Goal: Communication & Community: Answer question/provide support

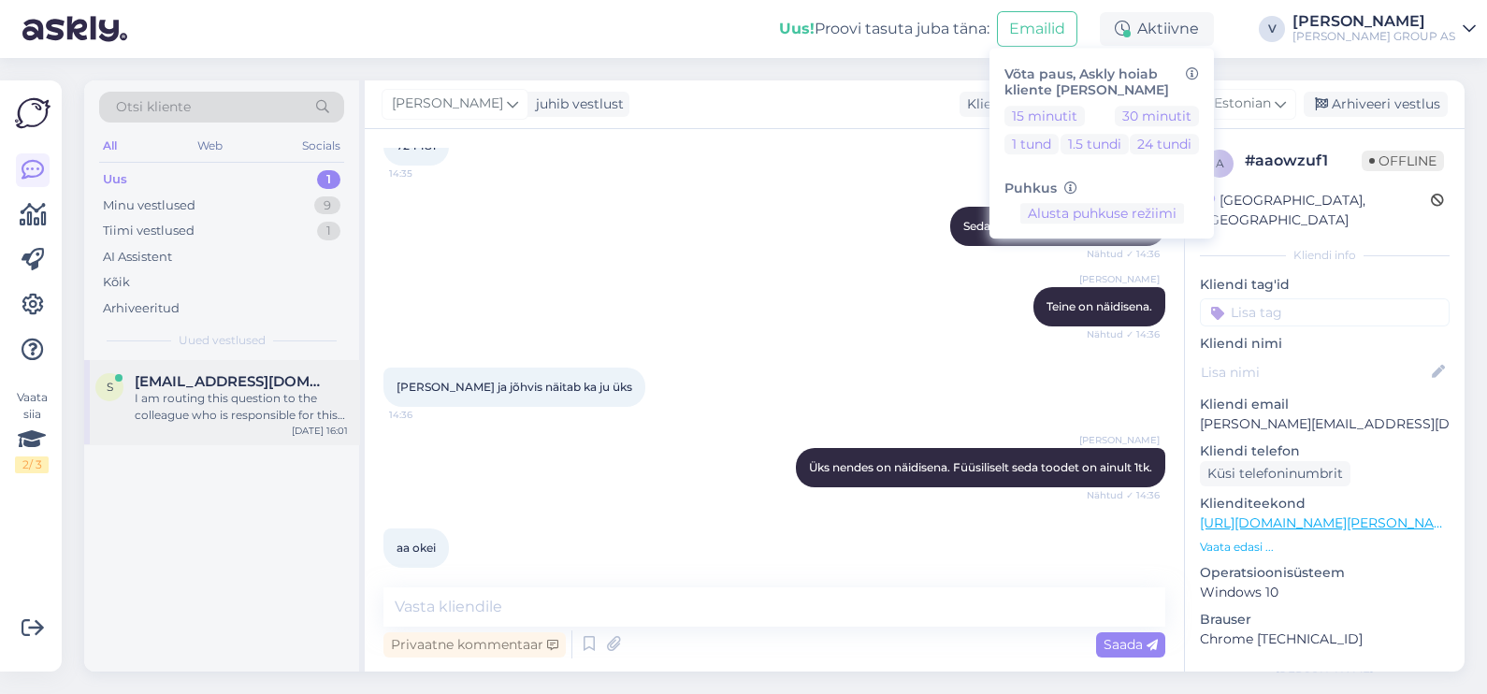
click at [154, 421] on div "I am routing this question to the colleague who is responsible for this topic. …" at bounding box center [241, 407] width 213 height 34
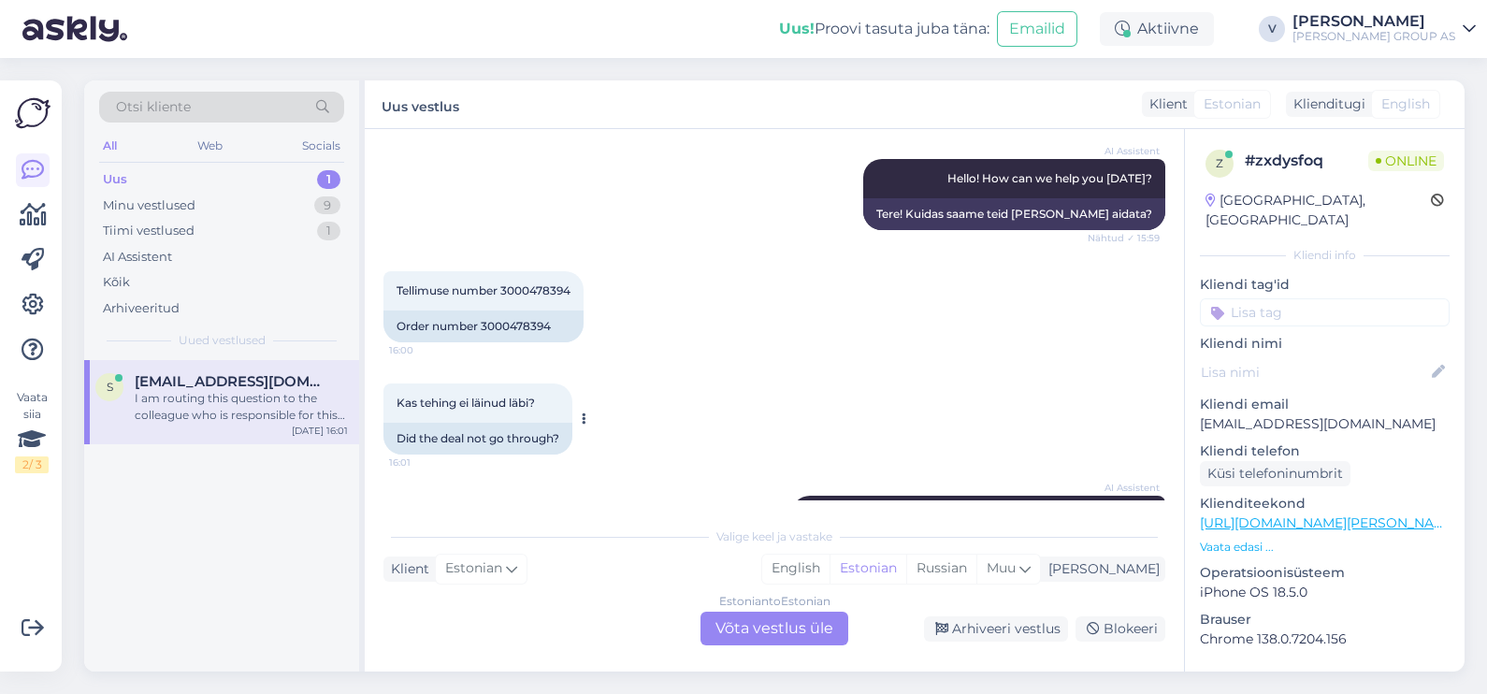
scroll to position [237, 0]
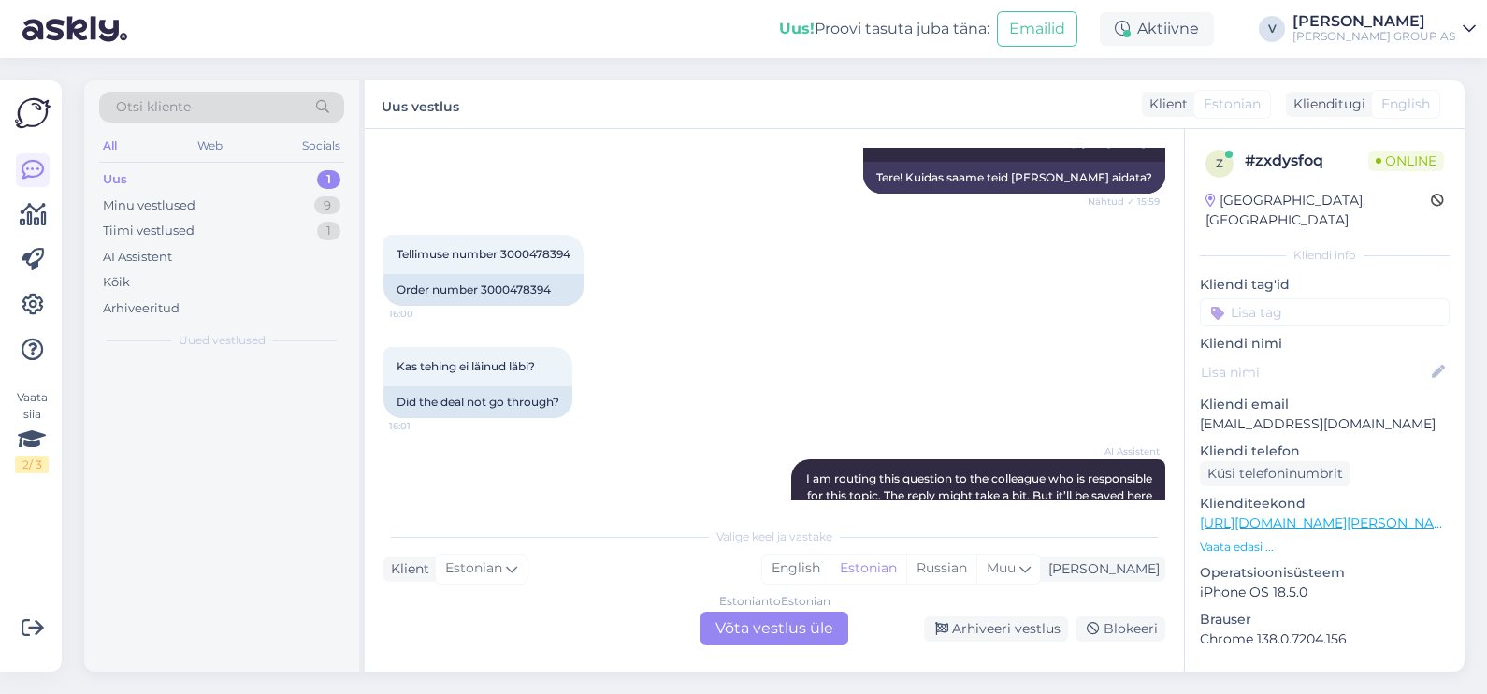
click at [767, 626] on div "Estonian to Estonian Võta vestlus üle" at bounding box center [774, 628] width 148 height 34
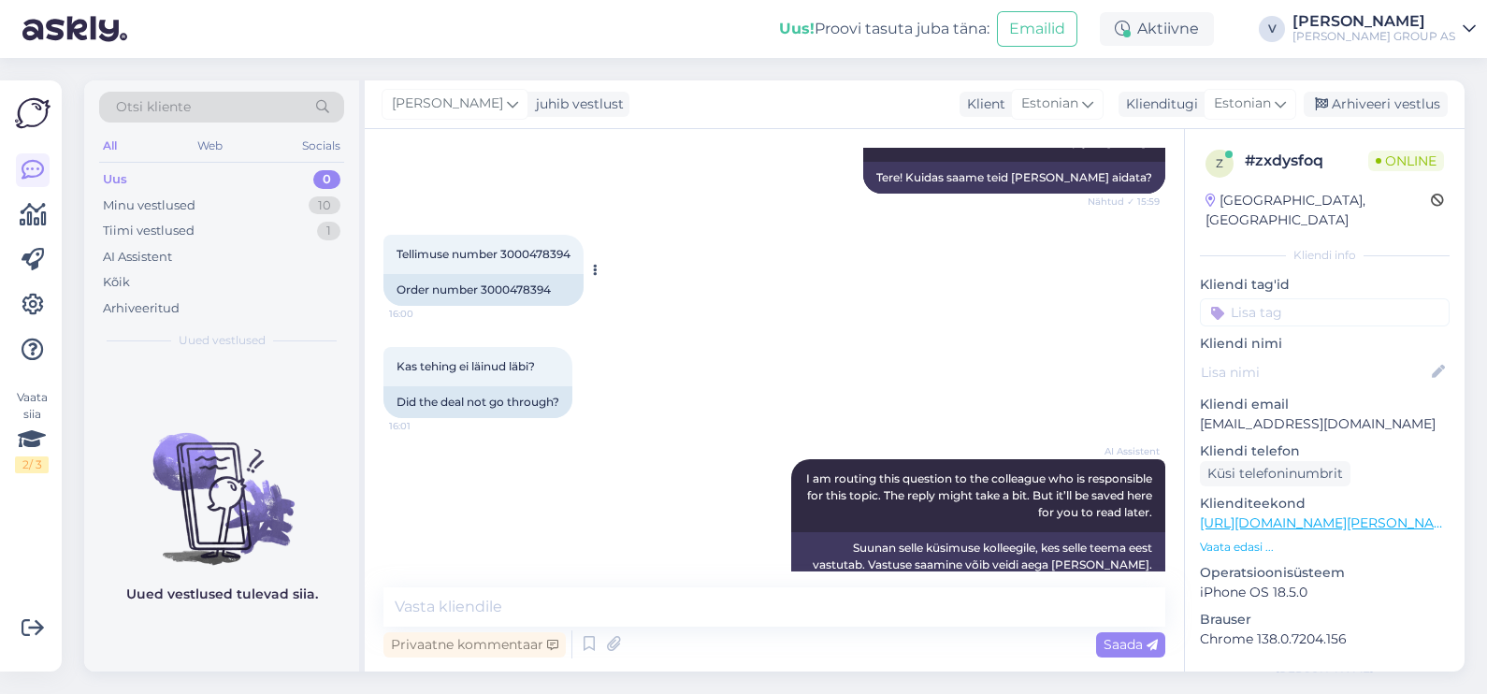
click at [541, 250] on span "Tellimuse number 3000478394" at bounding box center [483, 254] width 174 height 14
copy div "3000478394 16:00"
click at [538, 595] on textarea at bounding box center [774, 606] width 782 height 39
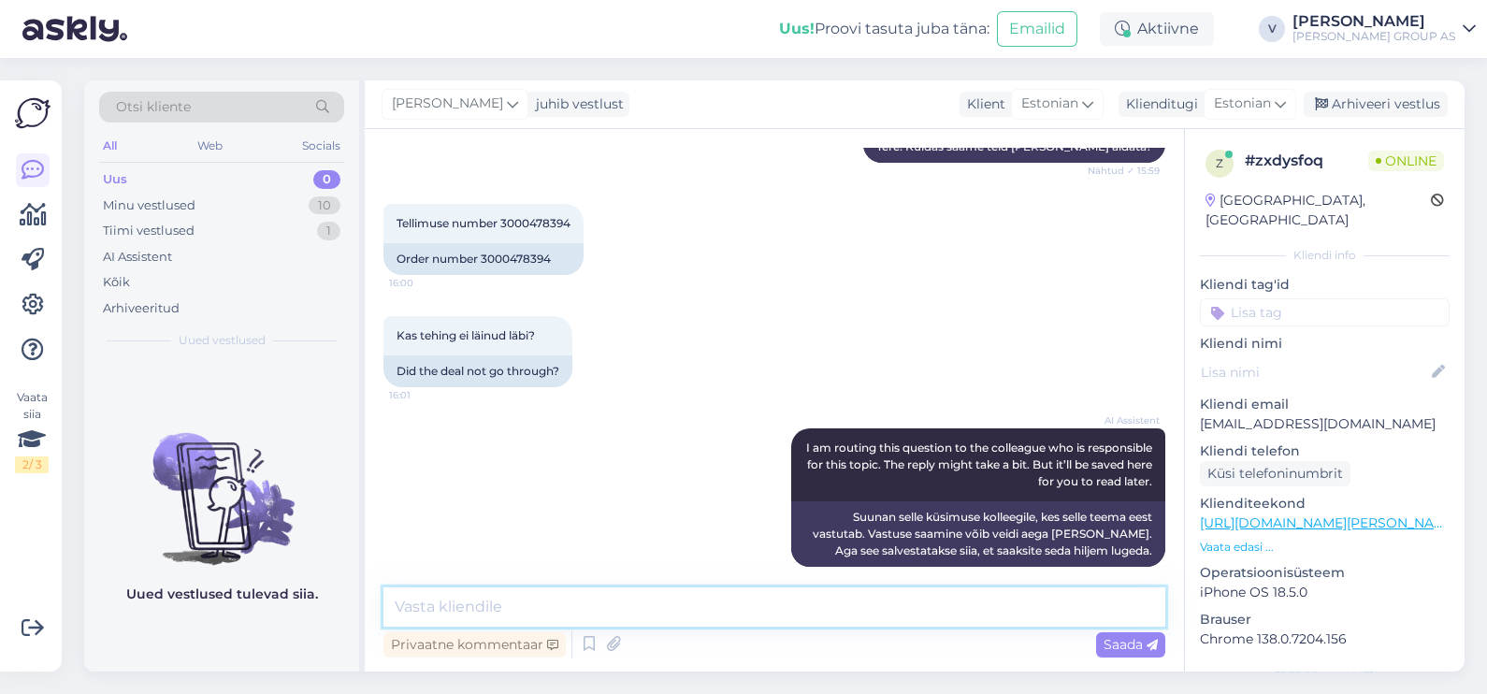
scroll to position [283, 0]
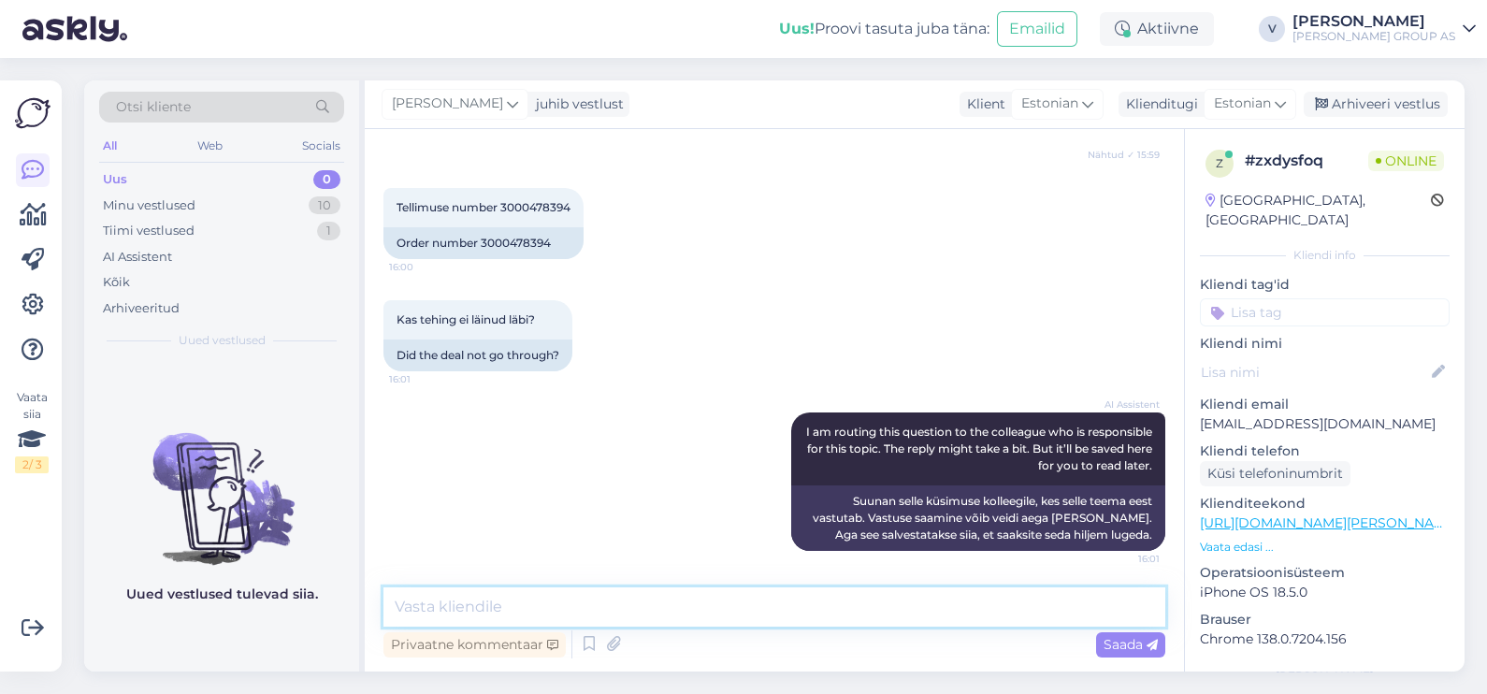
click at [562, 607] on textarea at bounding box center [774, 606] width 782 height 39
type textarea "Tere. Seda tellimust meie süsteemis pole."
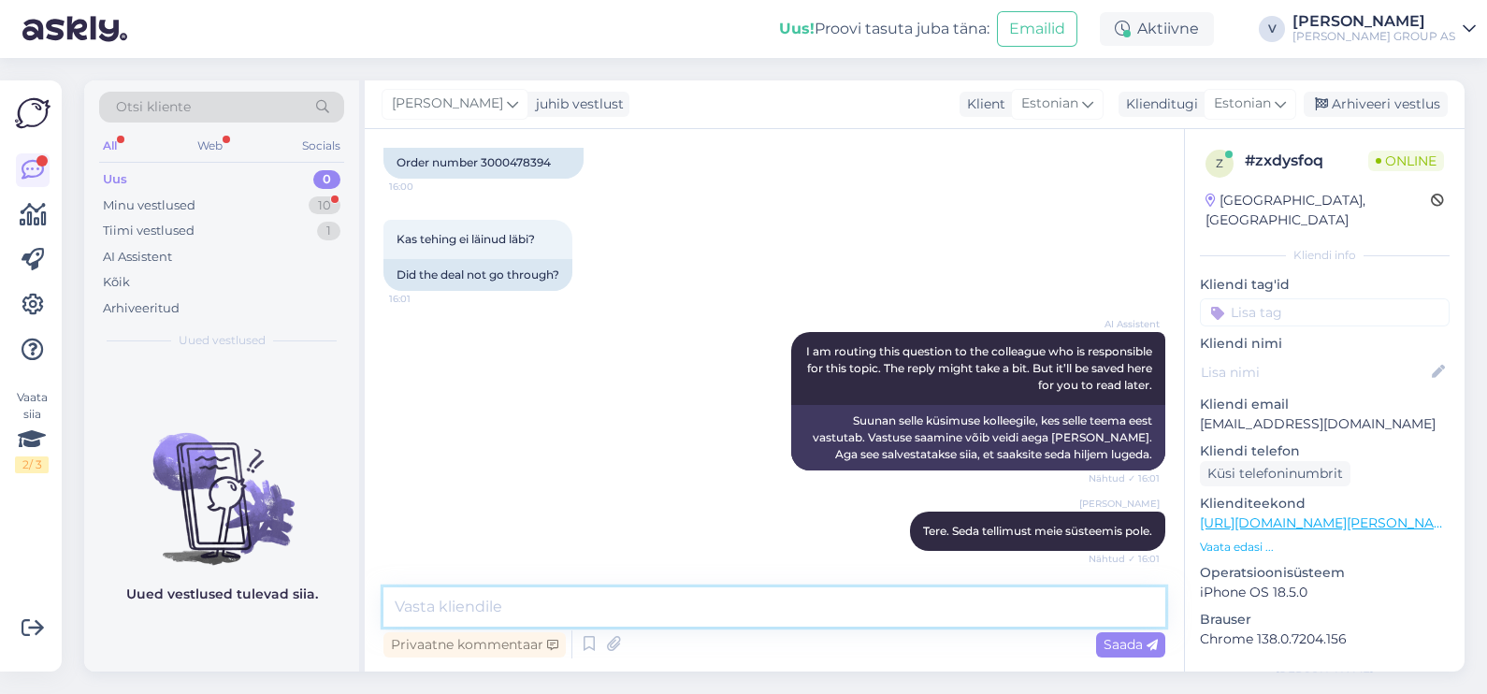
scroll to position [443, 0]
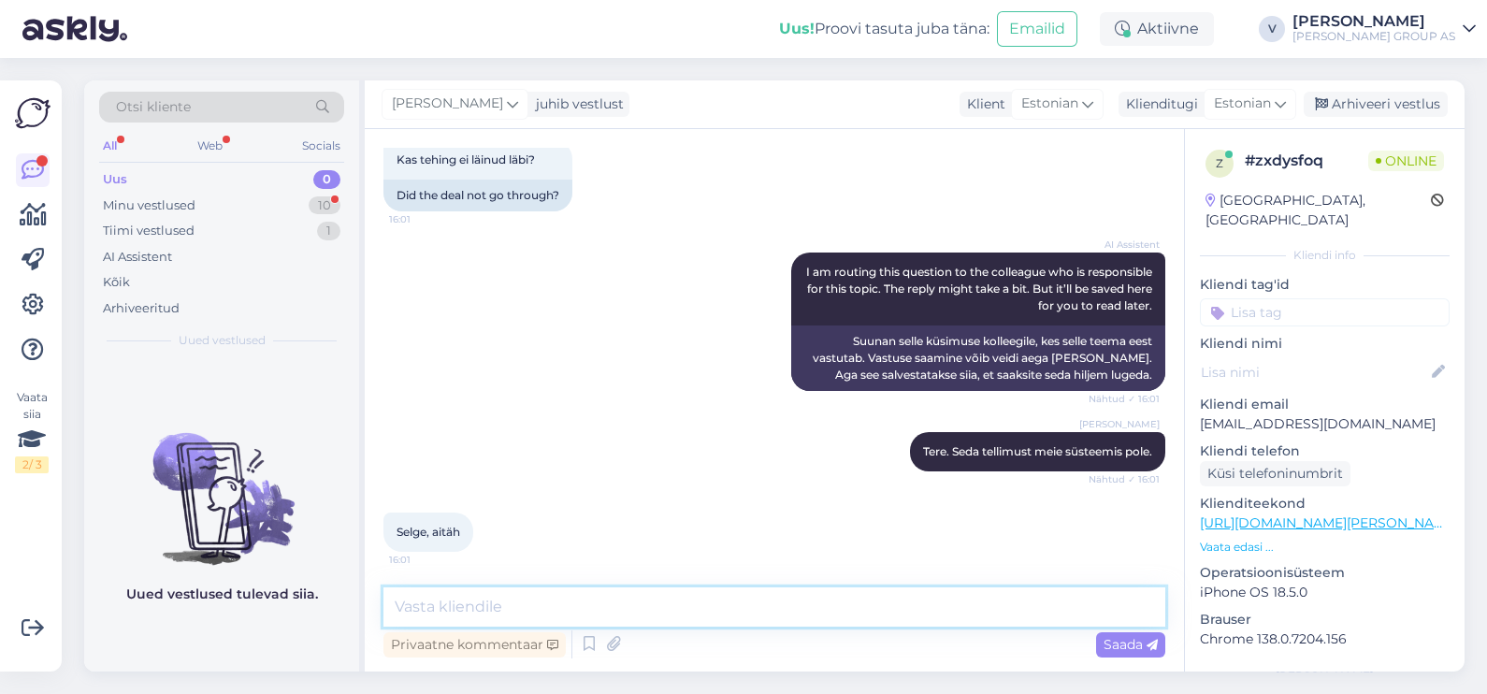
click at [451, 598] on textarea at bounding box center [774, 606] width 782 height 39
click at [274, 193] on div "Minu vestlused 10" at bounding box center [221, 206] width 245 height 26
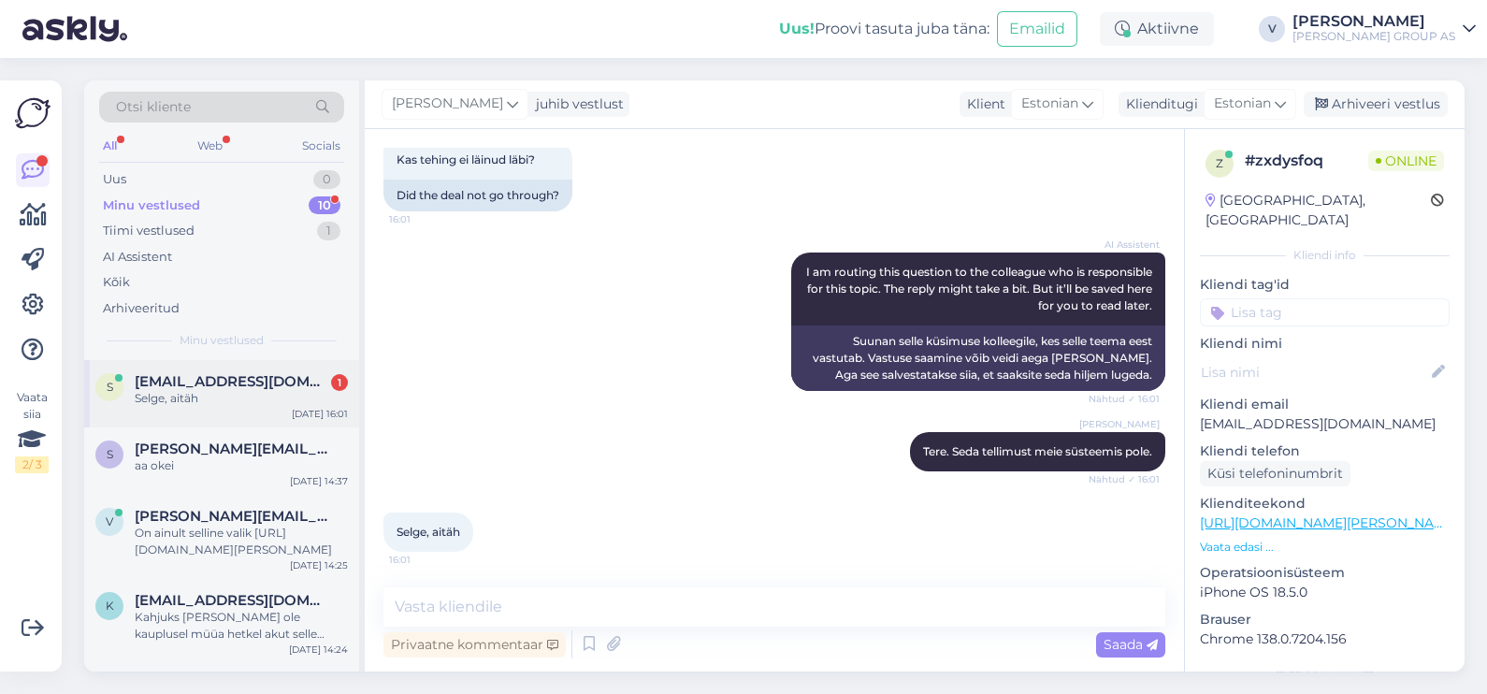
click at [276, 406] on div "Selge, aitäh" at bounding box center [241, 398] width 213 height 17
click at [169, 164] on div "Otsi kliente All Web Socials Uus 1 Minu vestlused 10 Tiimi vestlused 1 AI Assis…" at bounding box center [221, 220] width 275 height 280
click at [181, 169] on div "Uus 1" at bounding box center [221, 179] width 245 height 26
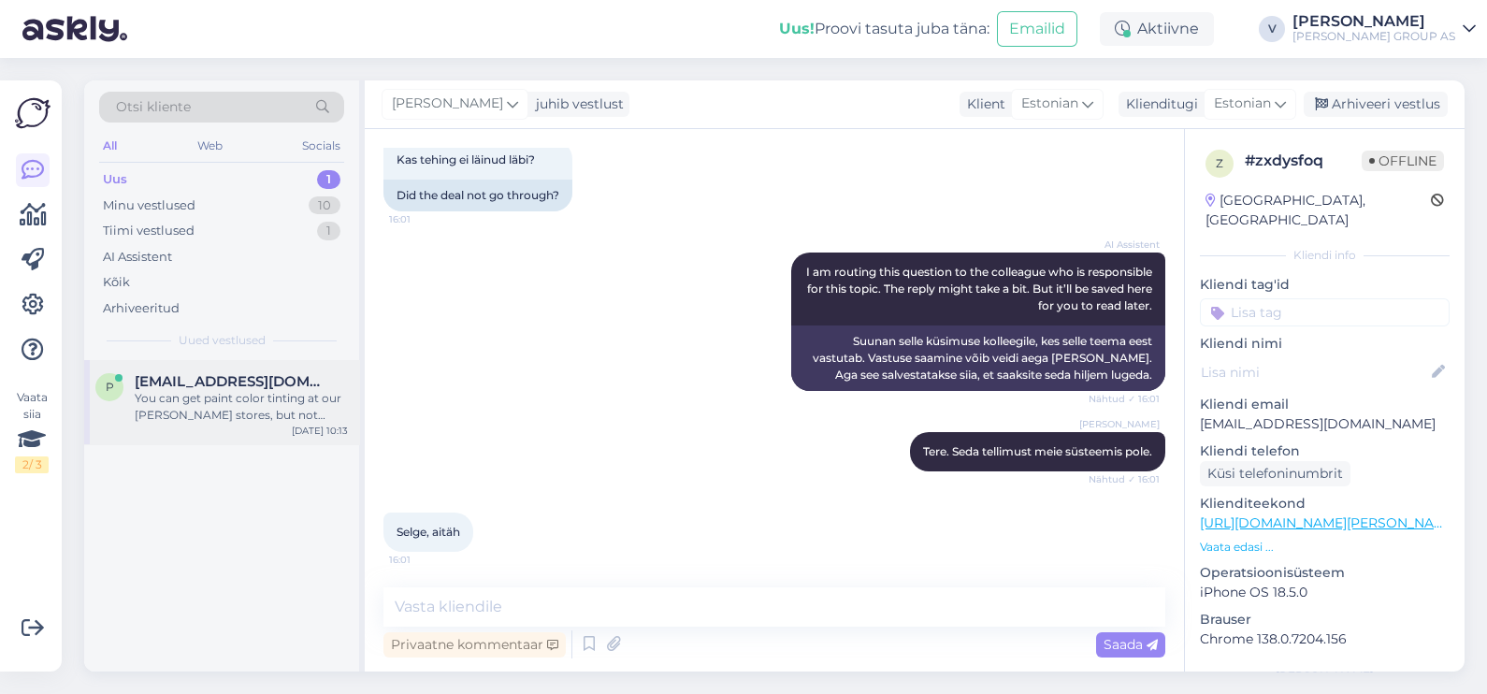
click at [196, 408] on div "You can get paint color tinting at our [PERSON_NAME] stores, but not online. To…" at bounding box center [241, 407] width 213 height 34
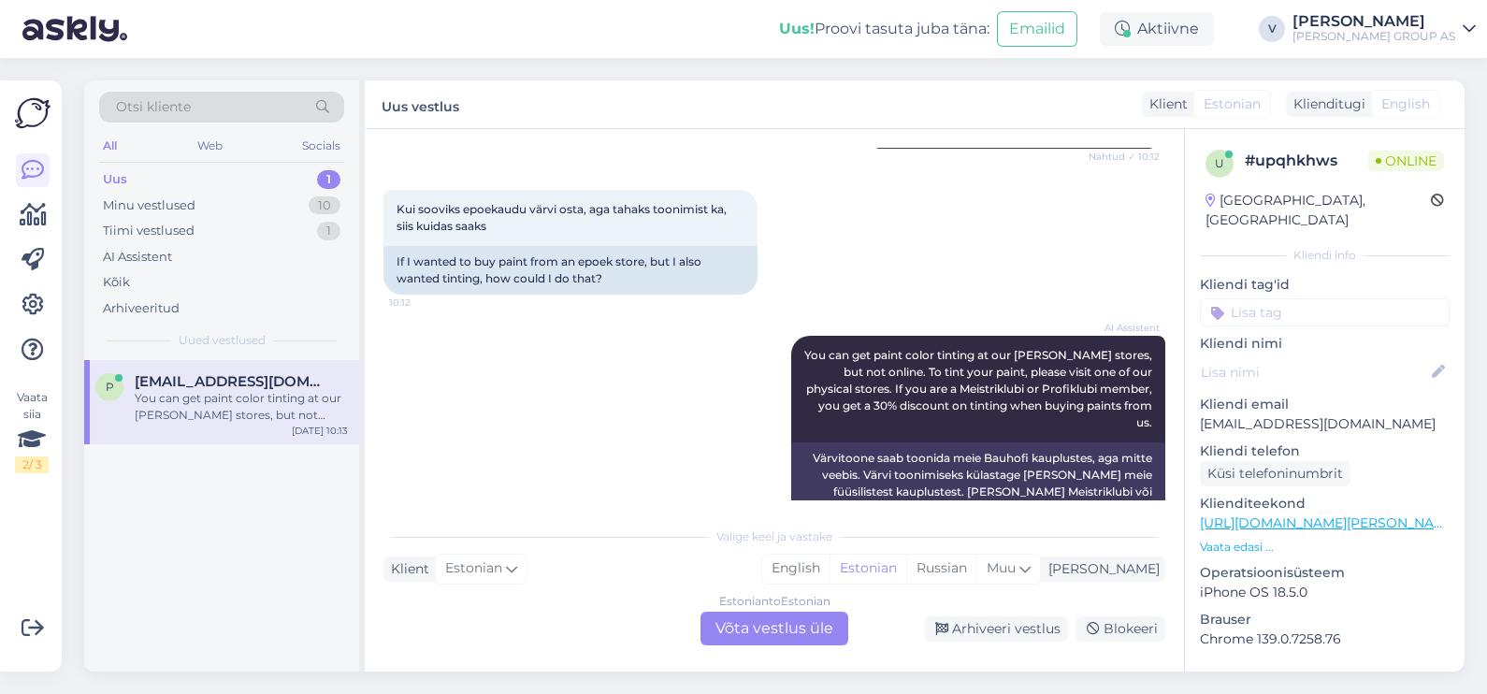
scroll to position [309, 0]
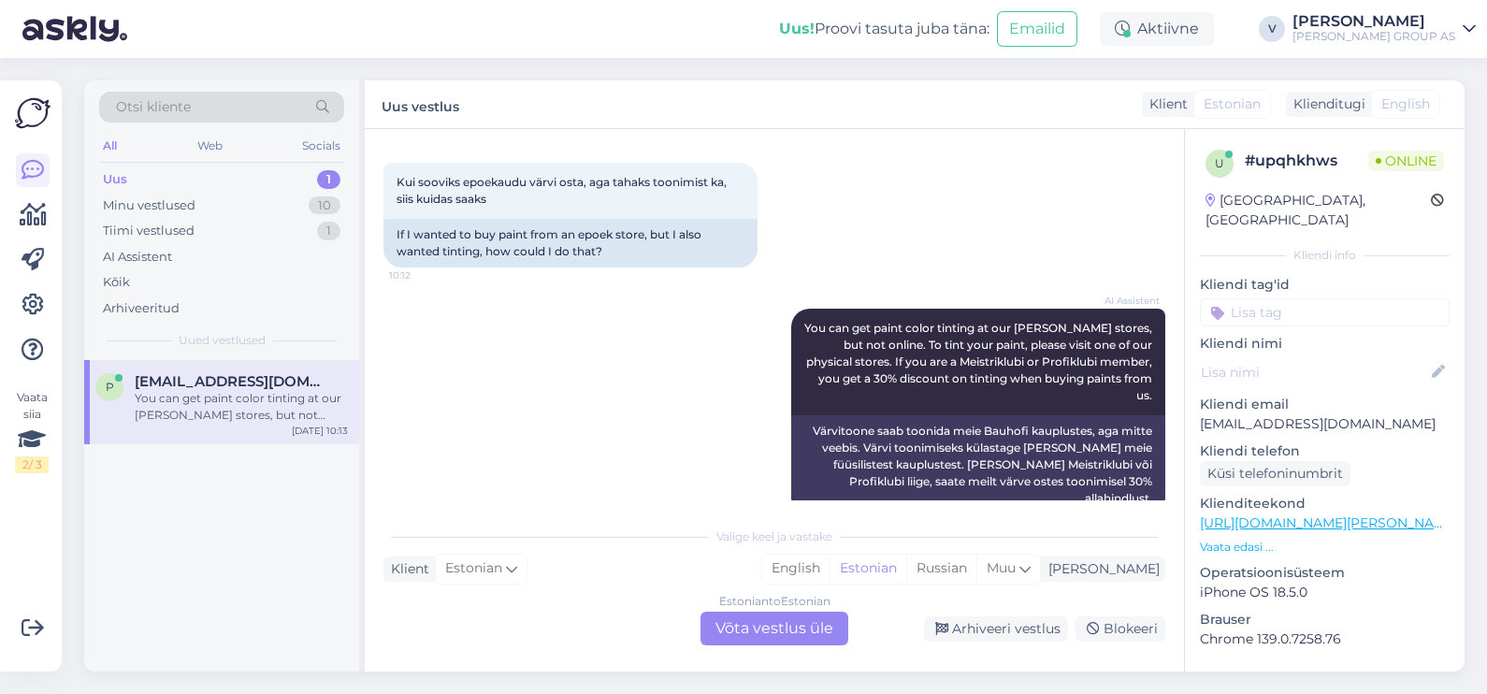
click at [788, 618] on div "Estonian to Estonian Võta vestlus üle" at bounding box center [774, 628] width 148 height 34
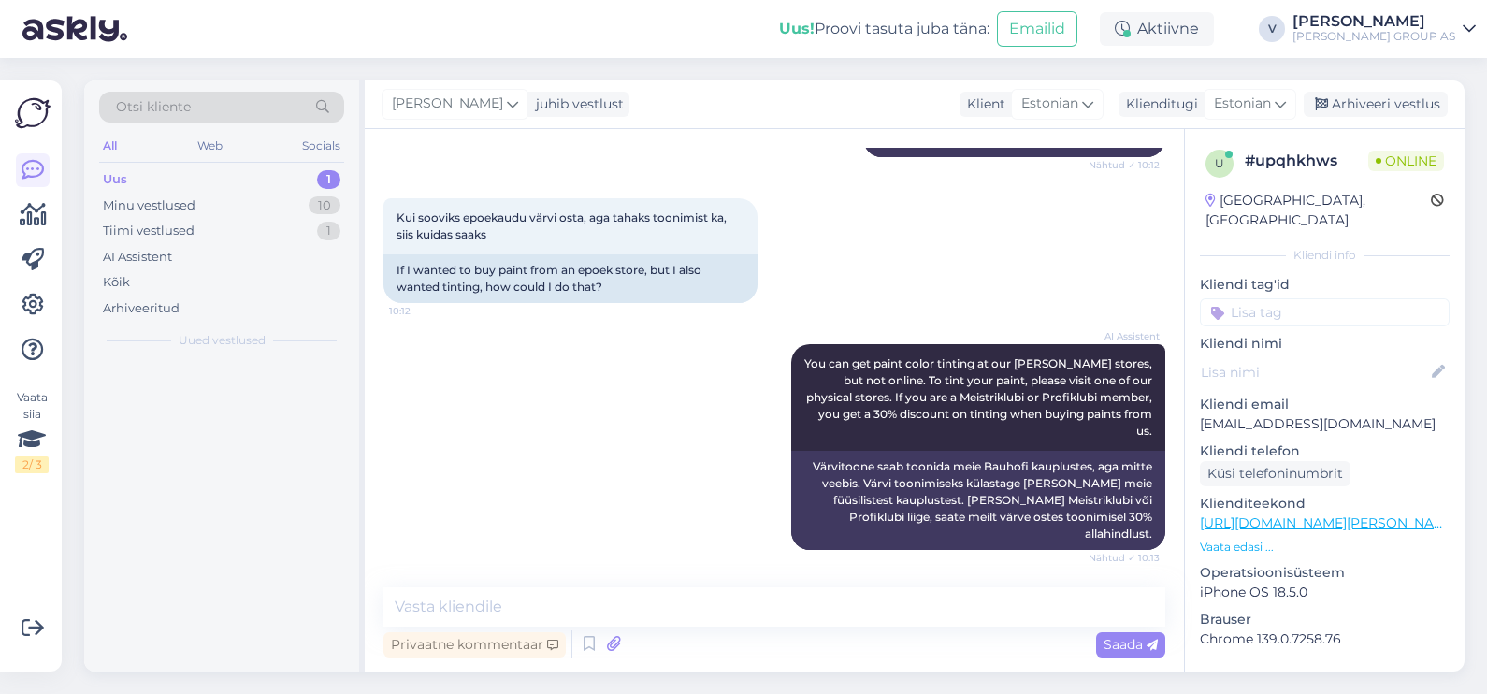
scroll to position [238, 0]
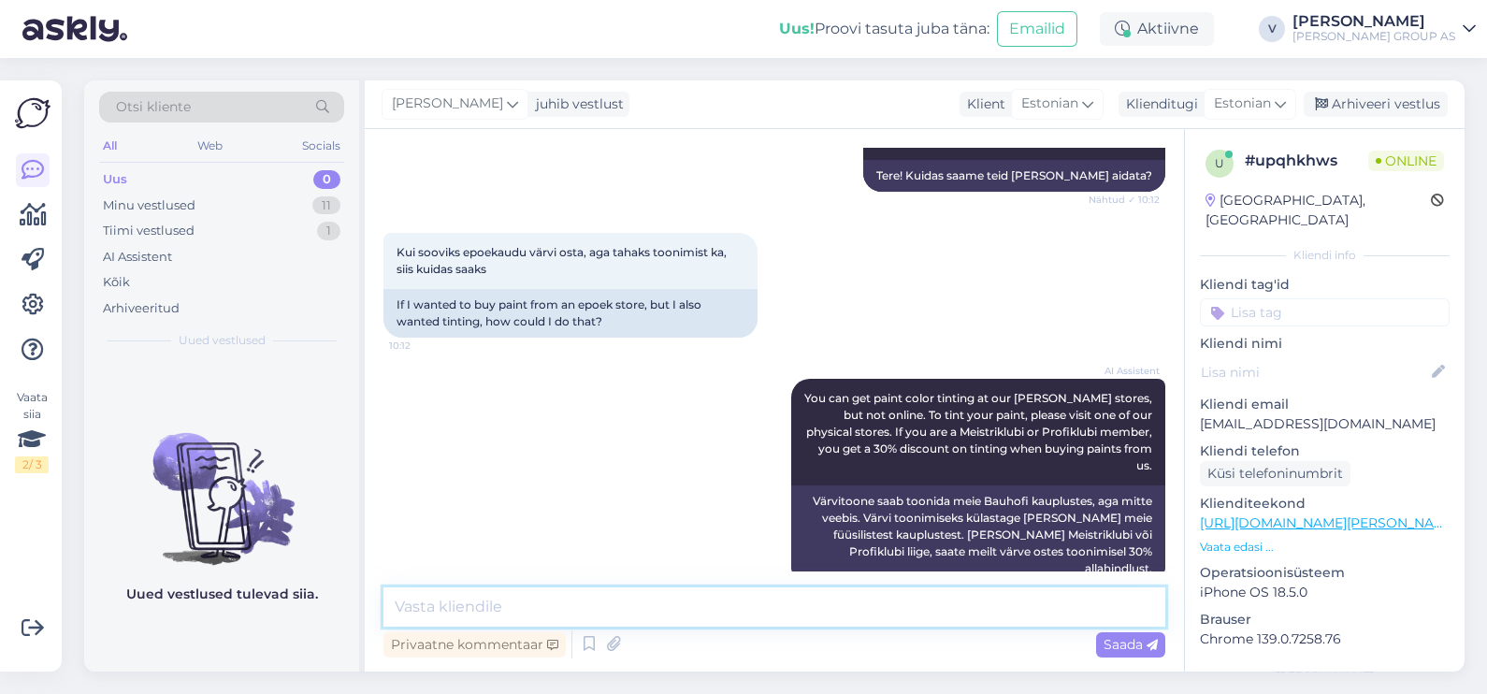
click at [563, 593] on textarea at bounding box center [774, 606] width 782 height 39
type textarea "Tere, Saate läbi e-[PERSON_NAME] tellida värve, [PERSON_NAME] tulete järgi tood…"
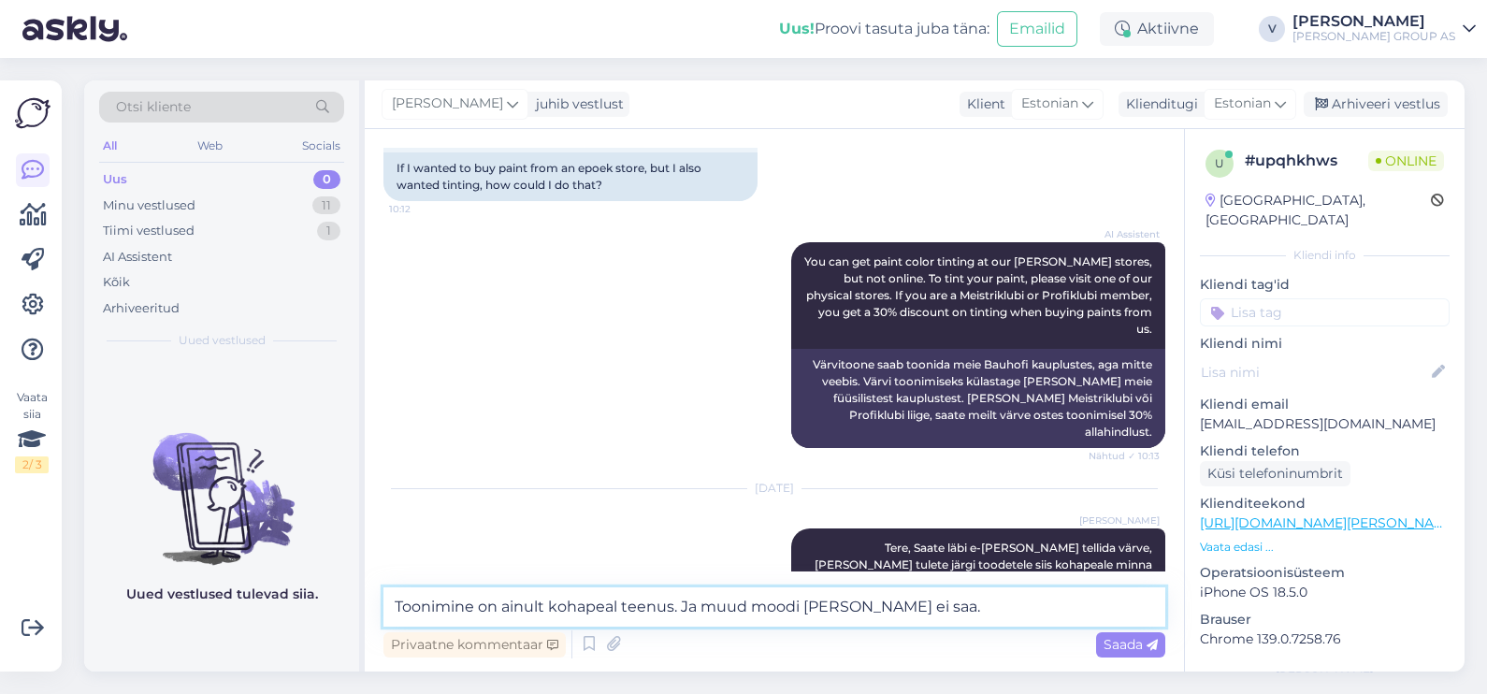
type textarea "Toonimine on ainult kohapeal teenus. Ja muud moodi [PERSON_NAME] ei saa."
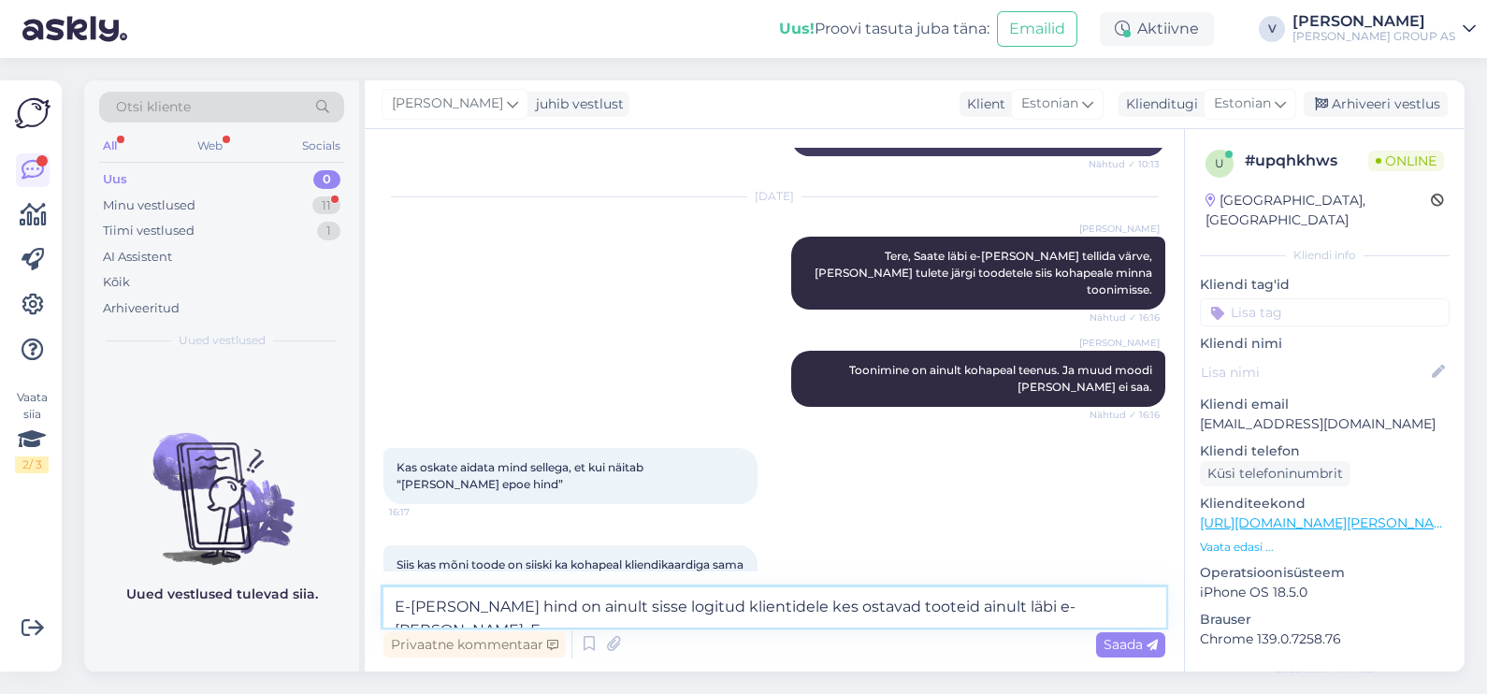
scroll to position [747, 0]
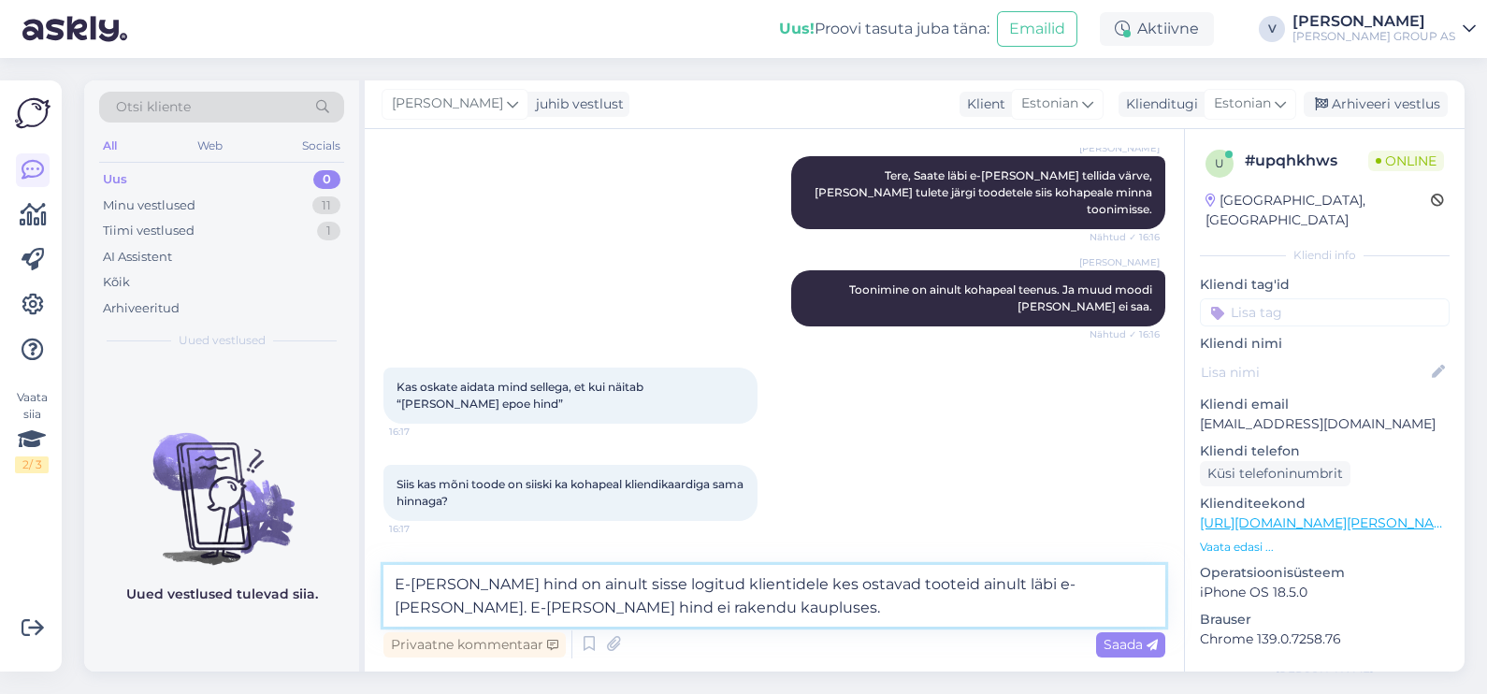
type textarea "E-[PERSON_NAME] hind on ainult sisse logitud klientidele kes ostavad tooteid ai…"
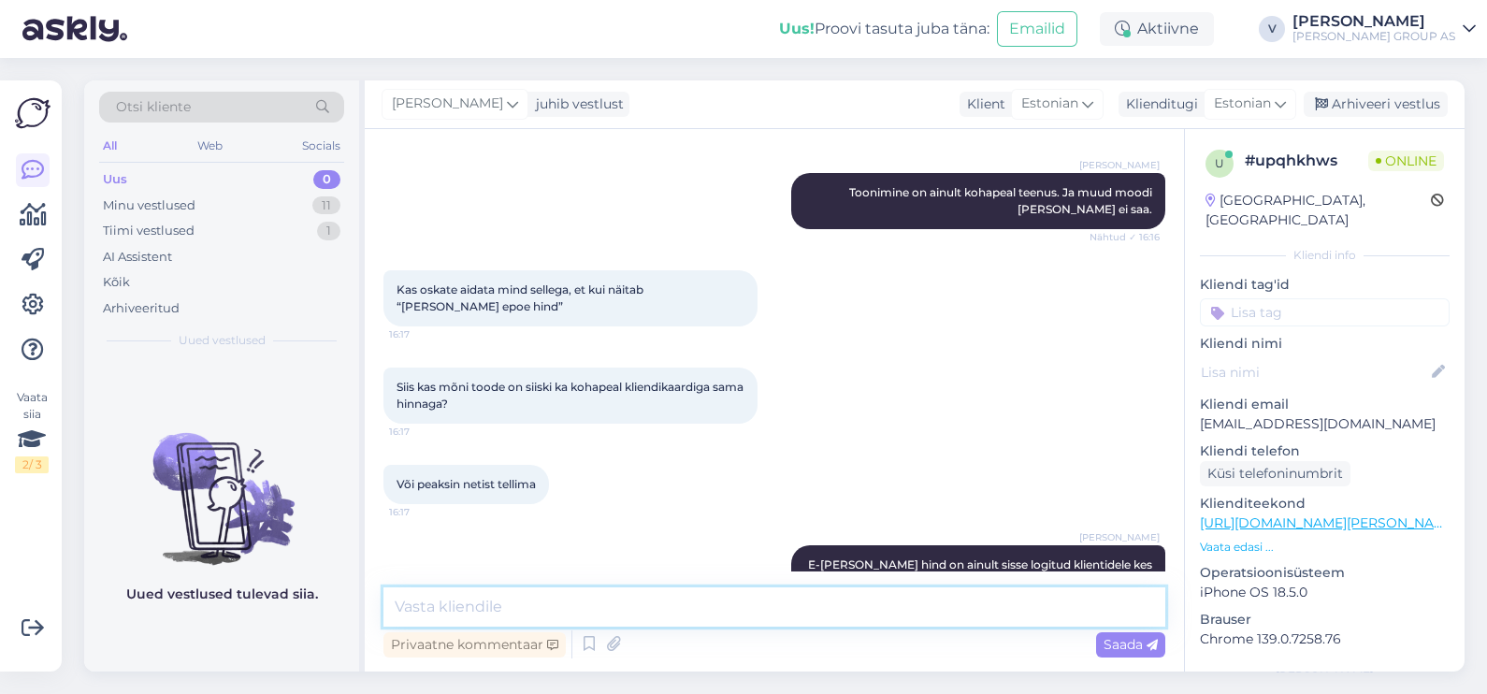
scroll to position [864, 0]
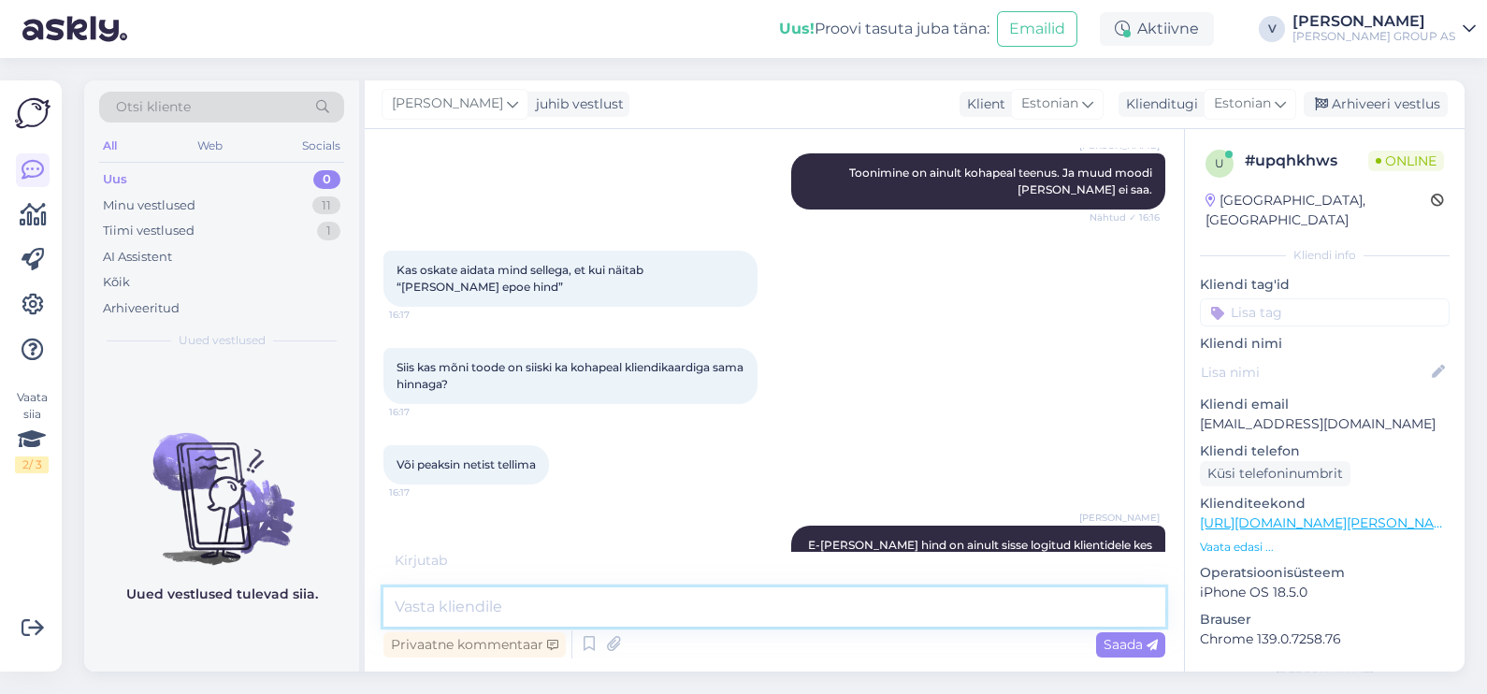
click at [1013, 588] on textarea at bounding box center [774, 606] width 782 height 39
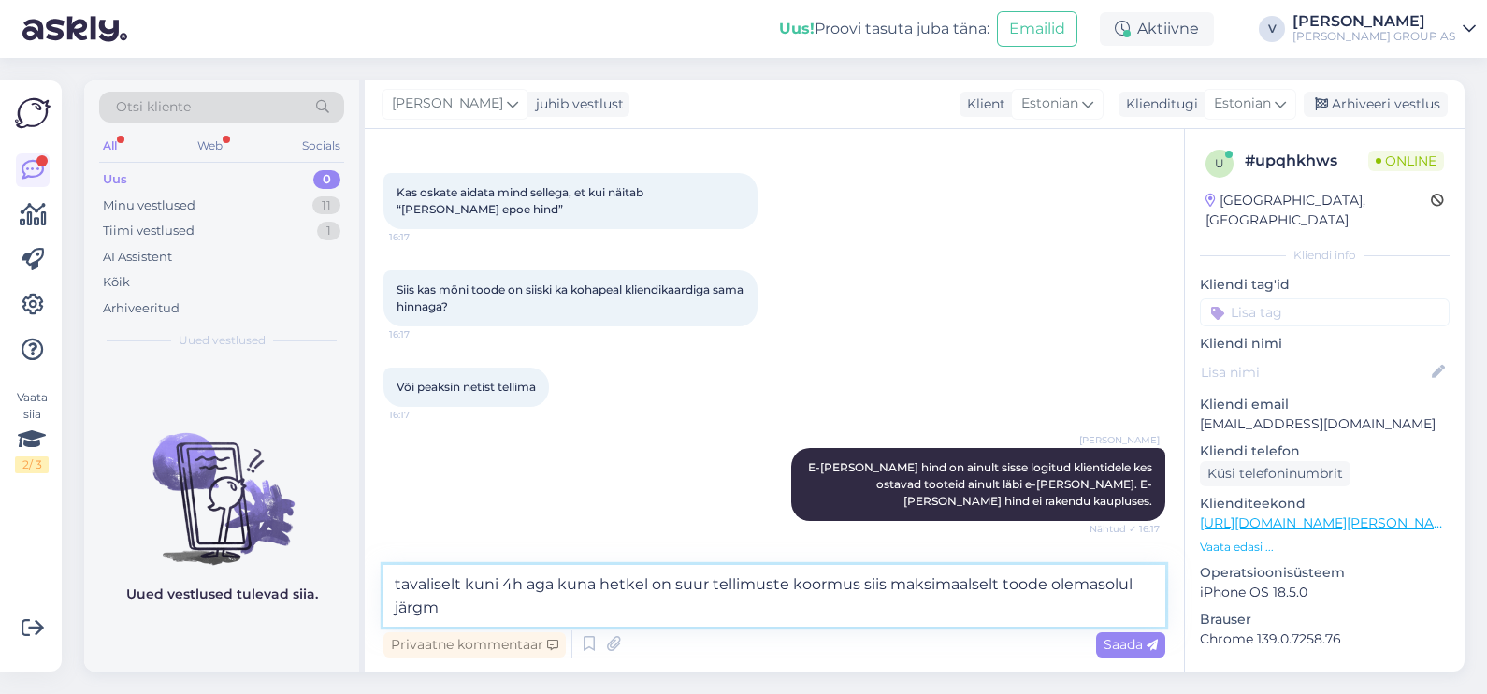
scroll to position [961, 0]
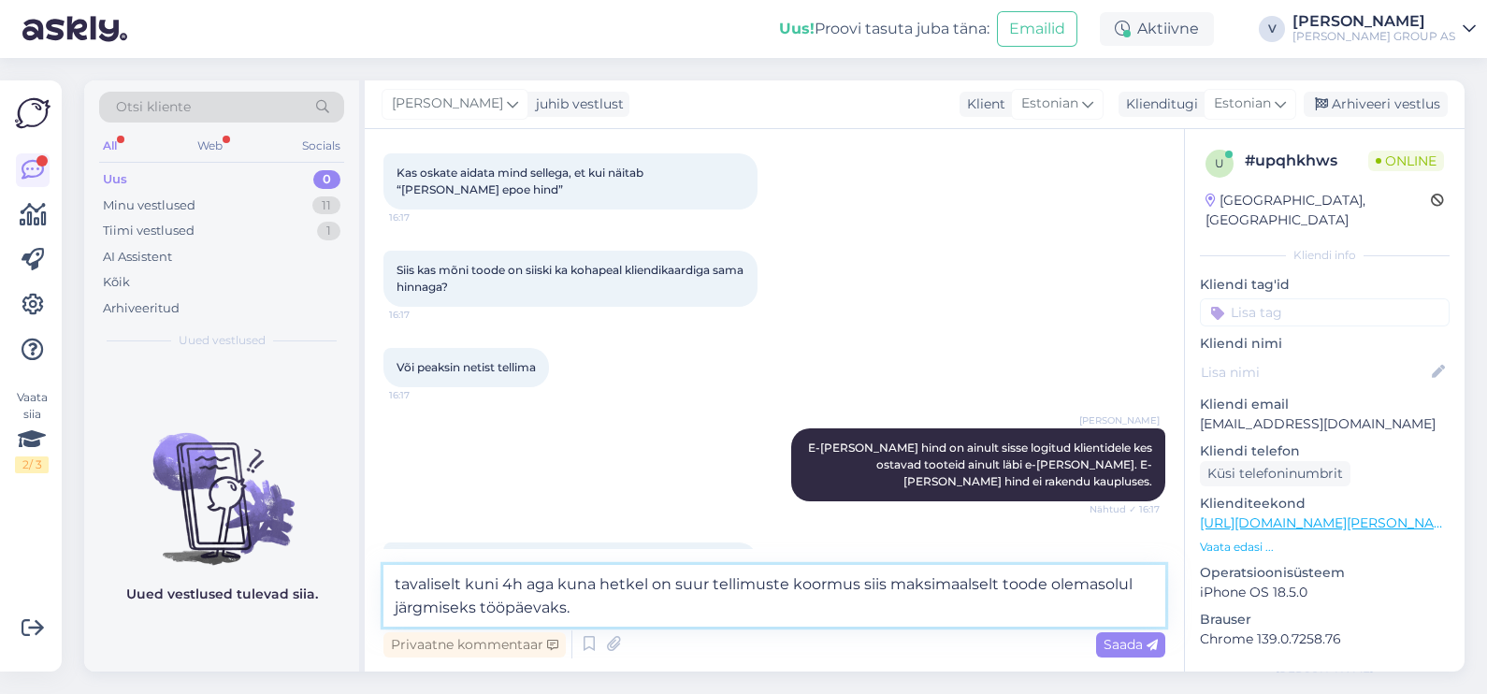
type textarea "tavaliselt kuni 4h aga kuna hetkel on suur tellimuste koormus siis maksimaalsel…"
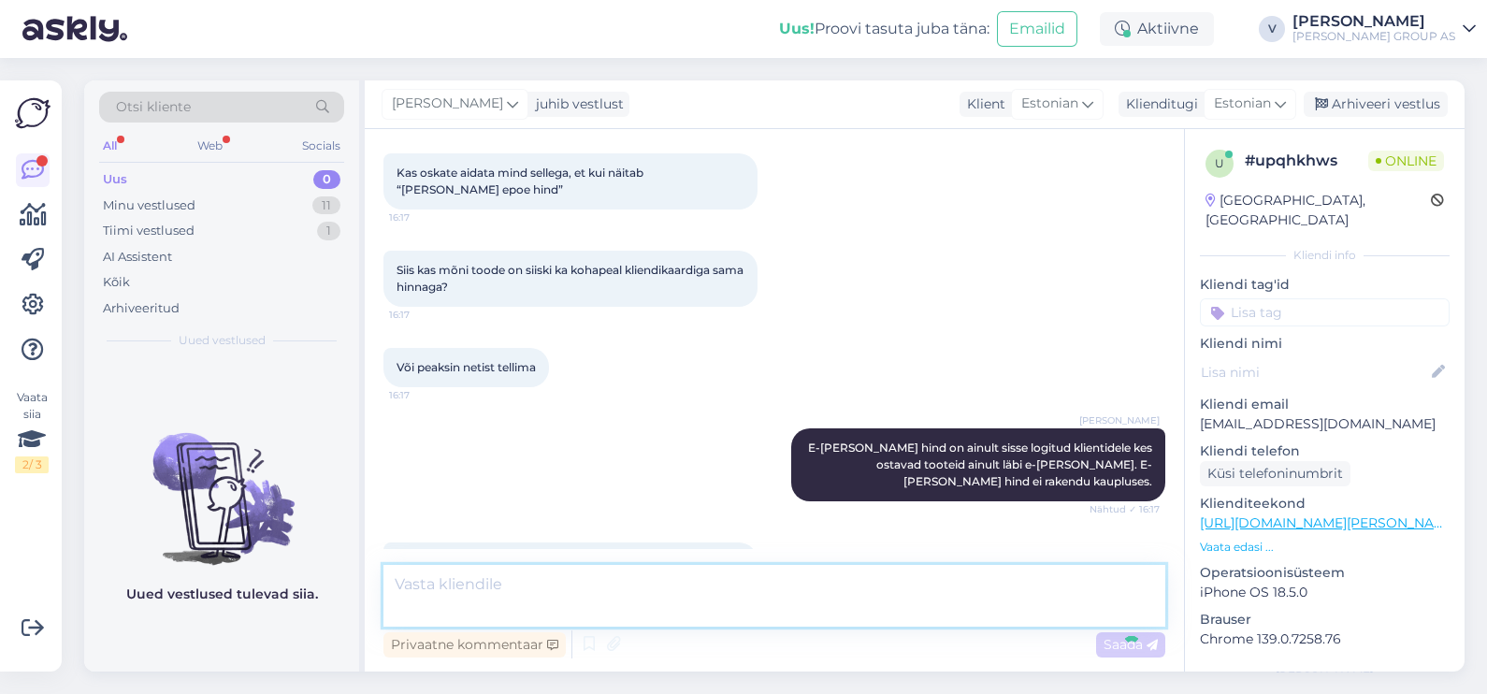
scroll to position [1056, 0]
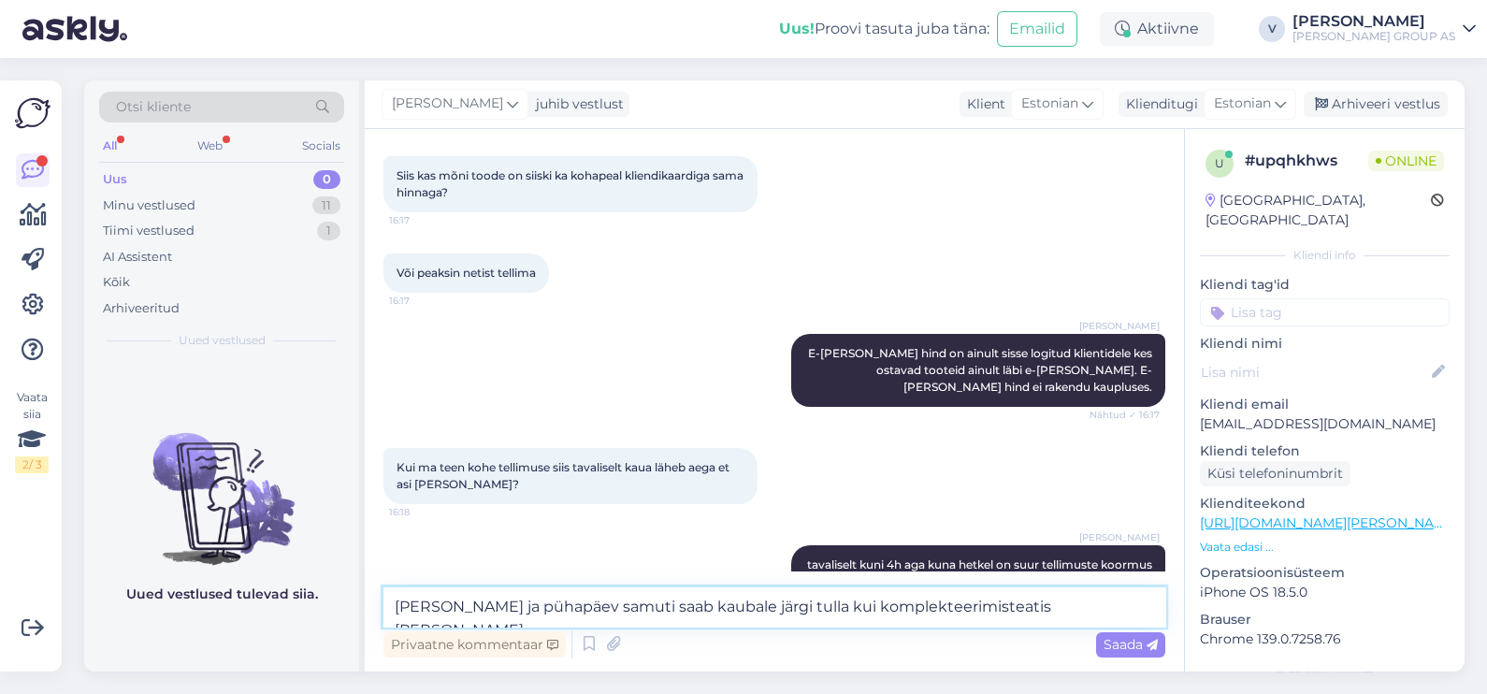
type textarea "[PERSON_NAME] ja pühapäev samuti saab kaubale järgi tulla kui komplekteerimiste…"
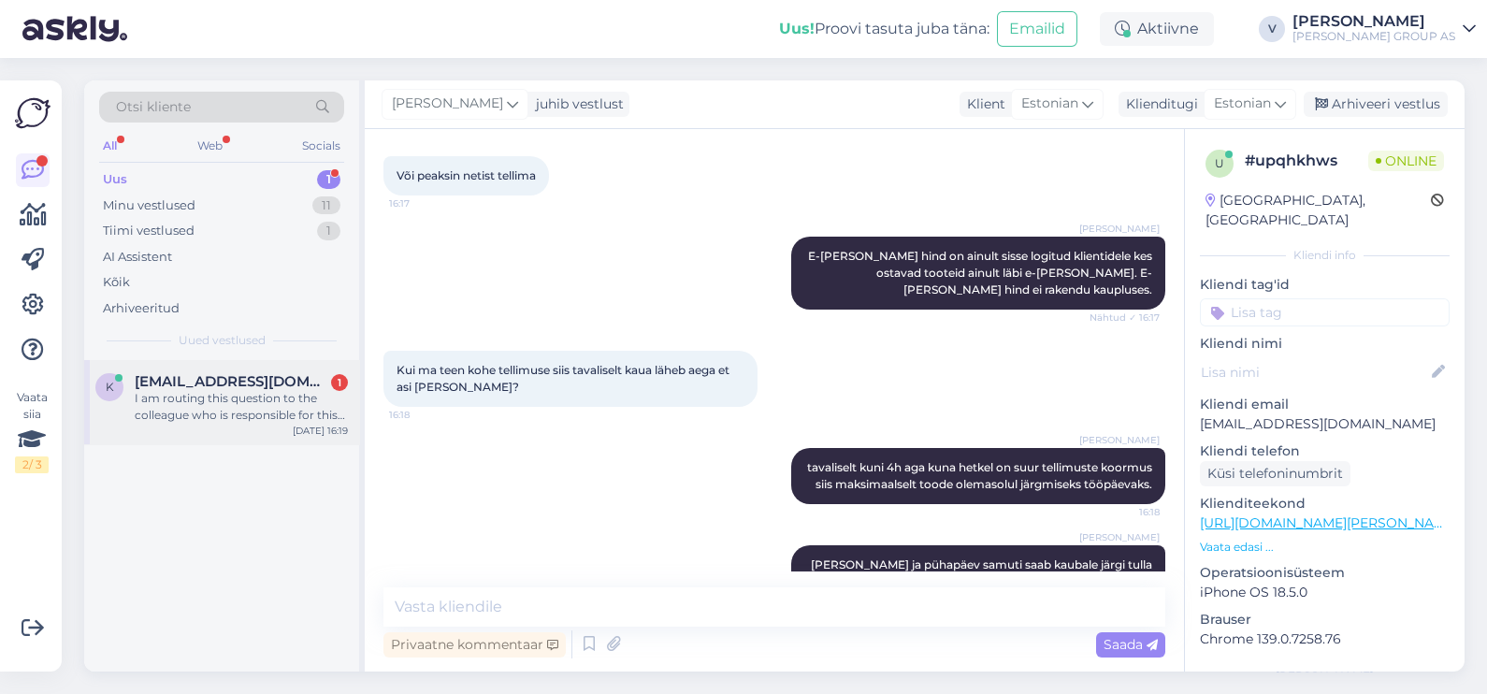
click at [186, 380] on span "[EMAIL_ADDRESS][DOMAIN_NAME]" at bounding box center [232, 381] width 194 height 17
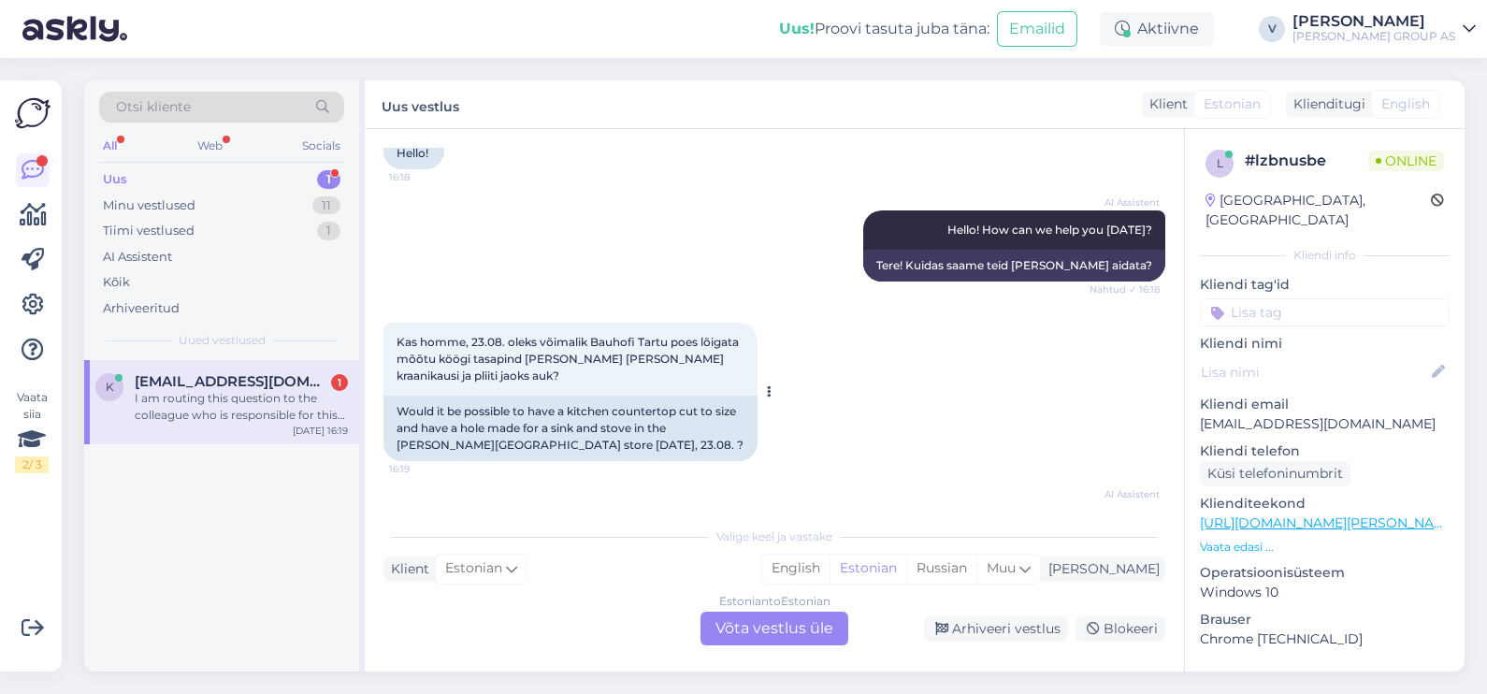
scroll to position [117, 0]
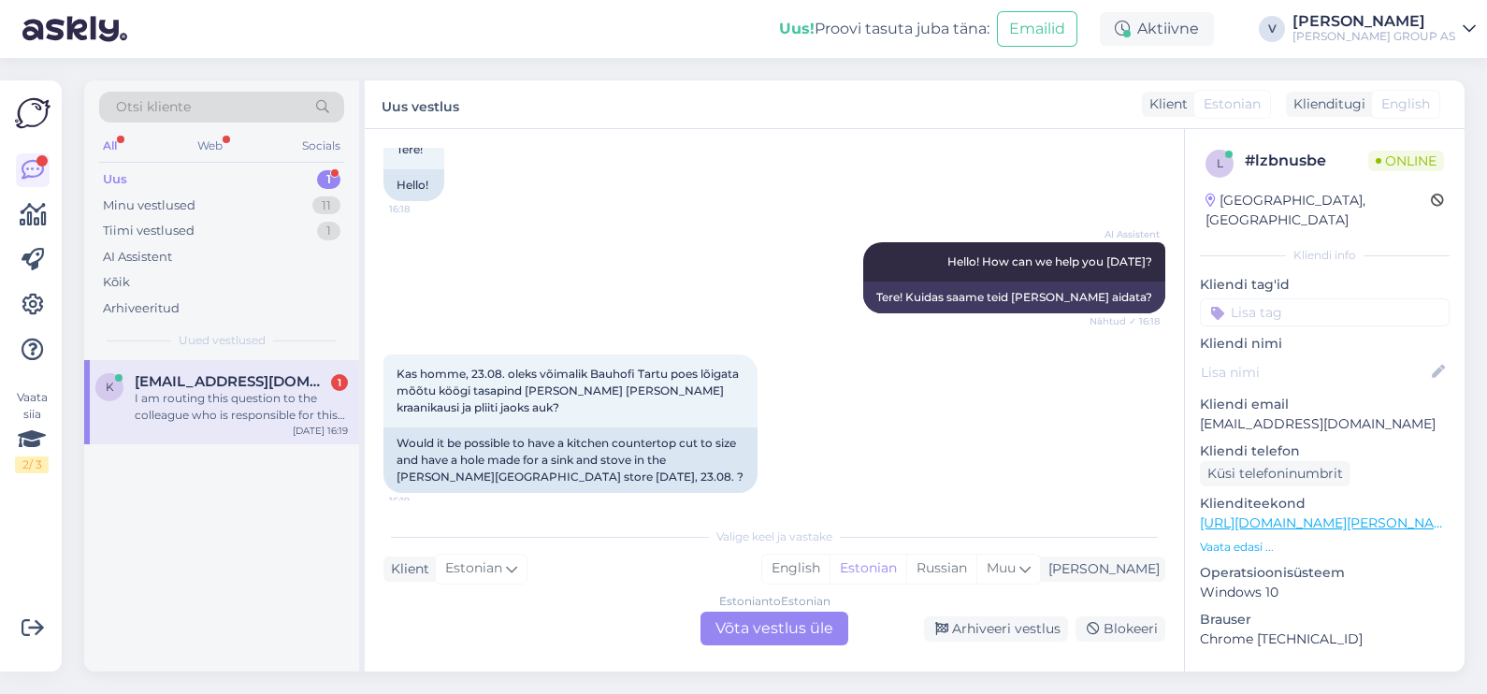
click at [796, 635] on div "Estonian to Estonian Võta vestlus üle" at bounding box center [774, 628] width 148 height 34
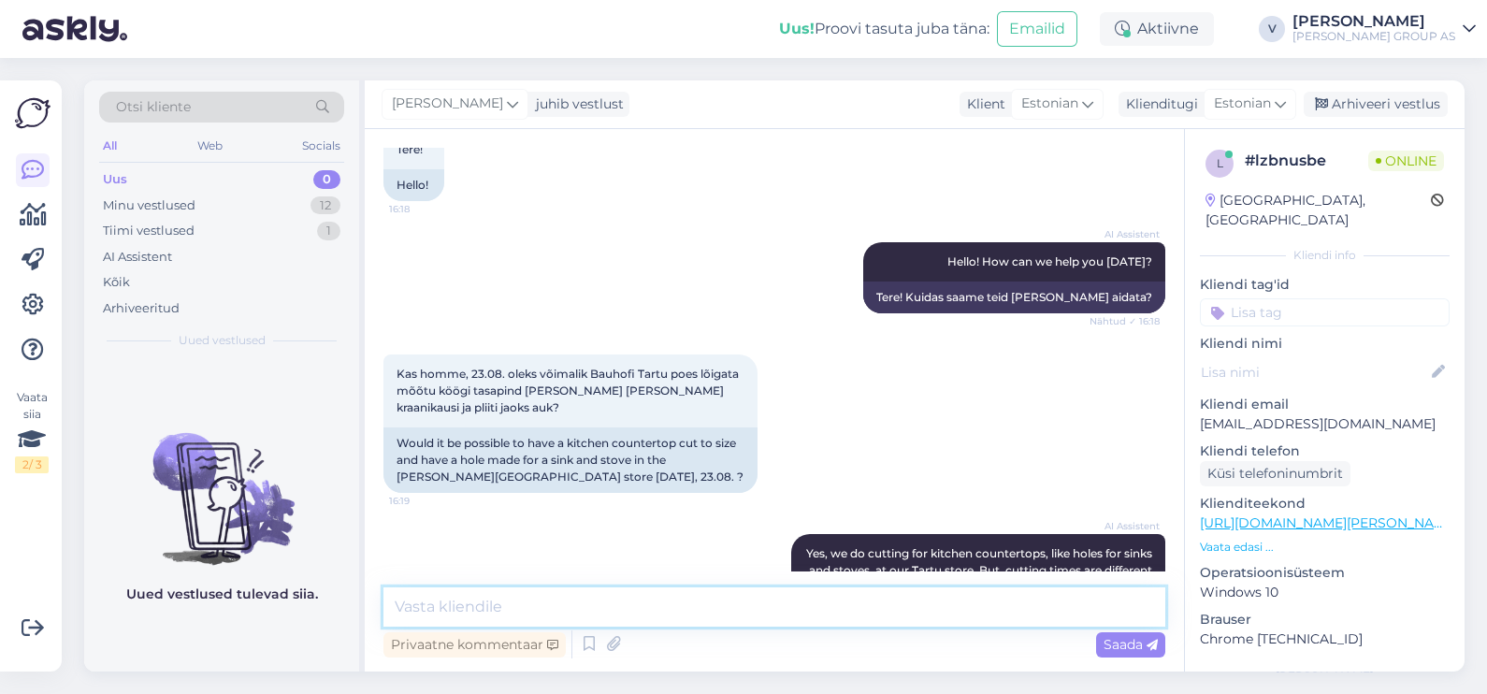
drag, startPoint x: 703, startPoint y: 604, endPoint x: 723, endPoint y: 599, distance: 20.2
click at [703, 605] on textarea at bounding box center [774, 606] width 782 height 39
type textarea "Tere. Tartu saeruum töötab K-R 8:00-16:30"
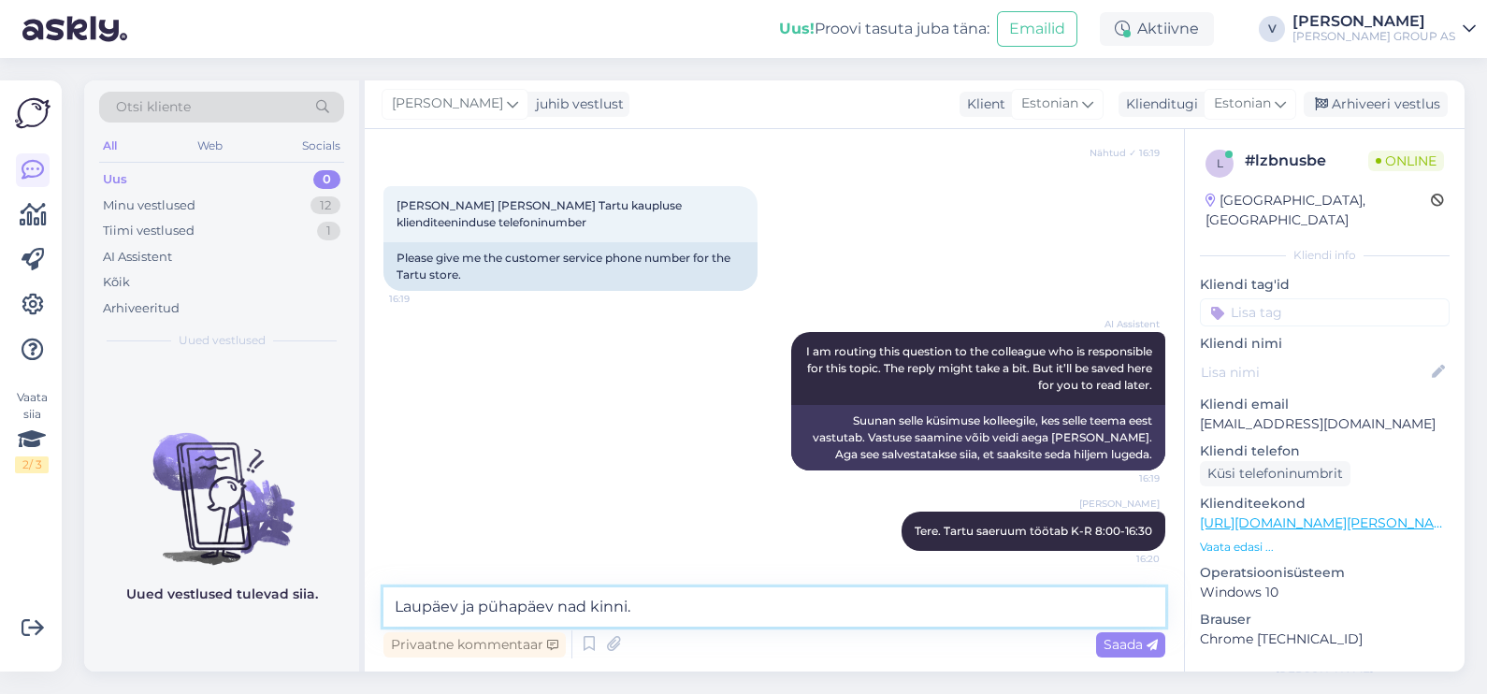
type textarea "Laupäev ja pühapäev nad kinni."
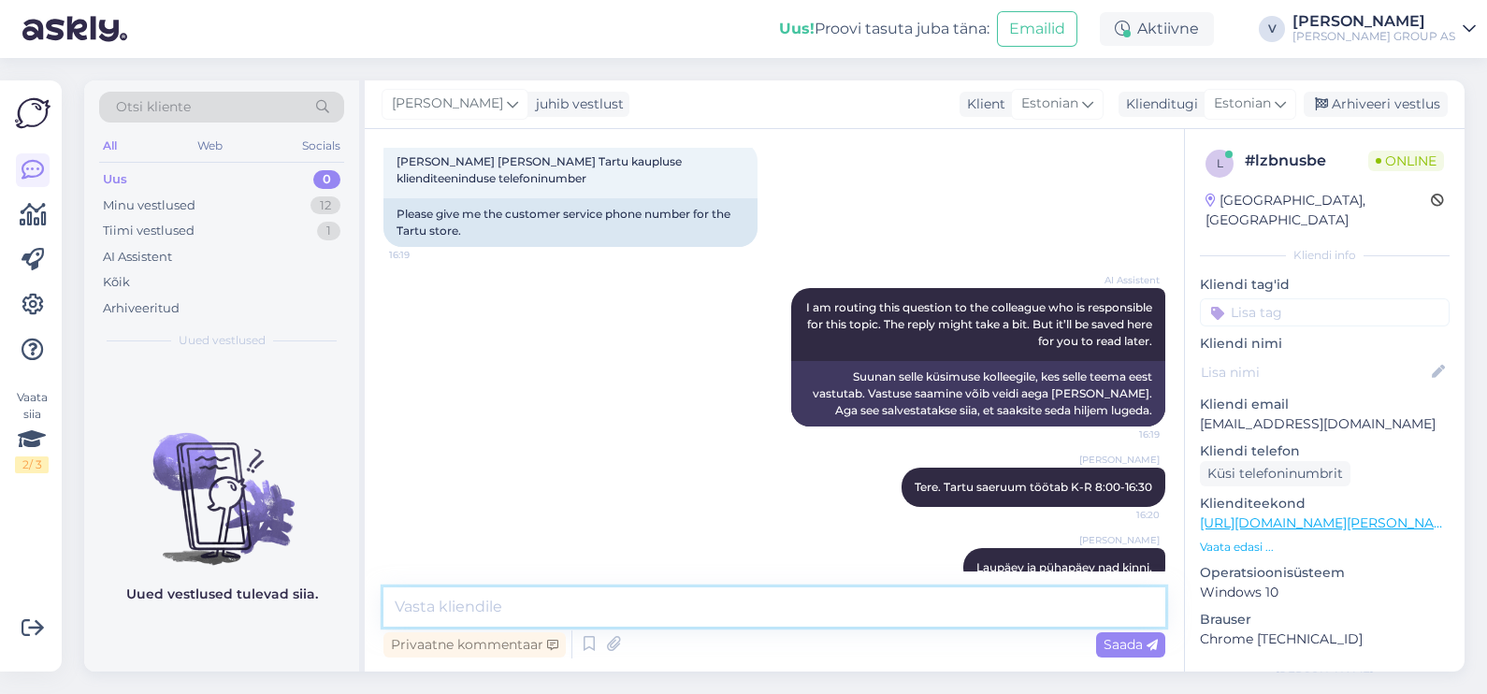
scroll to position [791, 0]
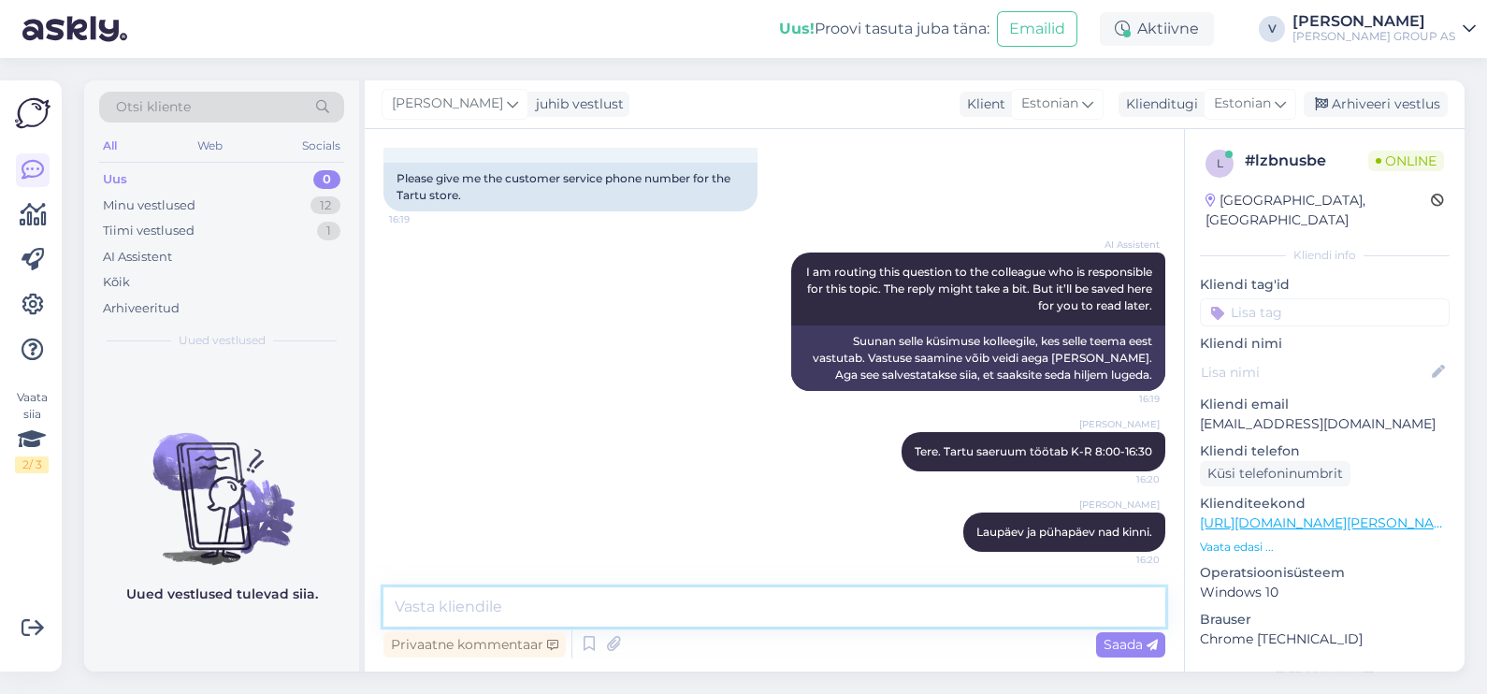
click at [594, 600] on textarea at bounding box center [774, 606] width 782 height 39
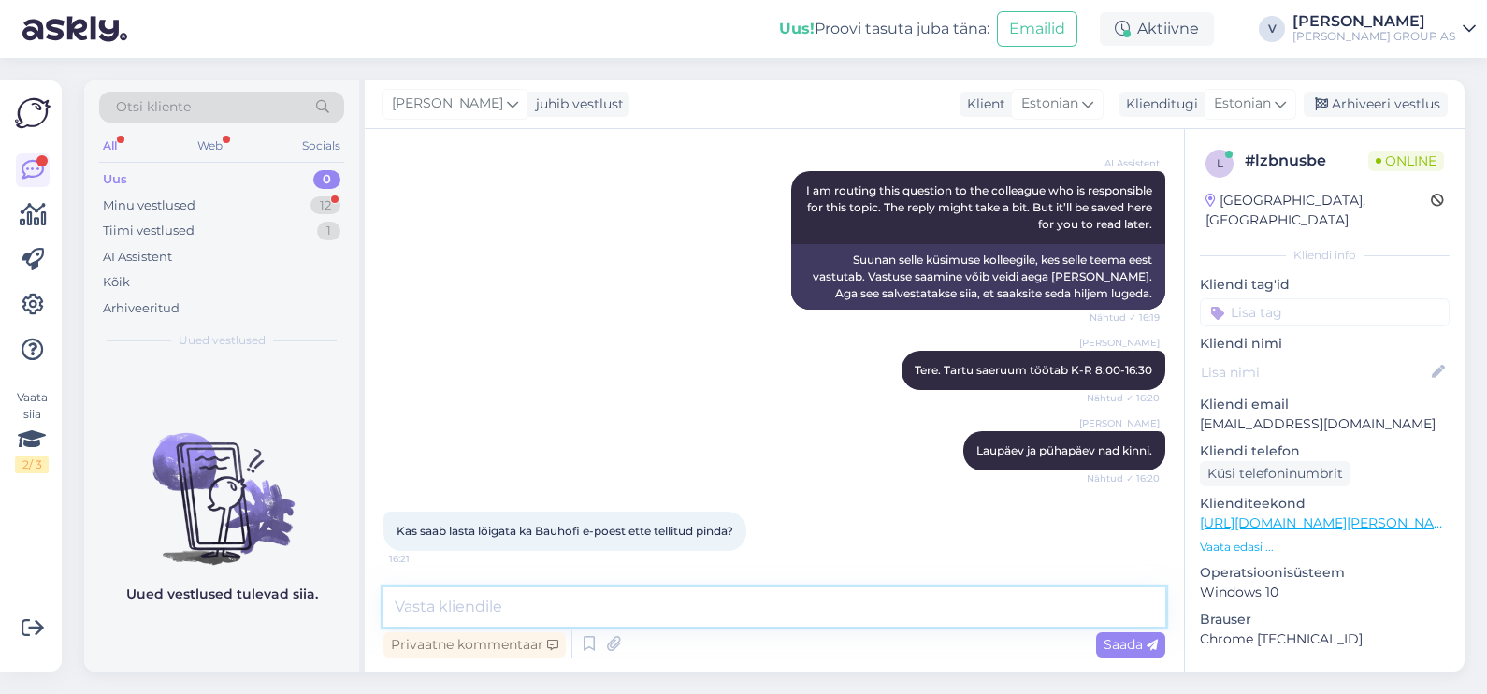
type textarea "i"
type textarea "Ei. Klient peab koha [PERSON_NAME] tulema. Teenus on kasutatav ainult kohapeal."
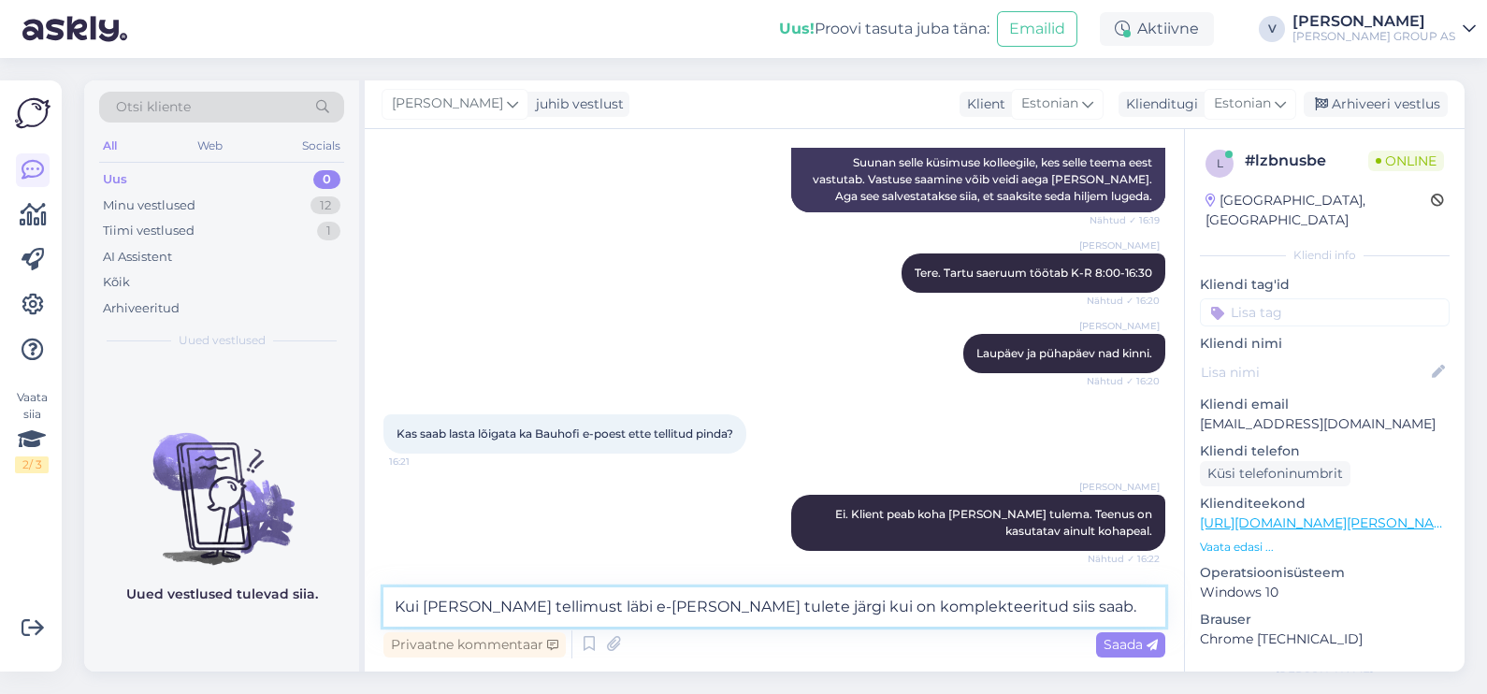
type textarea "Kui [PERSON_NAME] tellimust läbi e-[PERSON_NAME] tulete järgi kui on komplektee…"
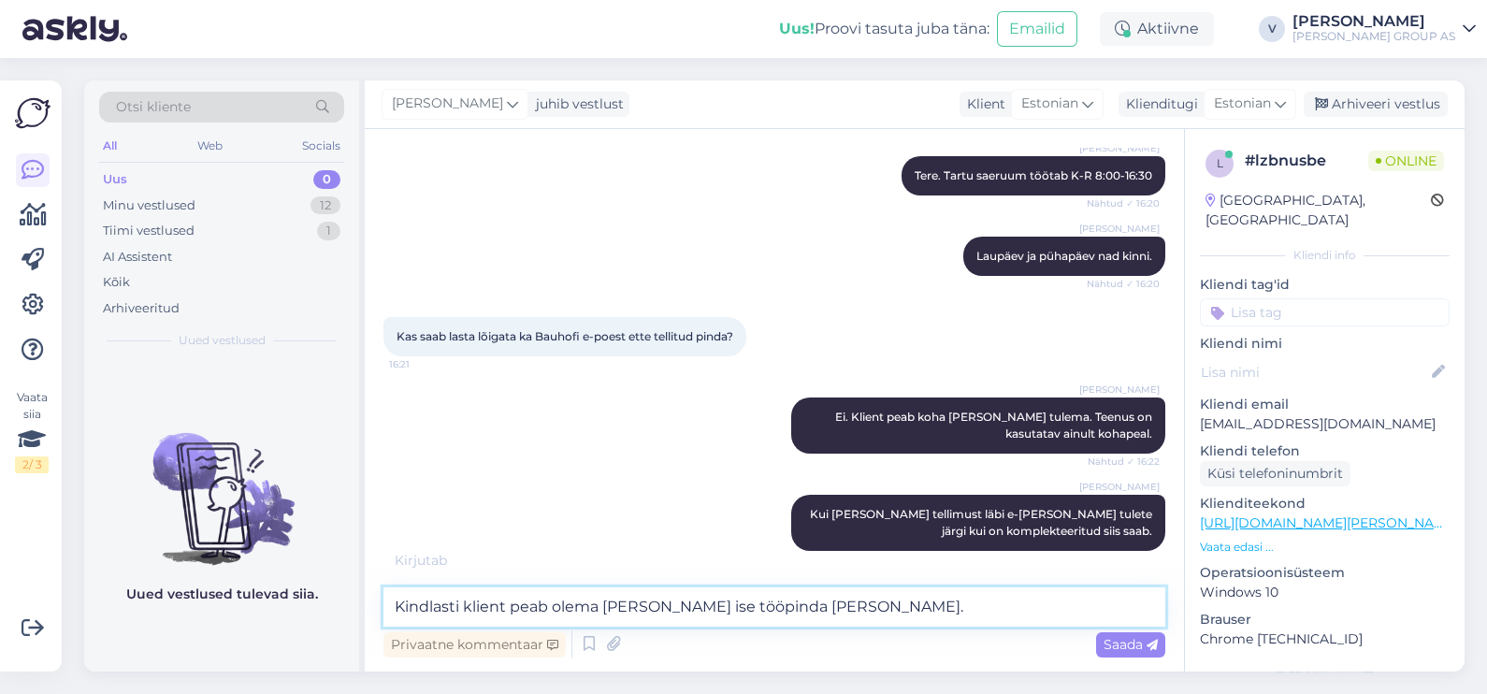
type textarea "Kindlasti klient peab olema [PERSON_NAME] ise tööpinda [PERSON_NAME]."
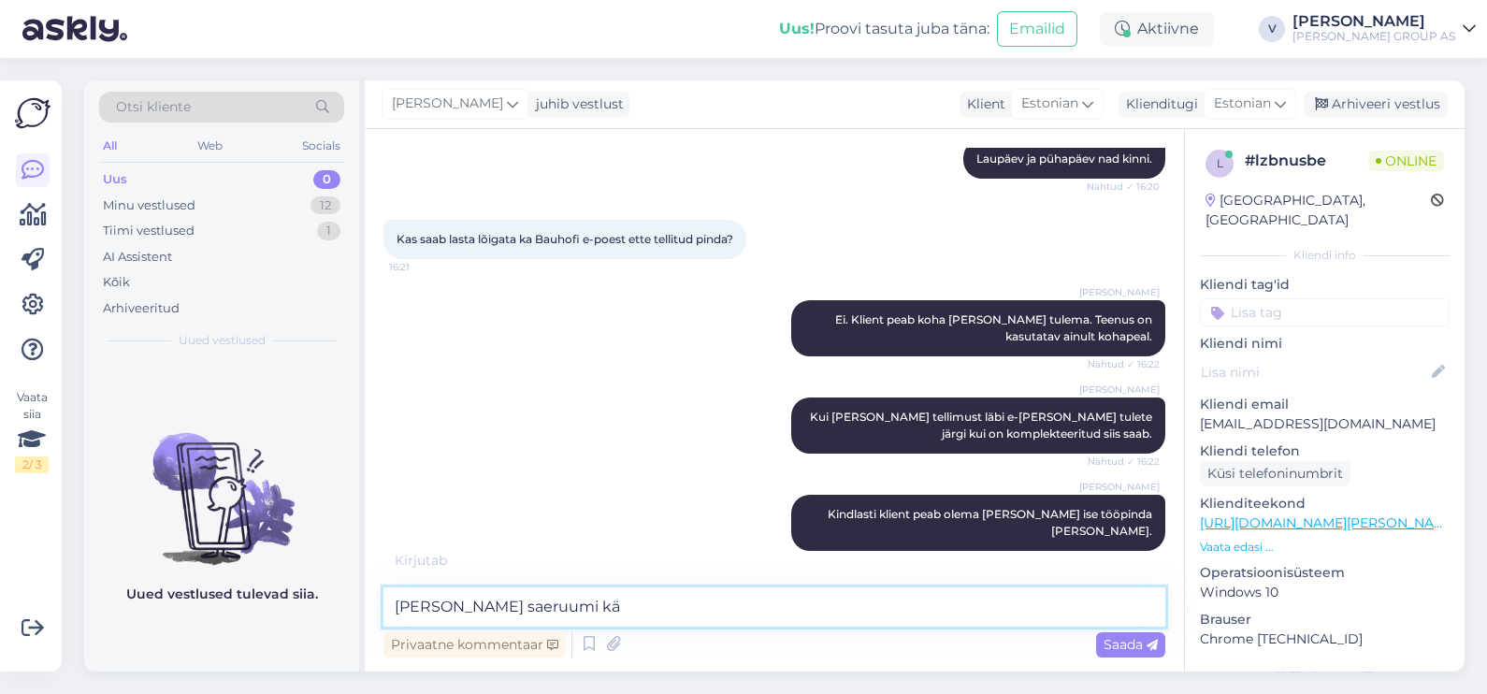
scroll to position [1183, 0]
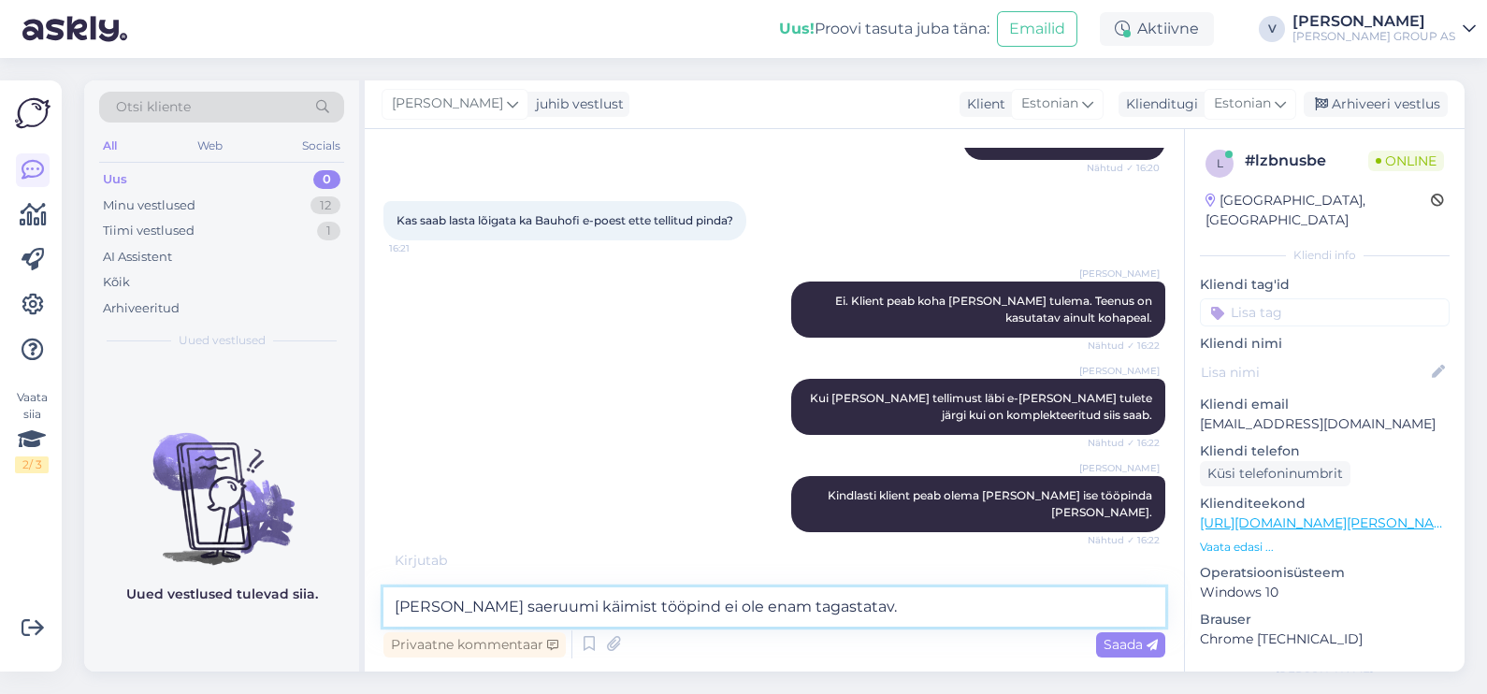
type textarea "[PERSON_NAME] saeruumi käimist tööpind ei ole enam tagastatav."
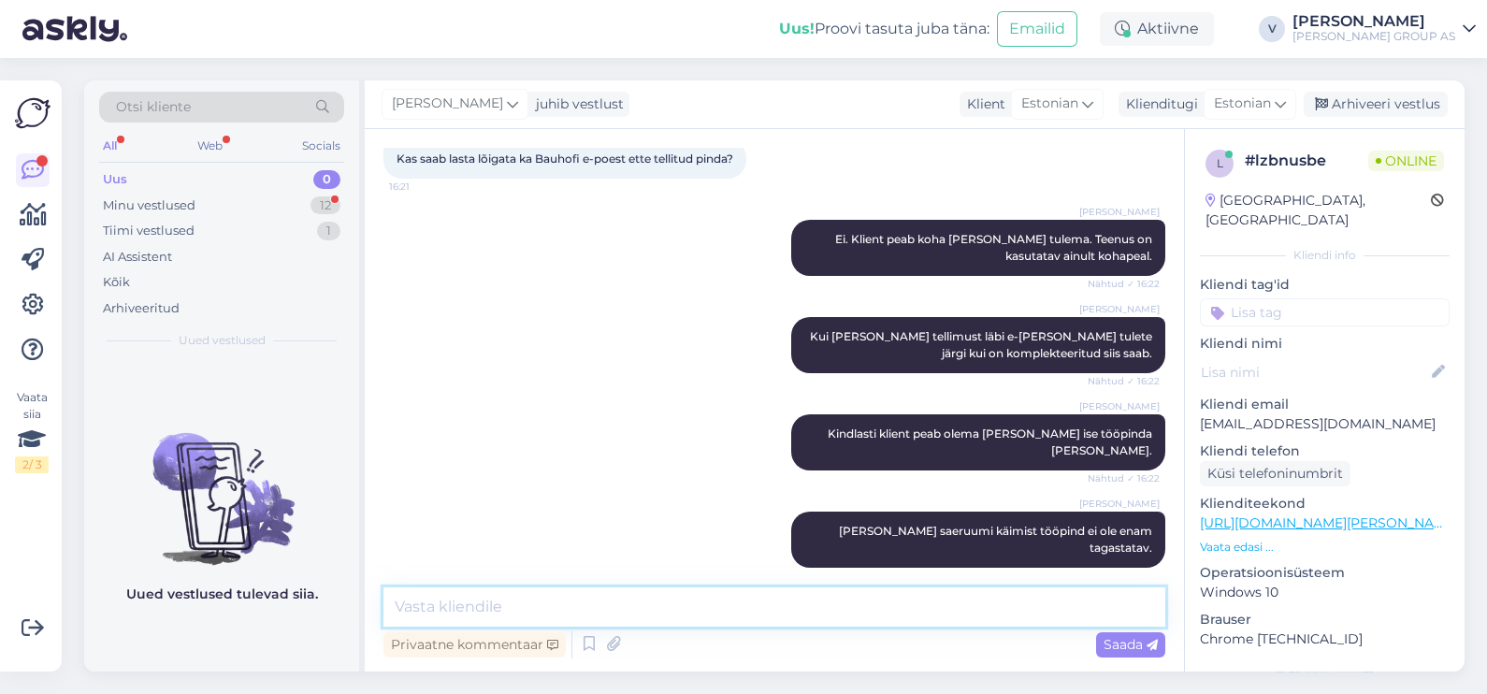
scroll to position [1325, 0]
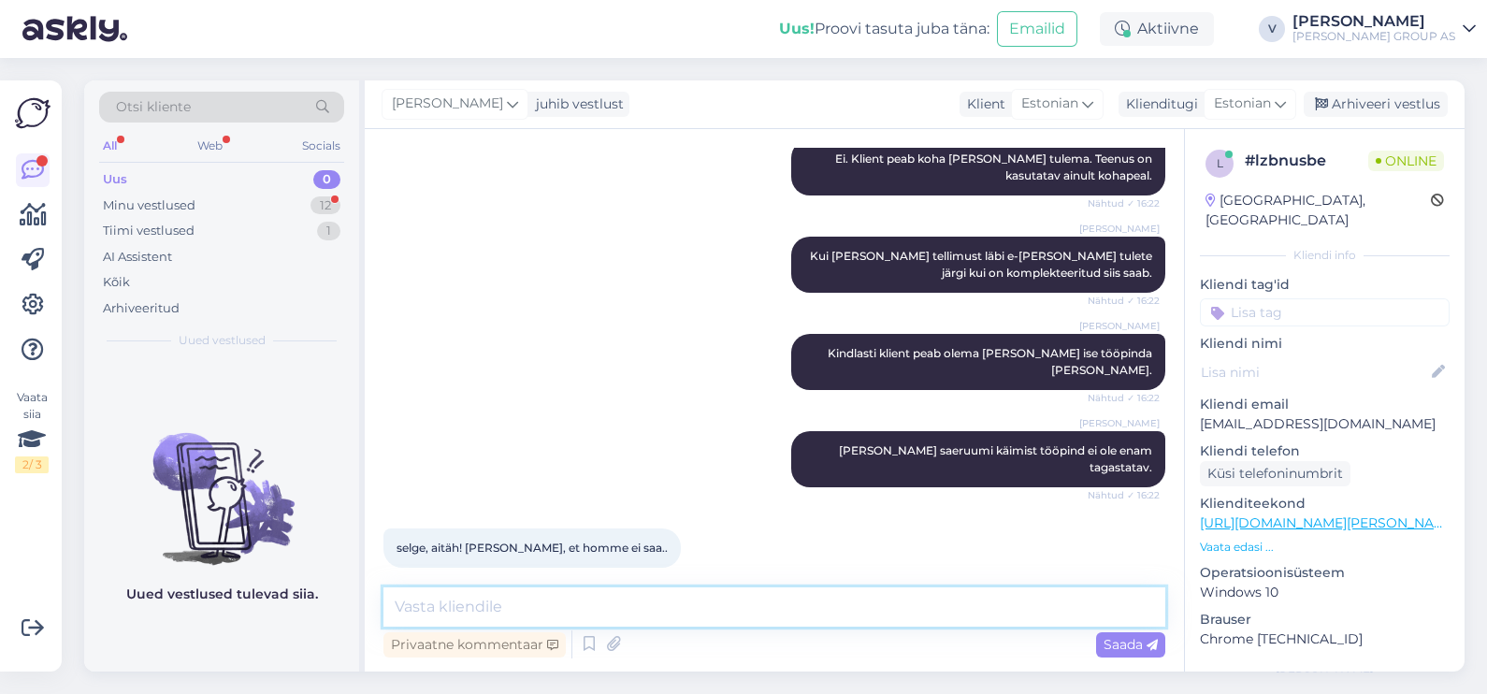
click at [958, 608] on textarea at bounding box center [774, 606] width 782 height 39
type textarea "Rõõm oli abiks olla. Ilusat päeva jätku."
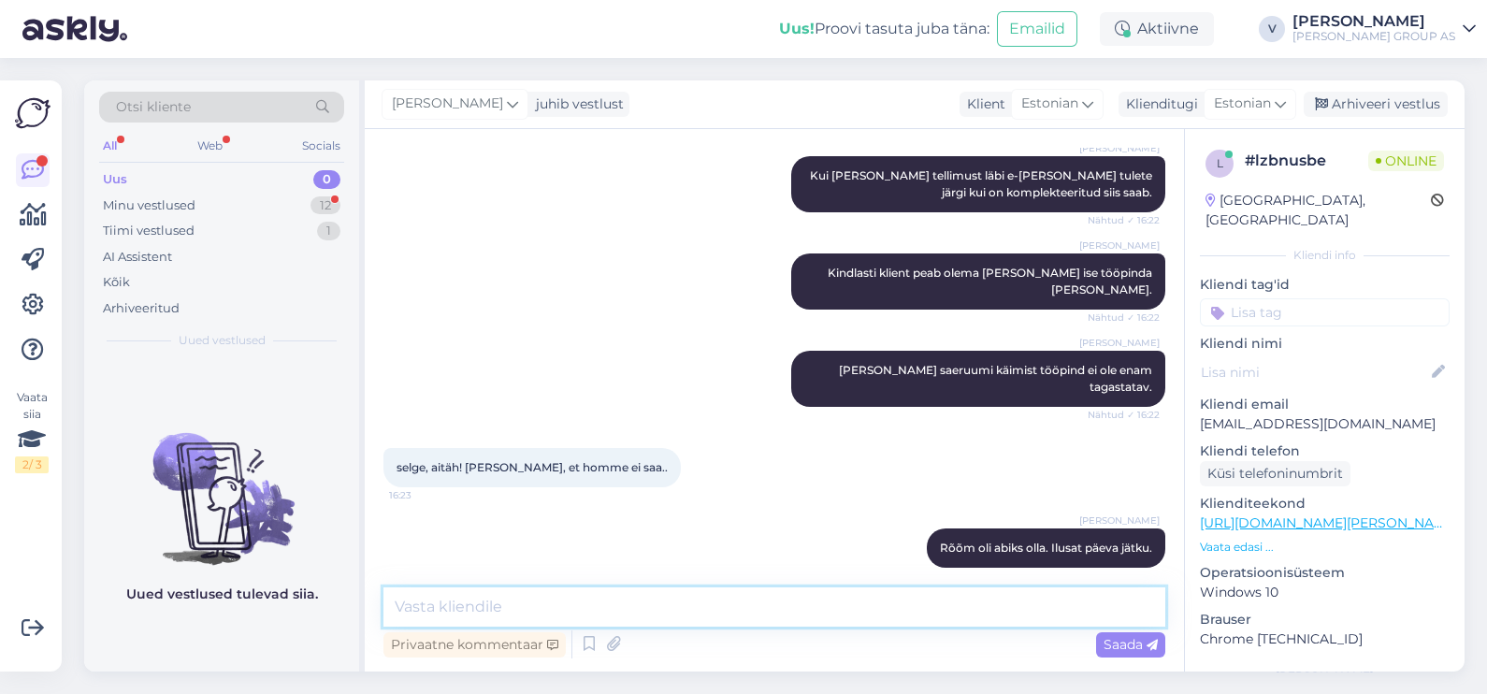
scroll to position [1486, 0]
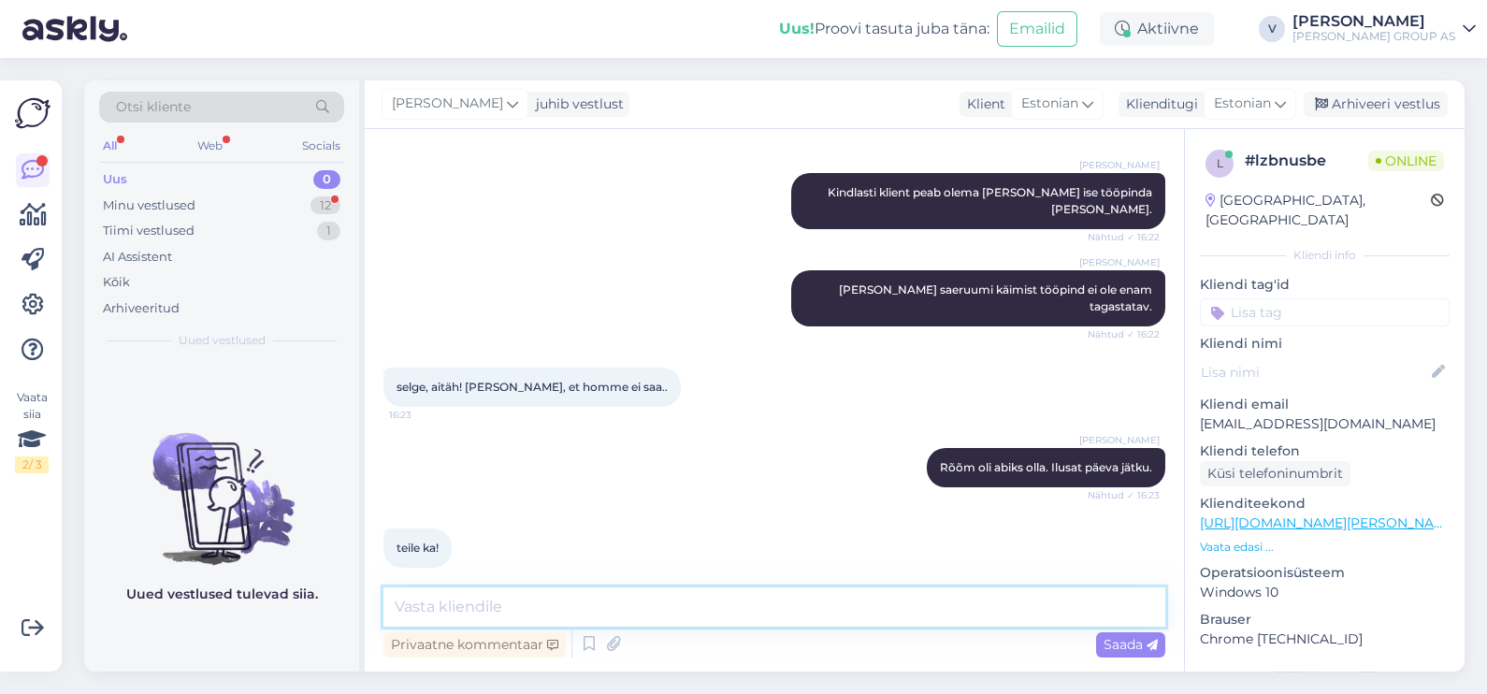
click at [958, 608] on textarea at bounding box center [774, 606] width 782 height 39
click at [1379, 100] on div "Arhiveeri vestlus" at bounding box center [1375, 104] width 144 height 25
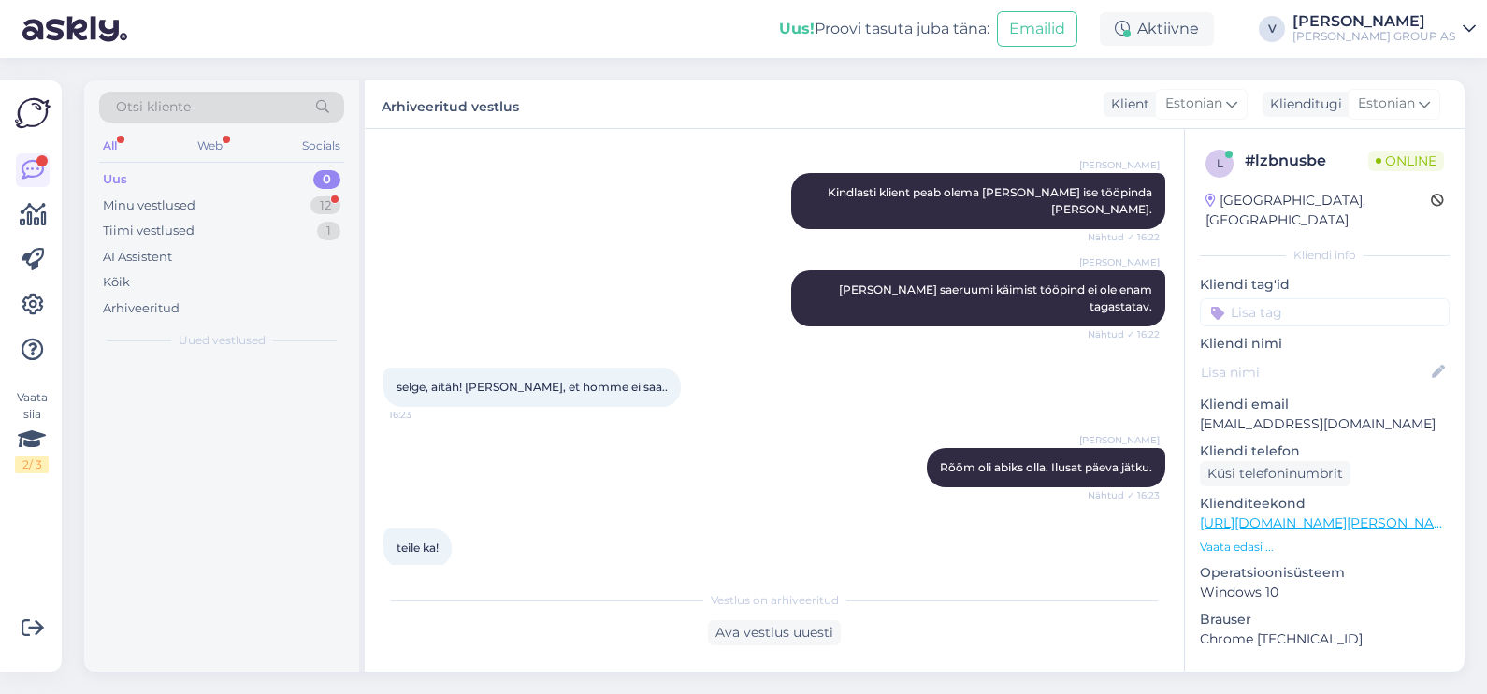
scroll to position [1491, 0]
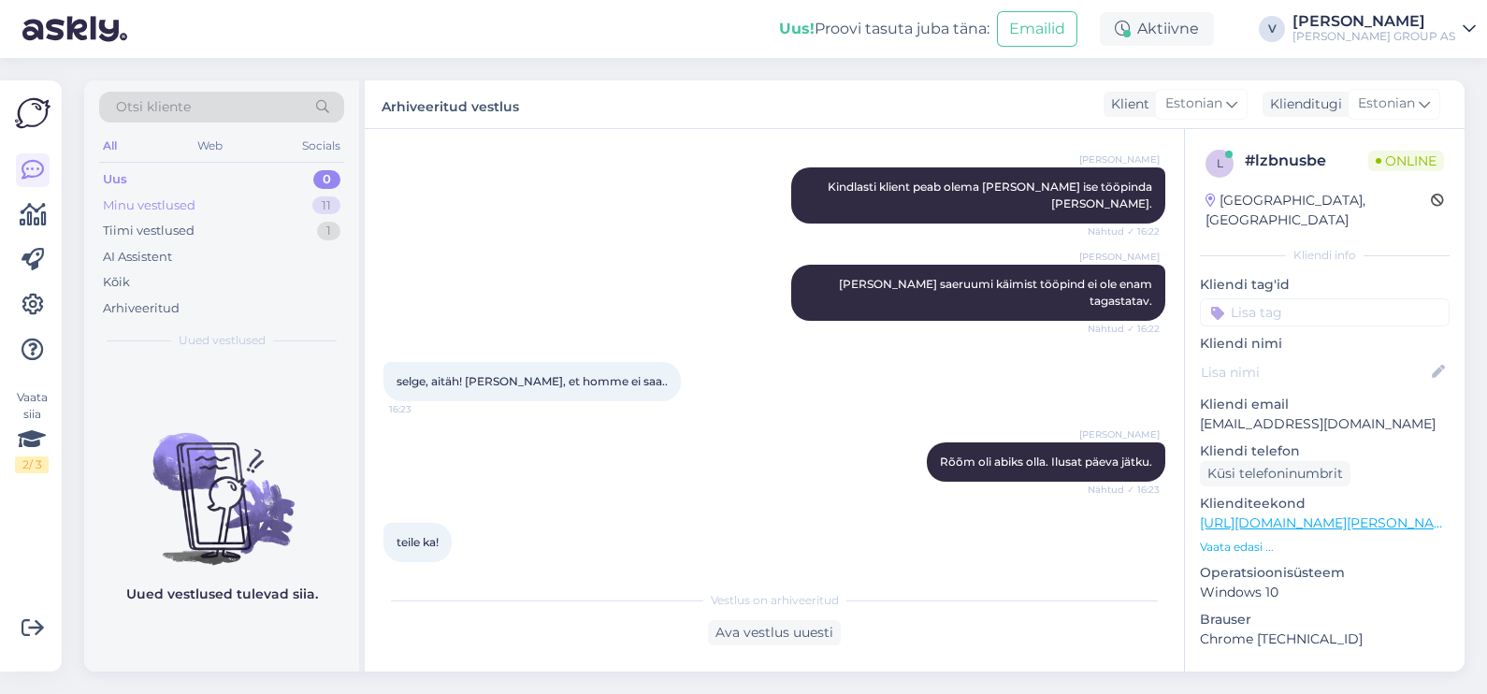
click at [267, 206] on div "Minu vestlused 11" at bounding box center [221, 206] width 245 height 26
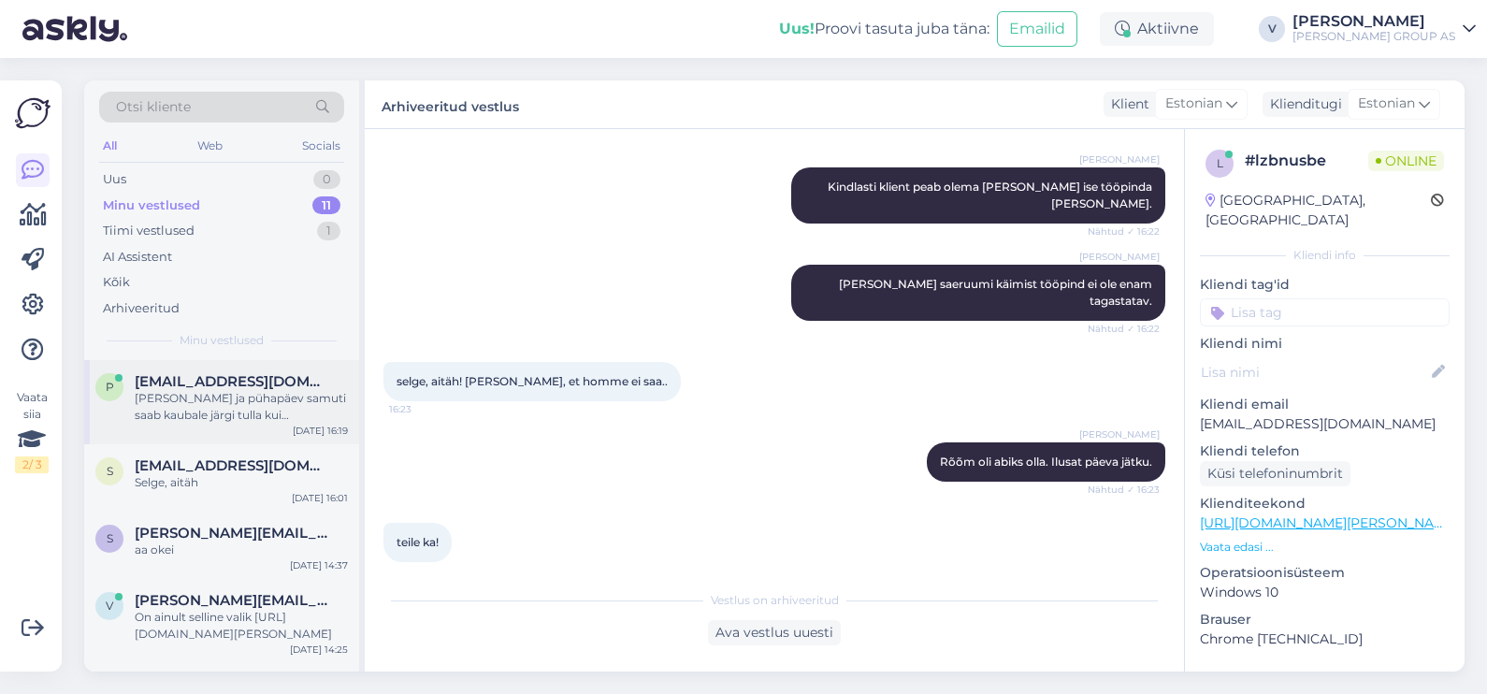
click at [237, 408] on div "[PERSON_NAME] ja pühapäev samuti saab kaubale järgi tulla kui komplekteerimiste…" at bounding box center [241, 407] width 213 height 34
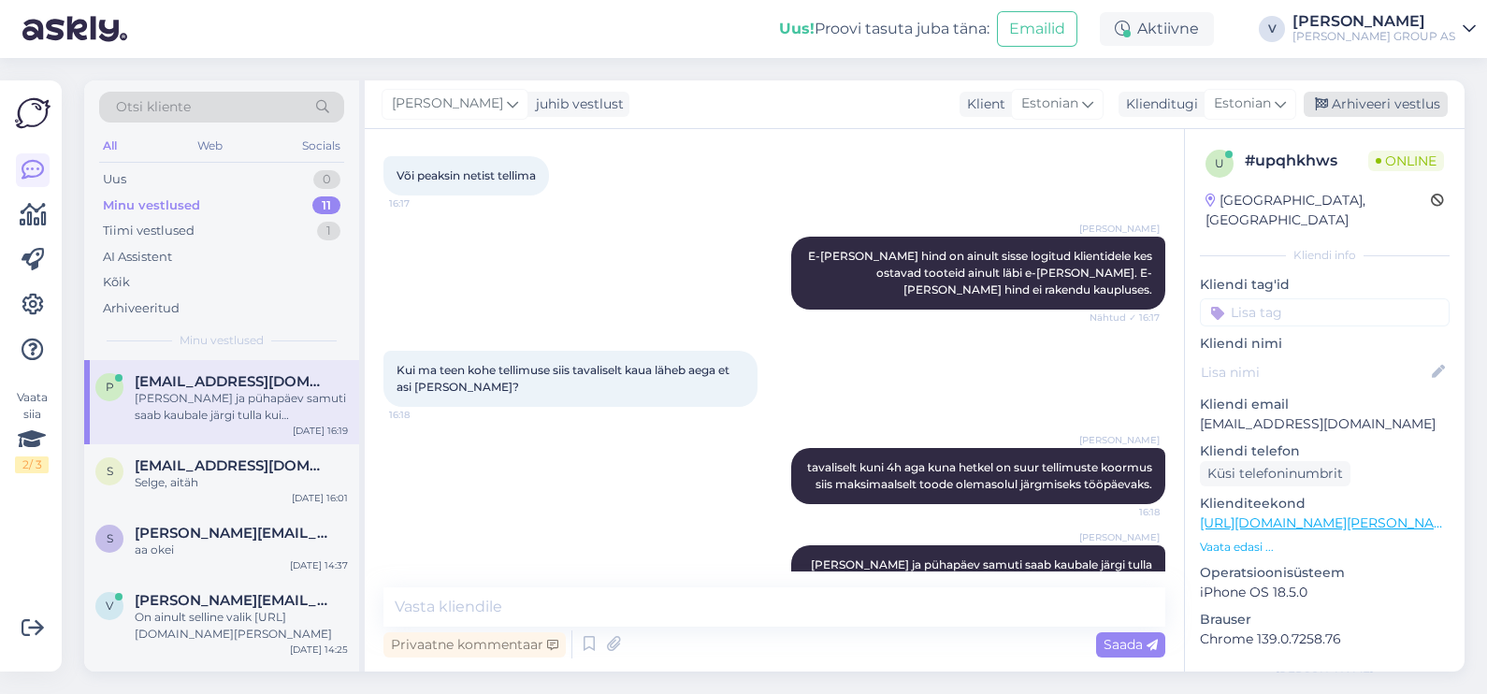
click at [1392, 109] on div "Arhiveeri vestlus" at bounding box center [1375, 104] width 144 height 25
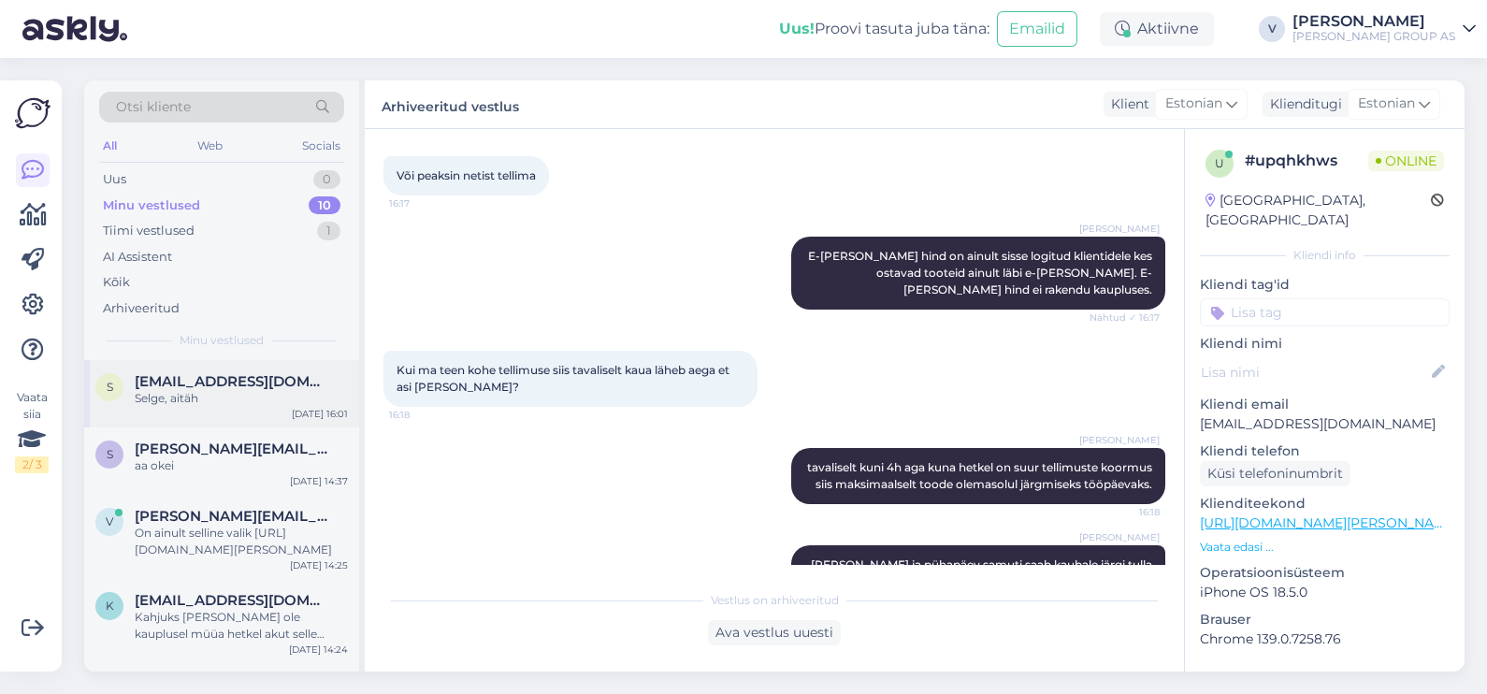
click at [241, 393] on div "Selge, aitäh" at bounding box center [241, 398] width 213 height 17
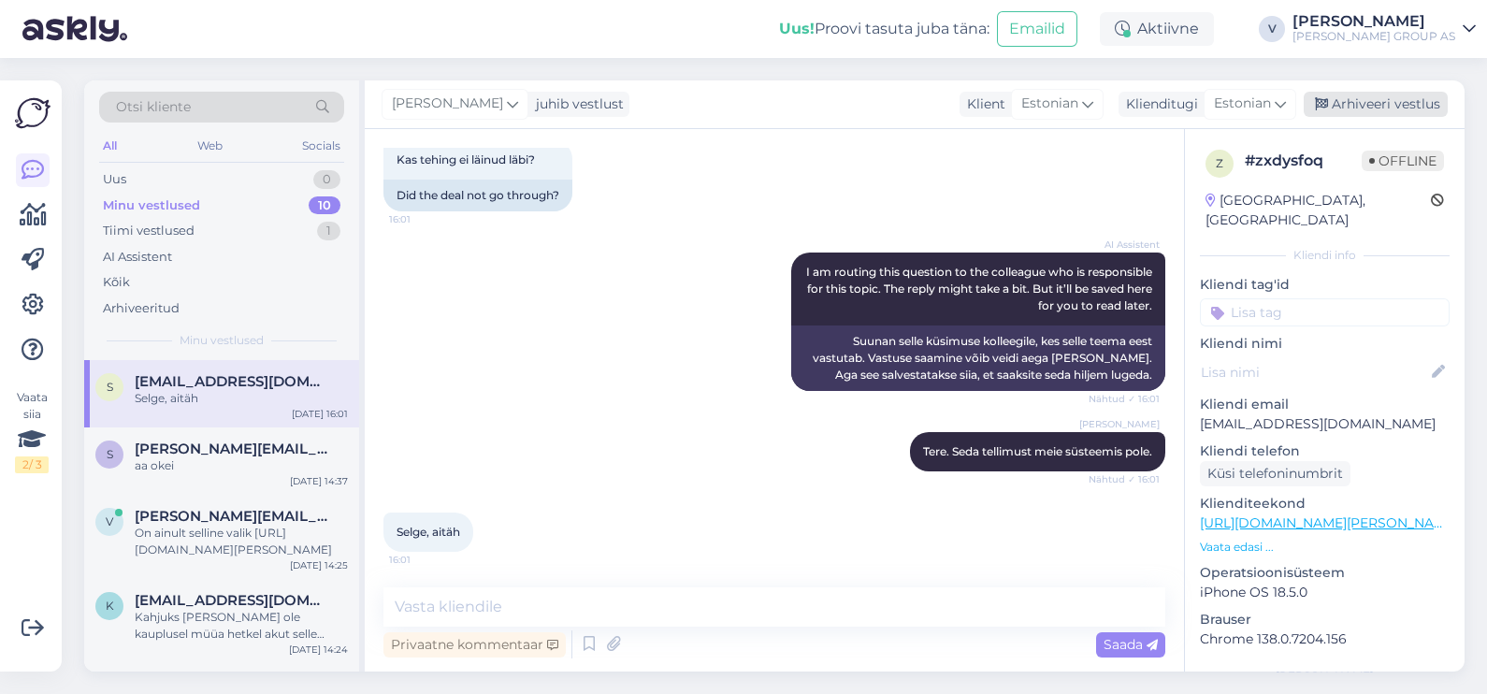
click at [1373, 107] on div "Arhiveeri vestlus" at bounding box center [1375, 104] width 144 height 25
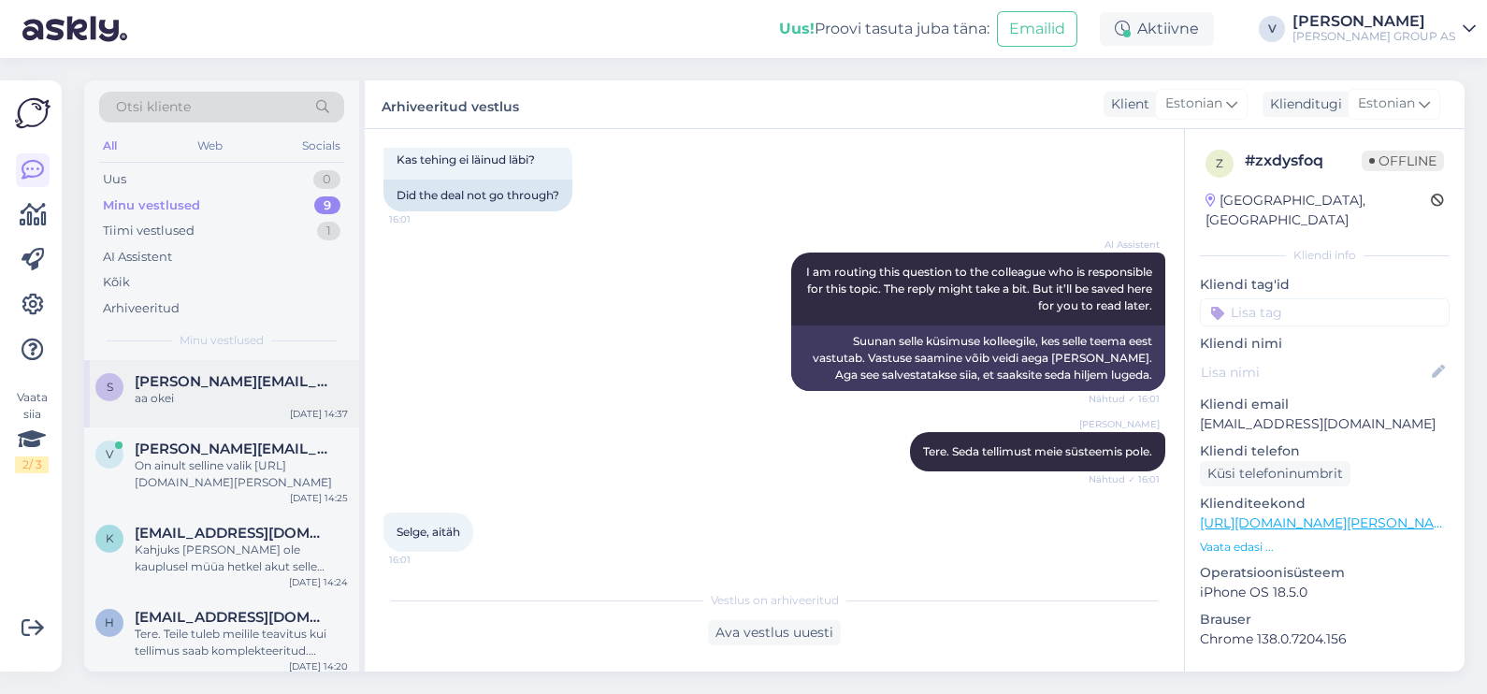
click at [283, 393] on div "aa okei" at bounding box center [241, 398] width 213 height 17
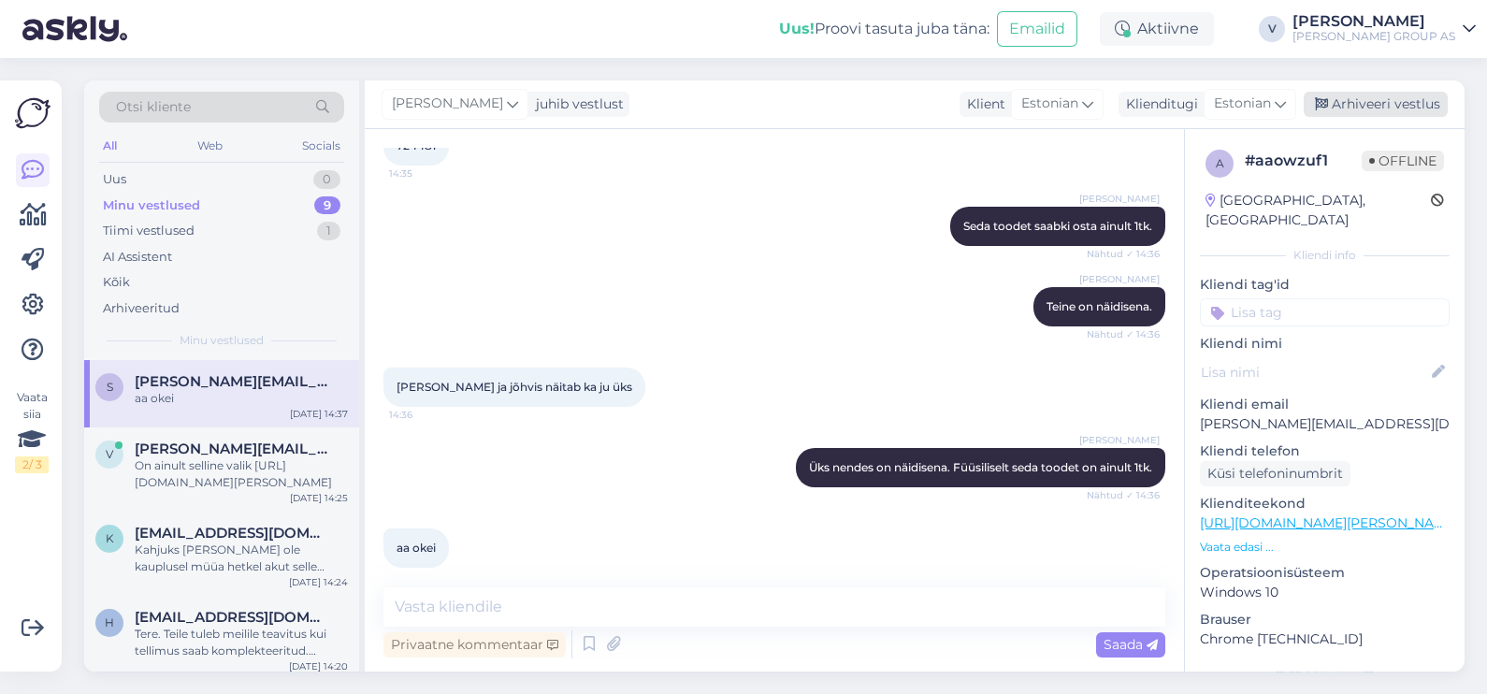
click at [1389, 95] on div "Arhiveeri vestlus" at bounding box center [1375, 104] width 144 height 25
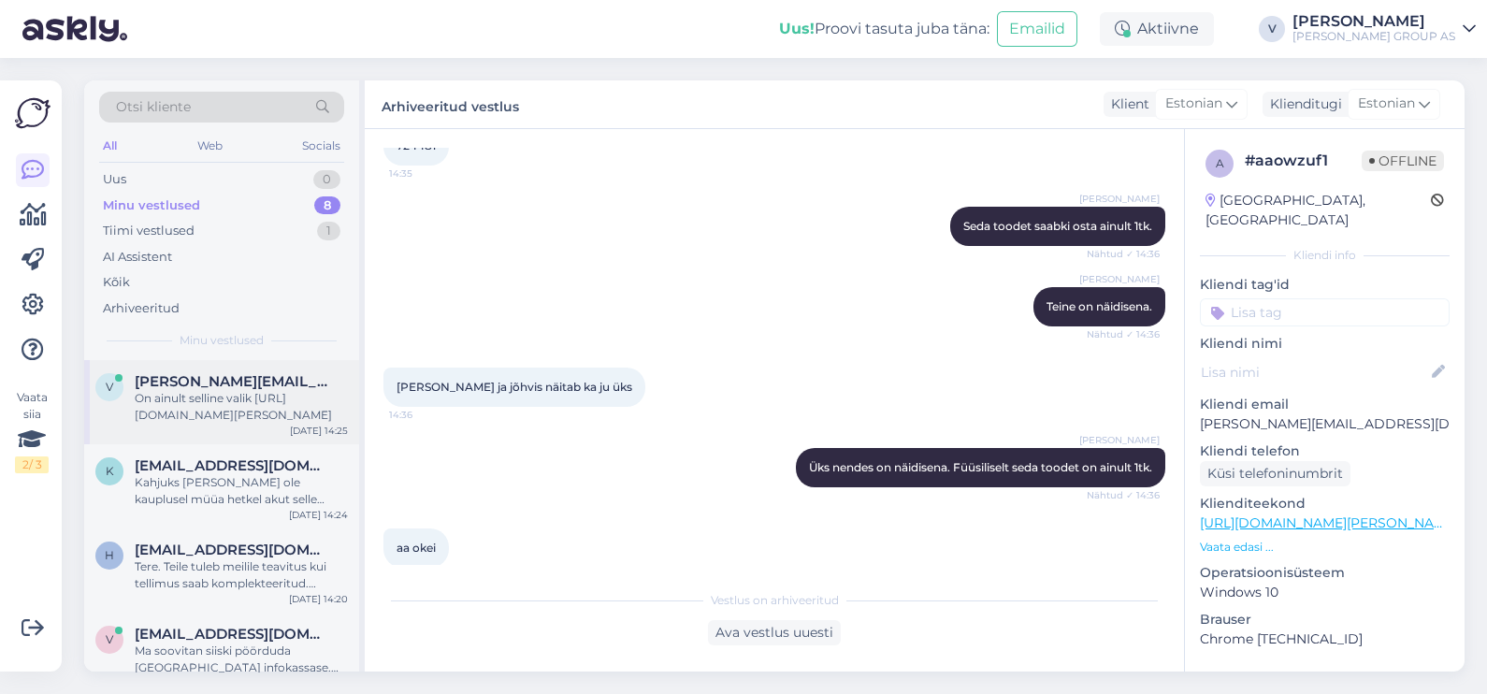
click at [234, 391] on div "On ainult selline valik [URL][DOMAIN_NAME][PERSON_NAME]" at bounding box center [241, 407] width 213 height 34
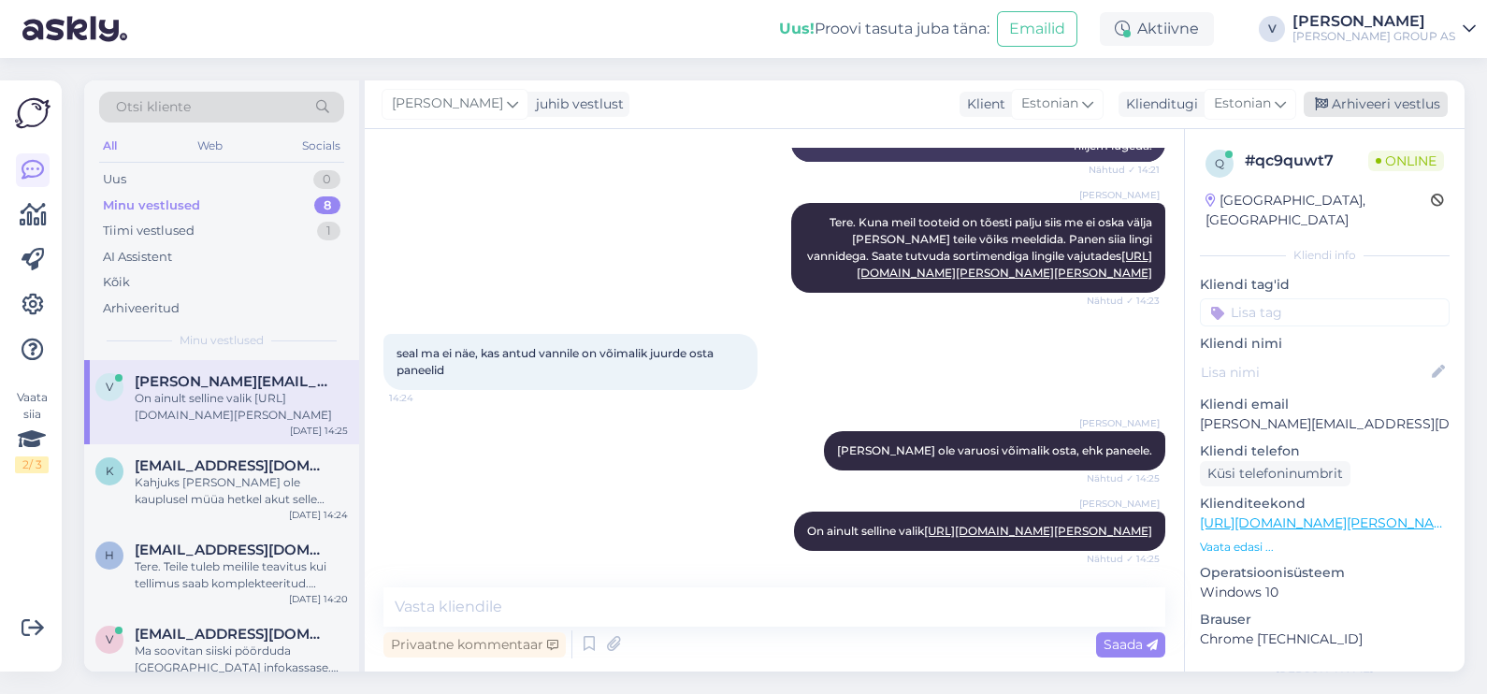
click at [1389, 112] on div "Arhiveeri vestlus" at bounding box center [1375, 104] width 144 height 25
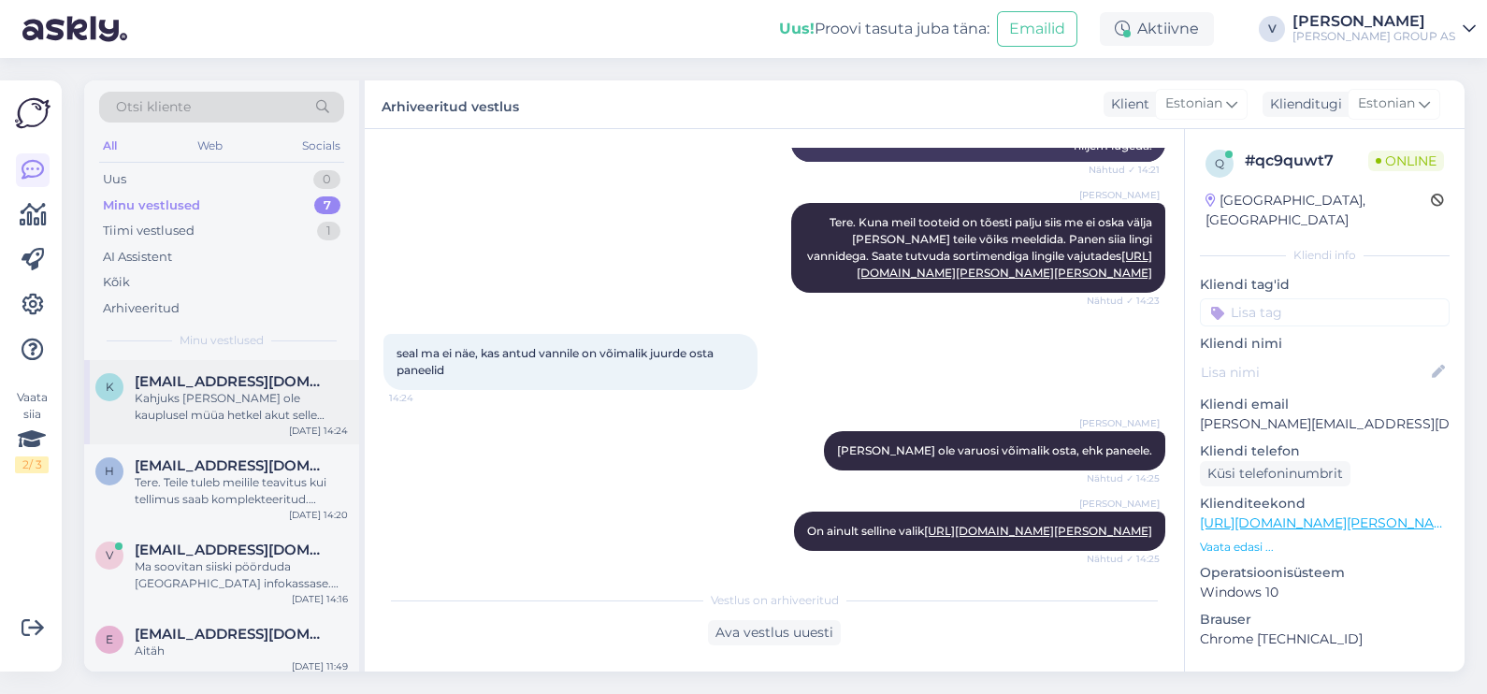
click at [263, 410] on div "Kahjuks [PERSON_NAME] ole kauplusel müüa hetkel akut selle toode jaoks." at bounding box center [241, 407] width 213 height 34
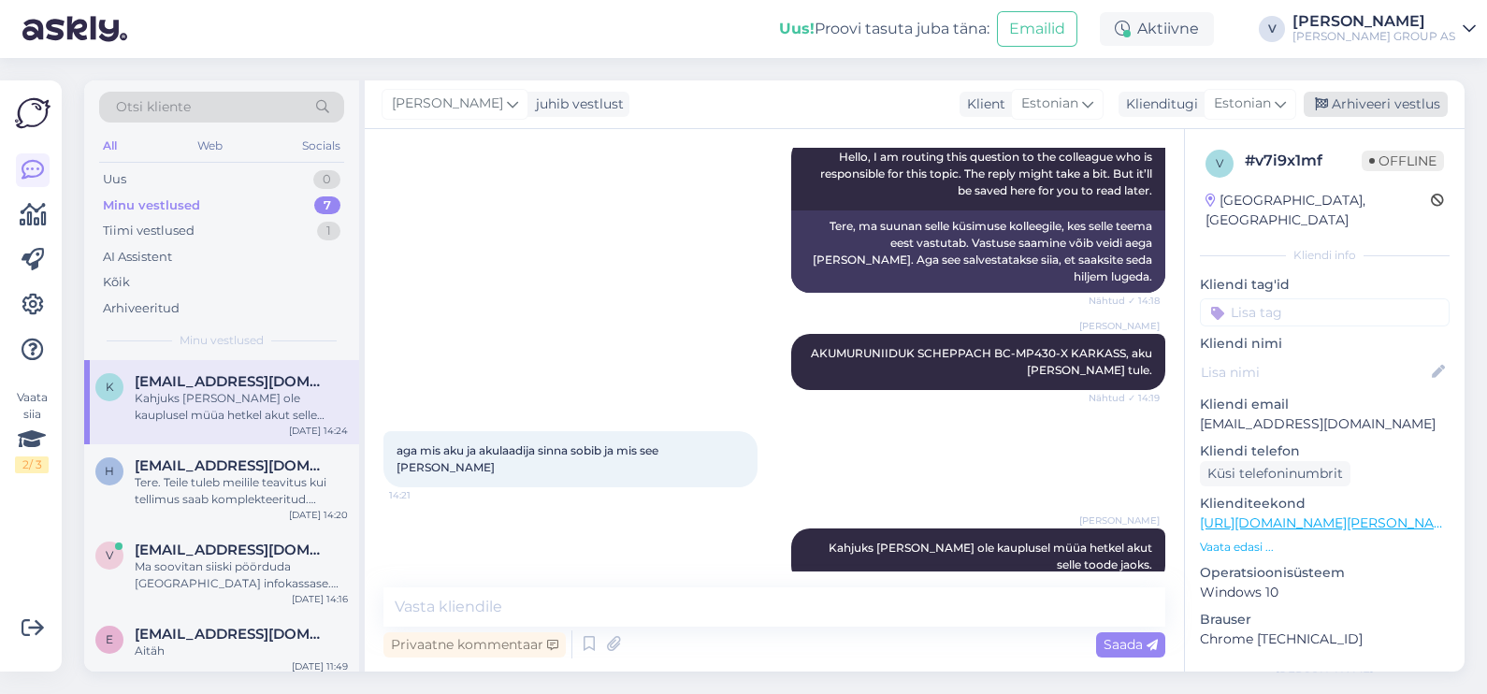
click at [1398, 104] on div "Arhiveeri vestlus" at bounding box center [1375, 104] width 144 height 25
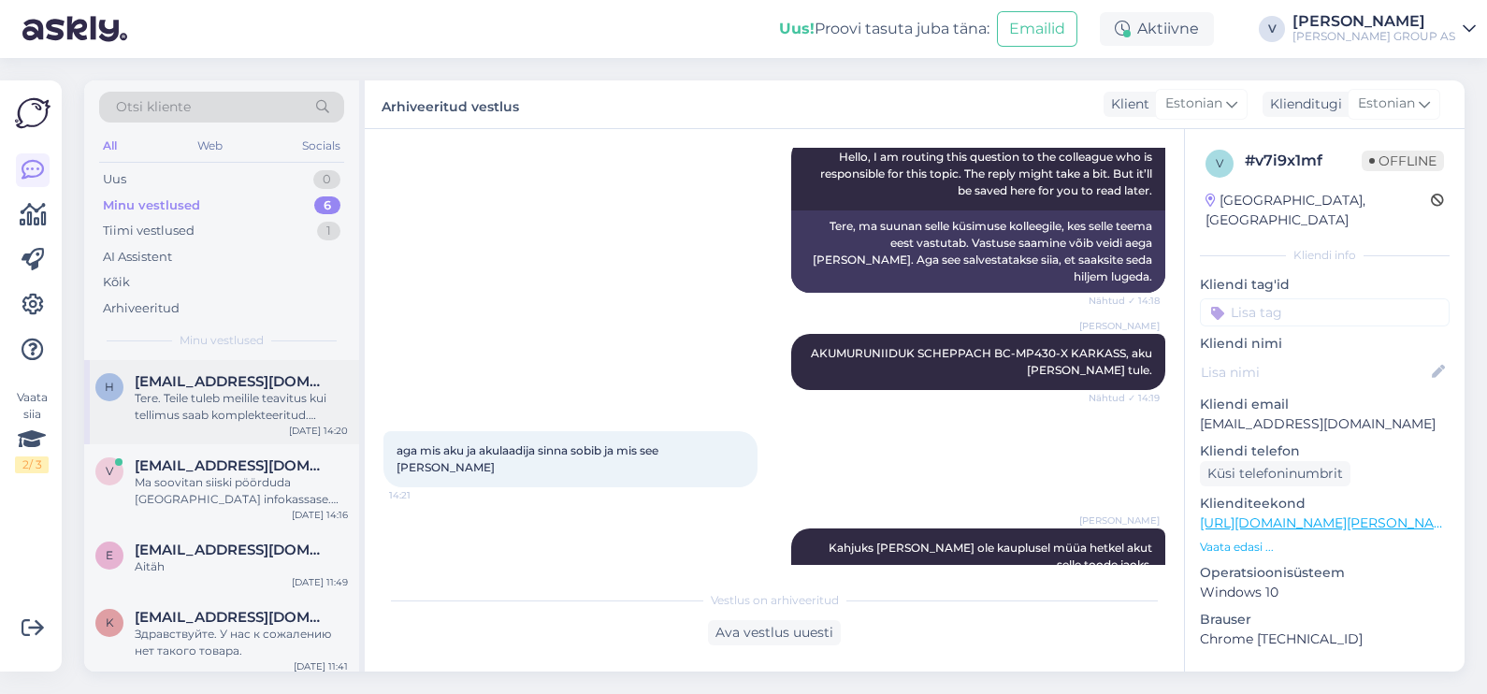
click at [257, 401] on div "Tere. Teile tuleb meilile teavitus kui tellimus saab komplekteeritud. Kindlat k…" at bounding box center [241, 407] width 213 height 34
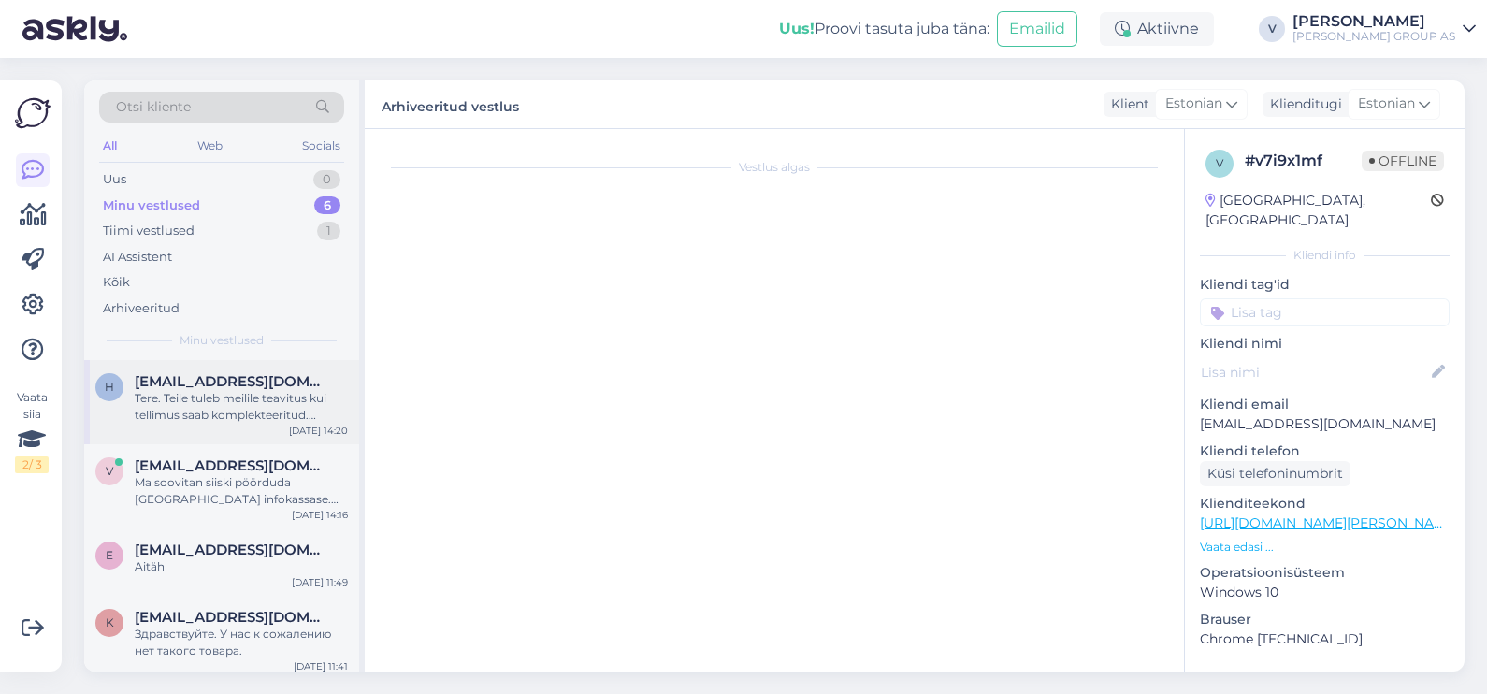
scroll to position [3125, 0]
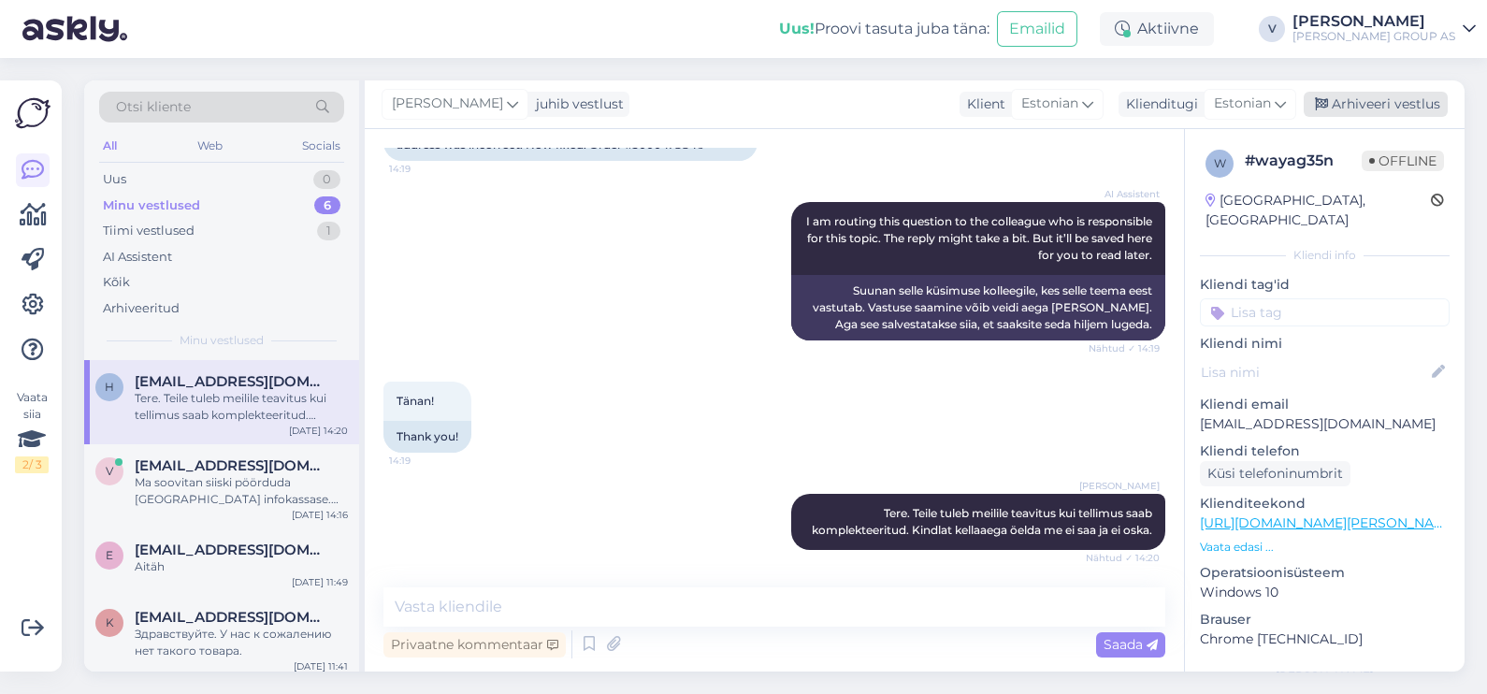
click at [1363, 103] on div "Arhiveeri vestlus" at bounding box center [1375, 104] width 144 height 25
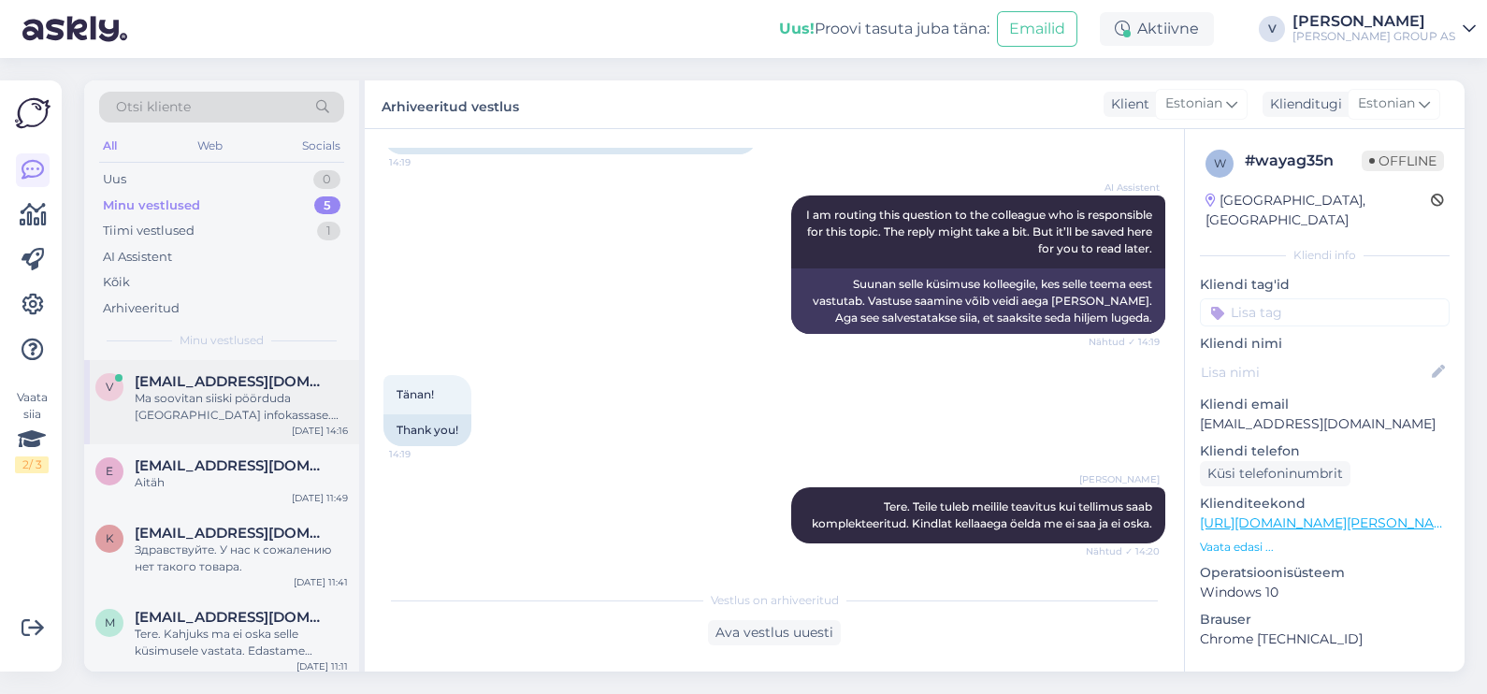
click at [234, 412] on div "Ma soovitan siiski pöörduda [GEOGRAPHIC_DATA] infokassase. 58557949" at bounding box center [241, 407] width 213 height 34
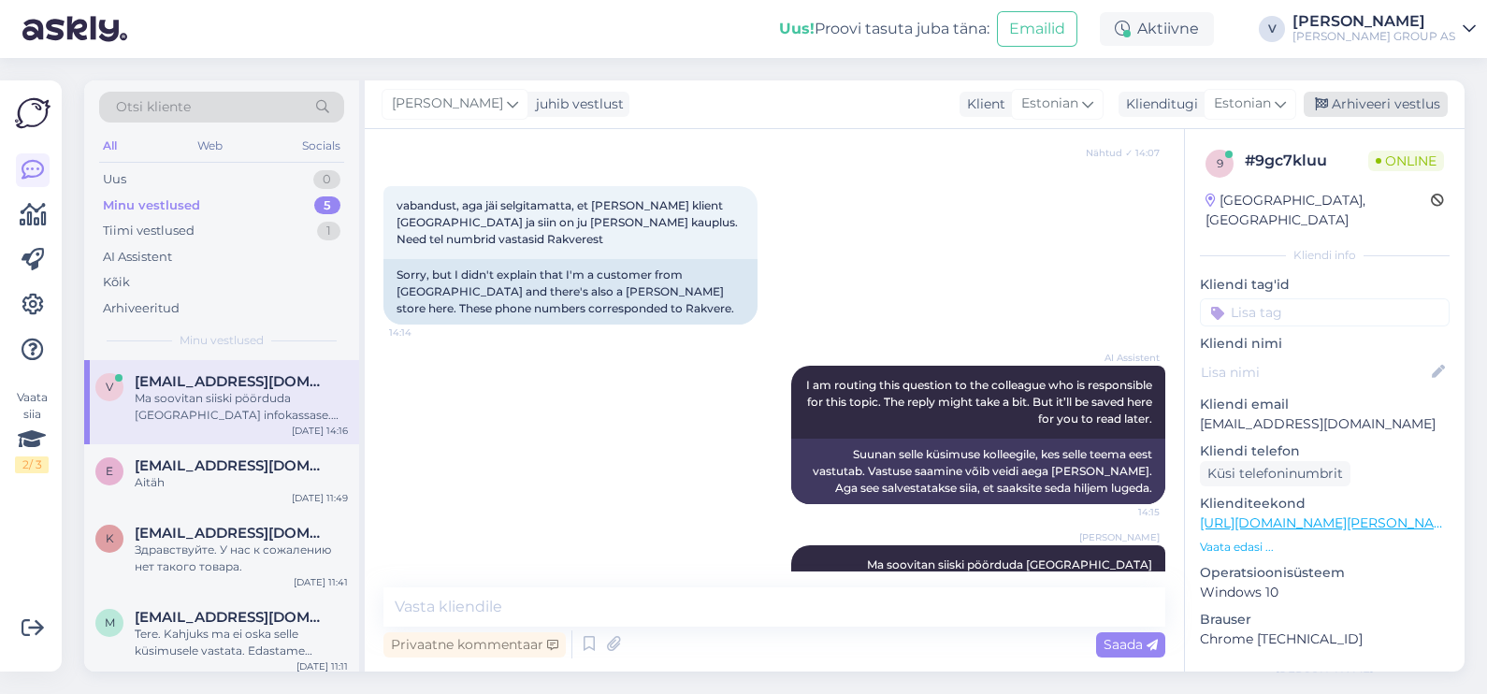
click at [1385, 103] on div "Arhiveeri vestlus" at bounding box center [1375, 104] width 144 height 25
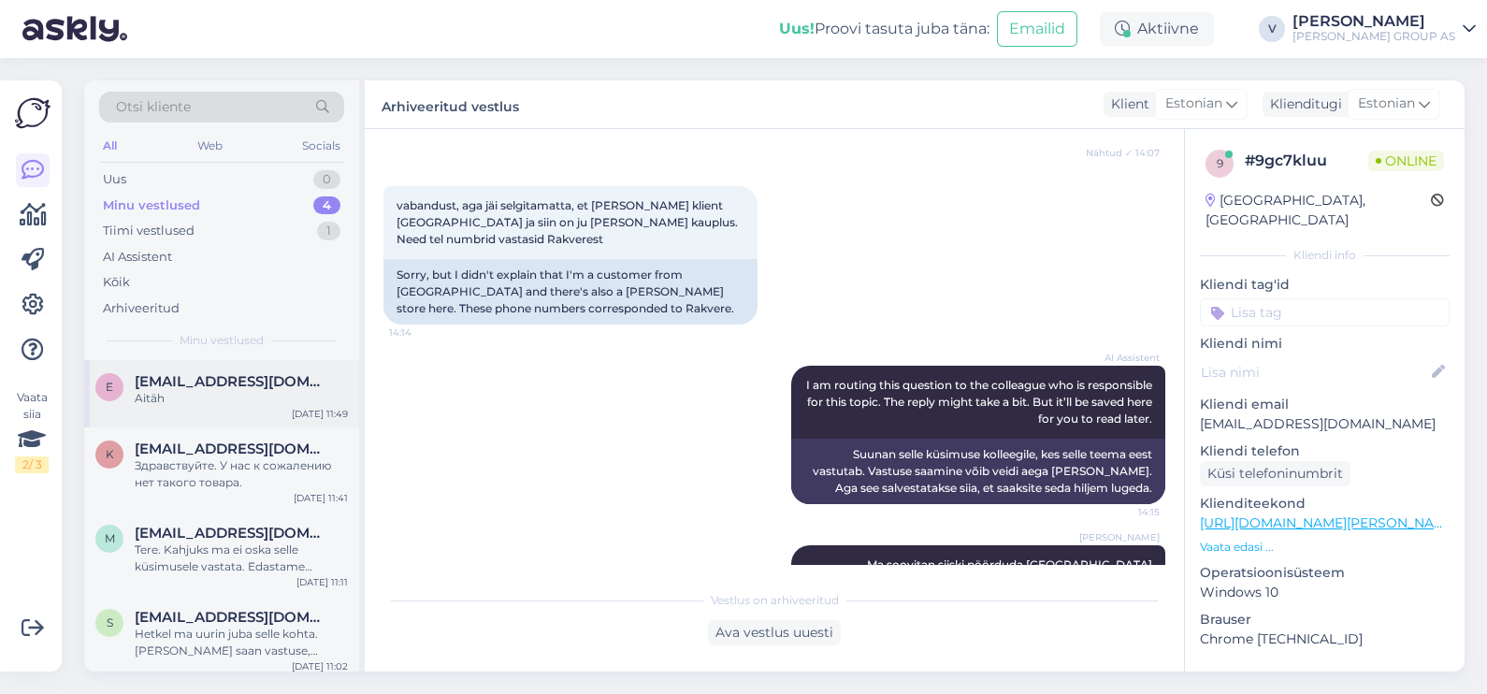
click at [255, 378] on span "[EMAIL_ADDRESS][DOMAIN_NAME]" at bounding box center [232, 381] width 194 height 17
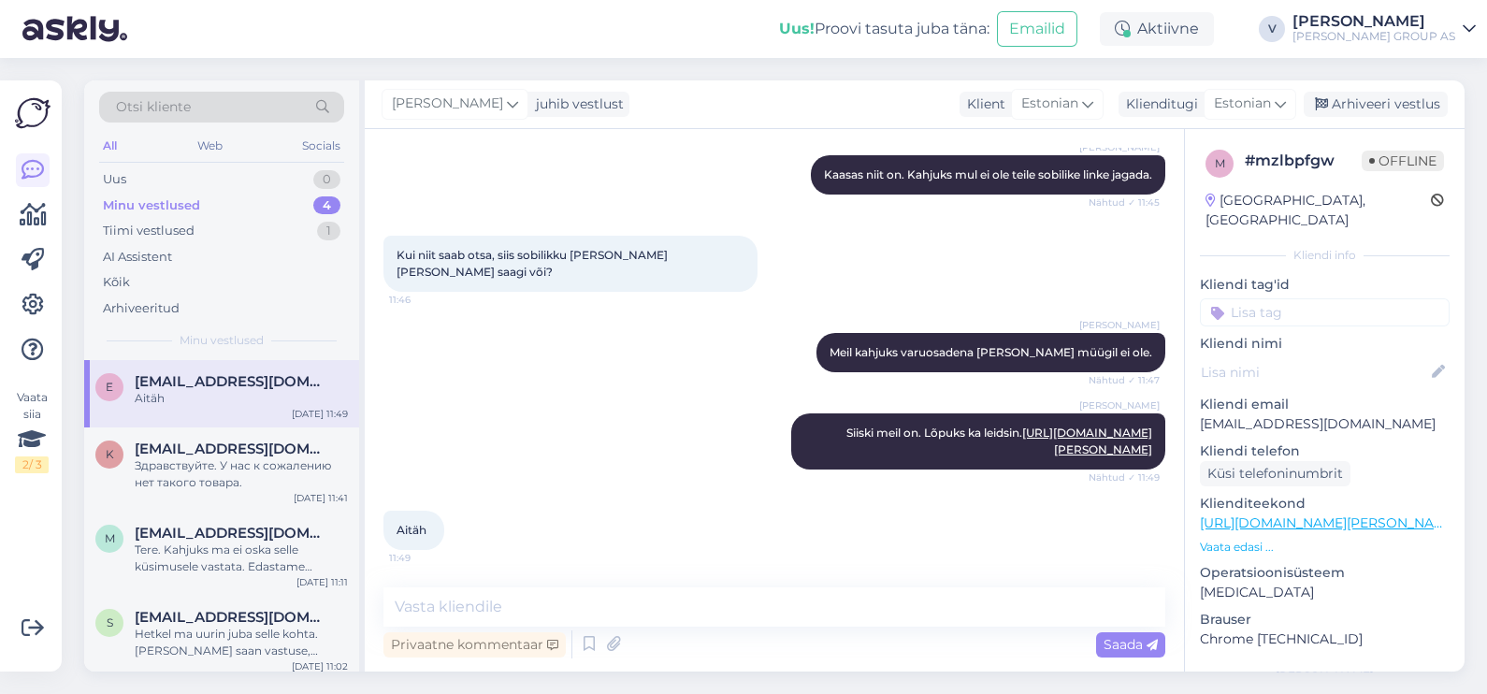
scroll to position [898, 0]
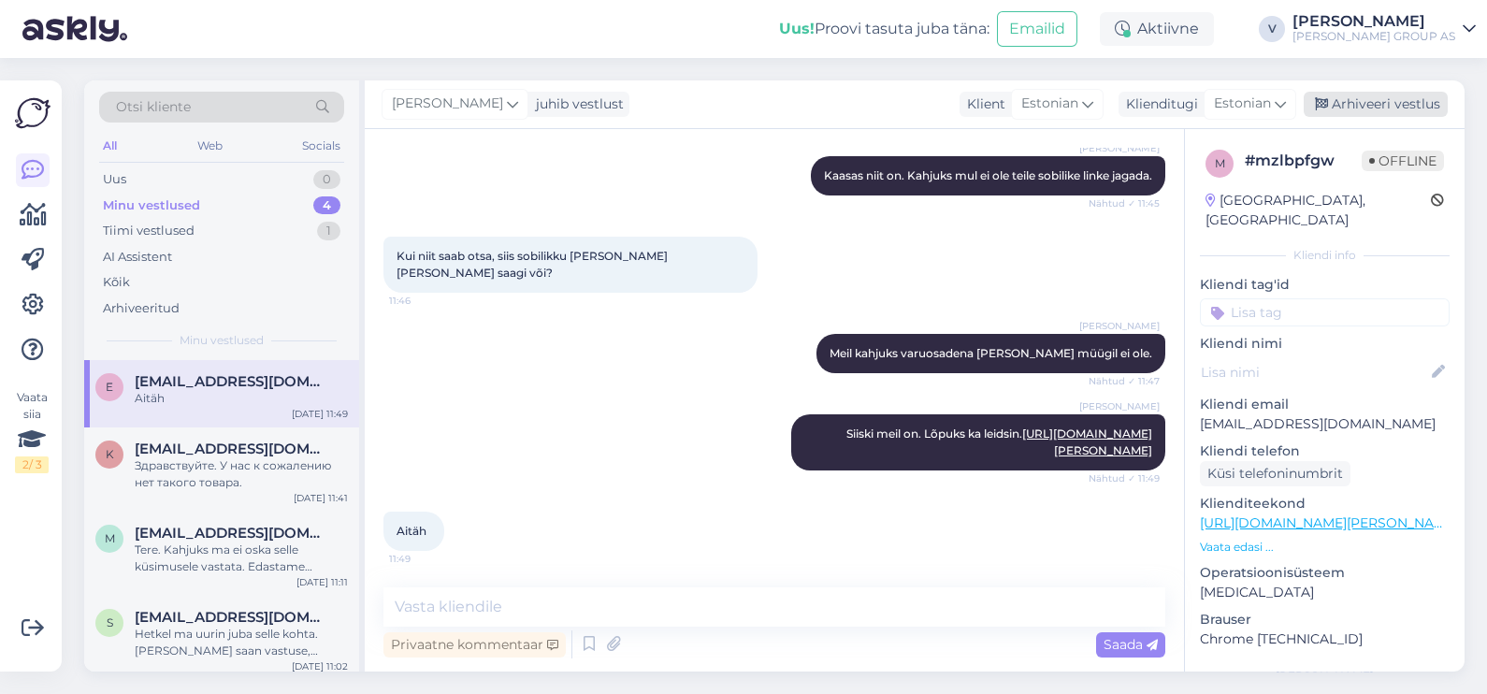
click at [1389, 105] on div "Arhiveeri vestlus" at bounding box center [1375, 104] width 144 height 25
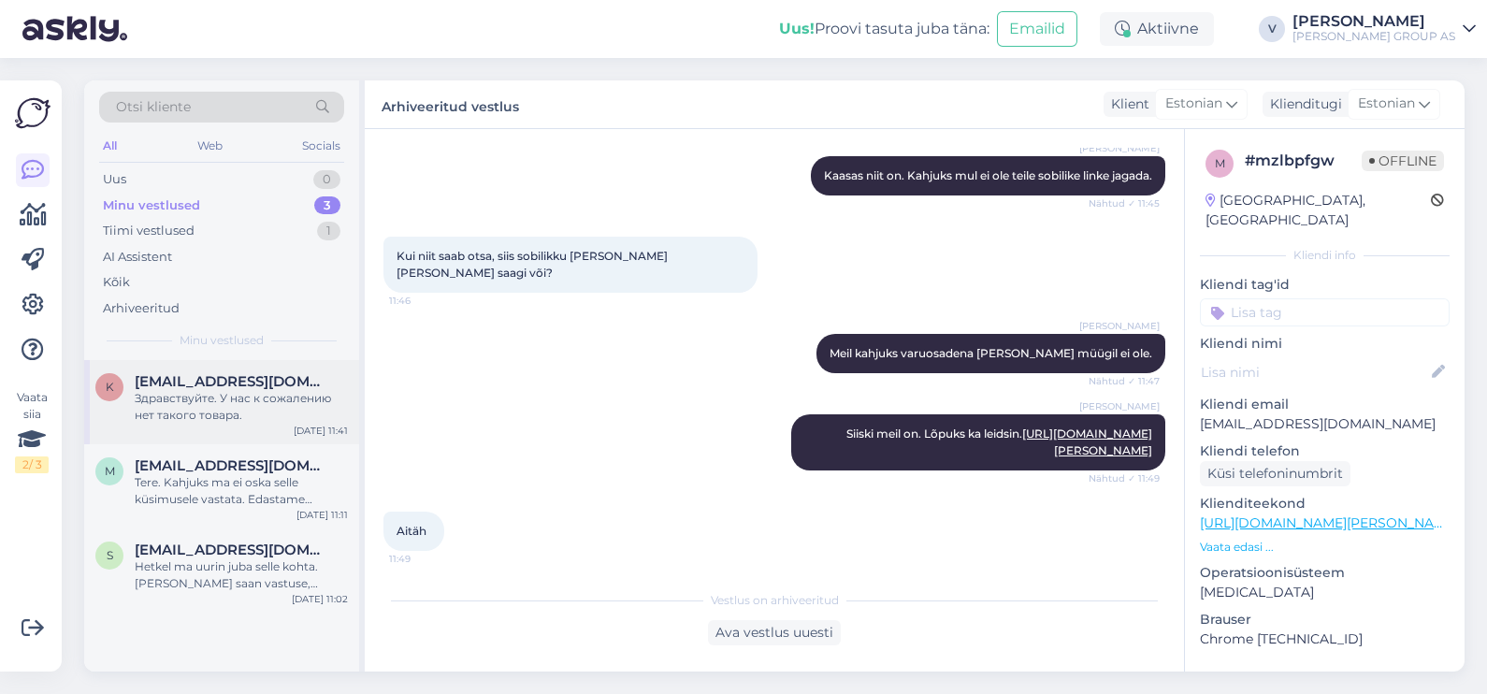
click at [319, 386] on div "[EMAIL_ADDRESS][DOMAIN_NAME]" at bounding box center [241, 381] width 213 height 17
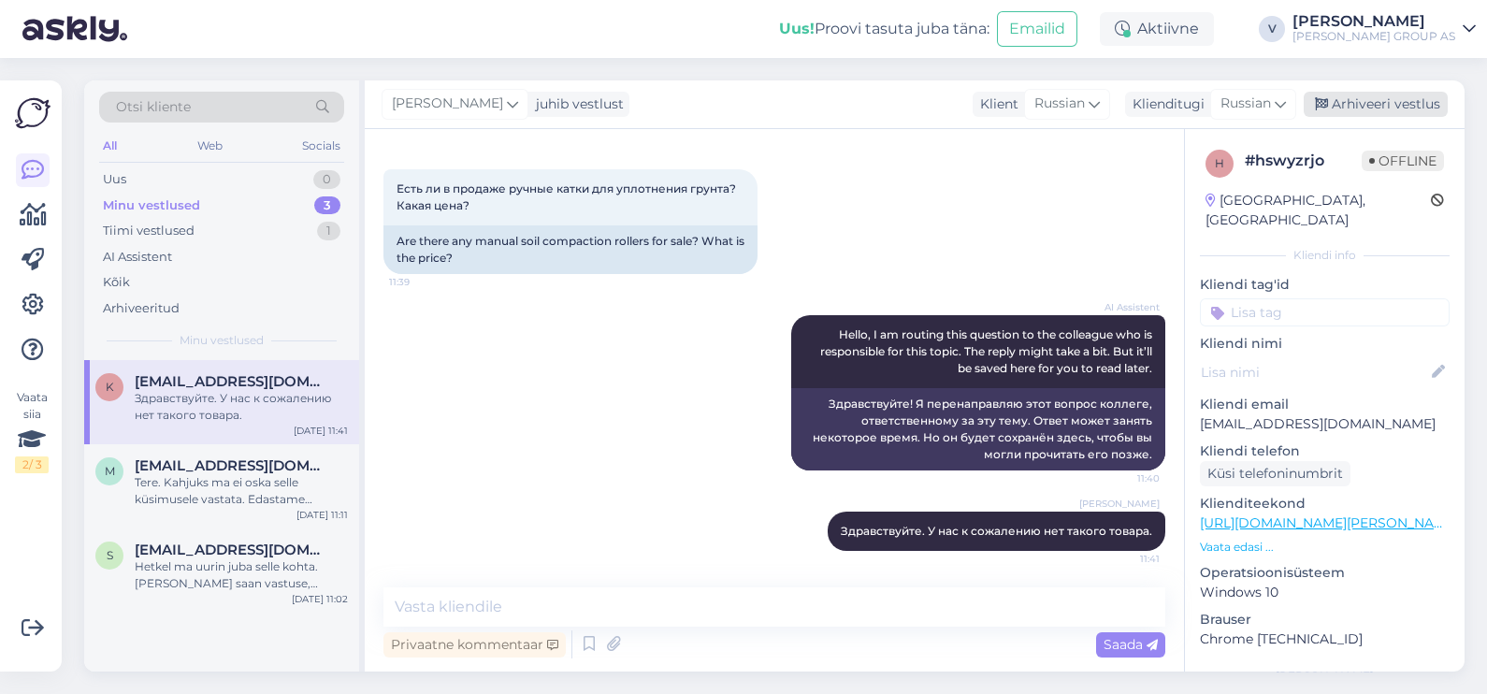
click at [1357, 106] on div "Arhiveeri vestlus" at bounding box center [1375, 104] width 144 height 25
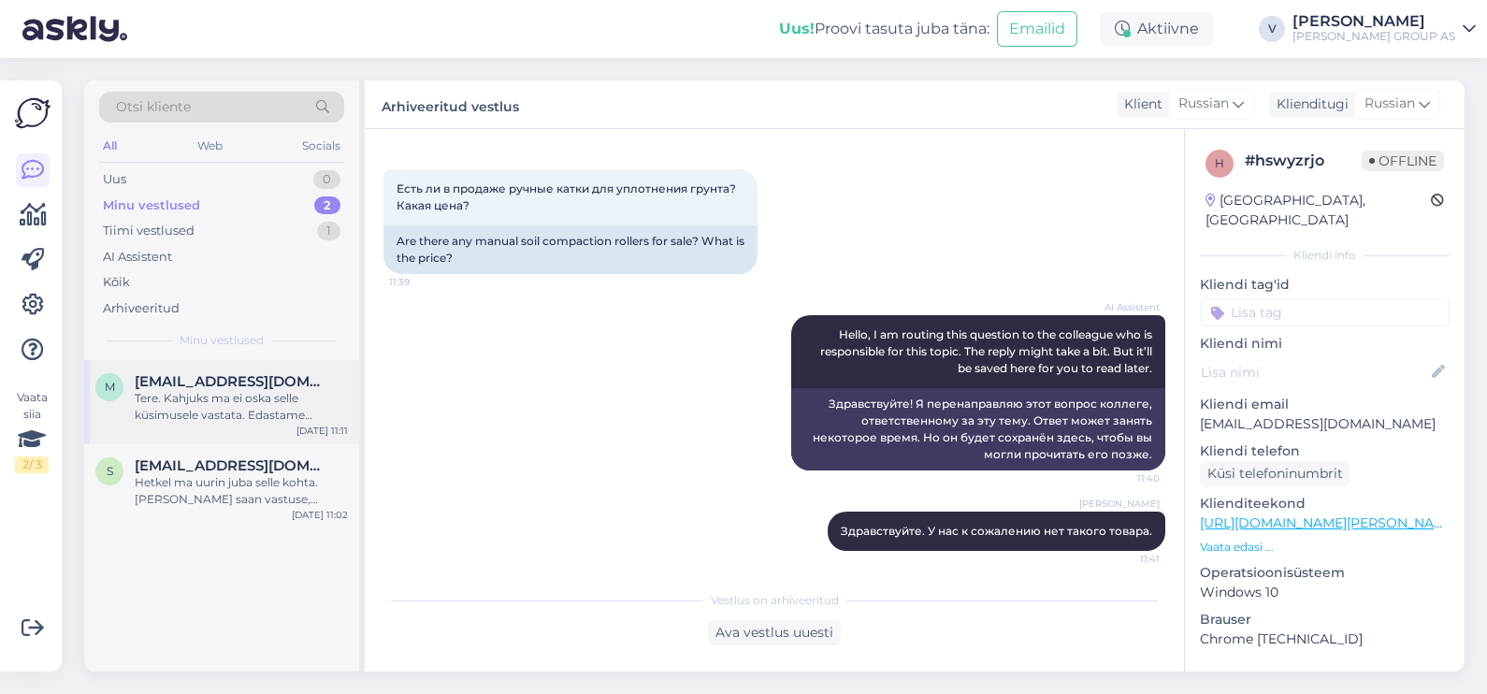
click at [287, 412] on div "Tere. Kahjuks ma ei oska selle küsimusele vastata. Edastame küsimuse arendajate…" at bounding box center [241, 407] width 213 height 34
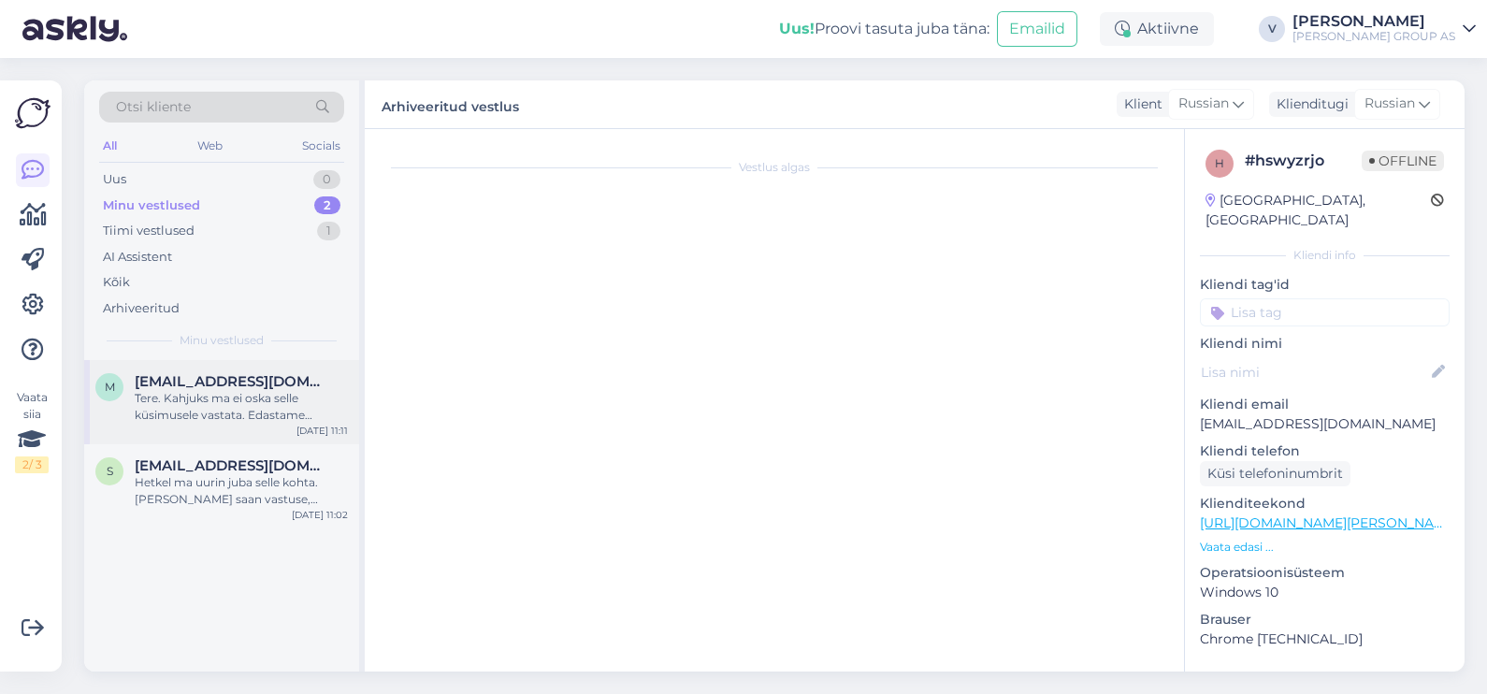
scroll to position [94, 0]
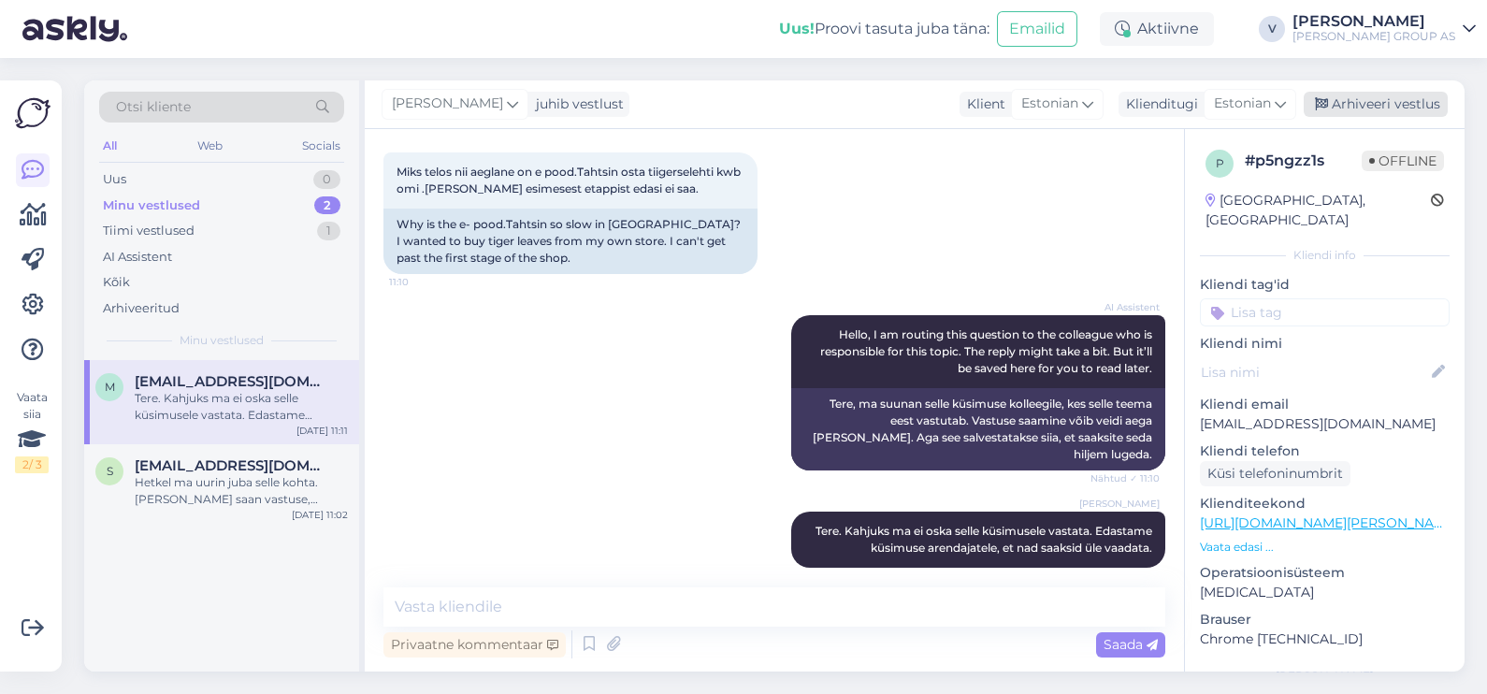
click at [1368, 97] on div "Arhiveeri vestlus" at bounding box center [1375, 104] width 144 height 25
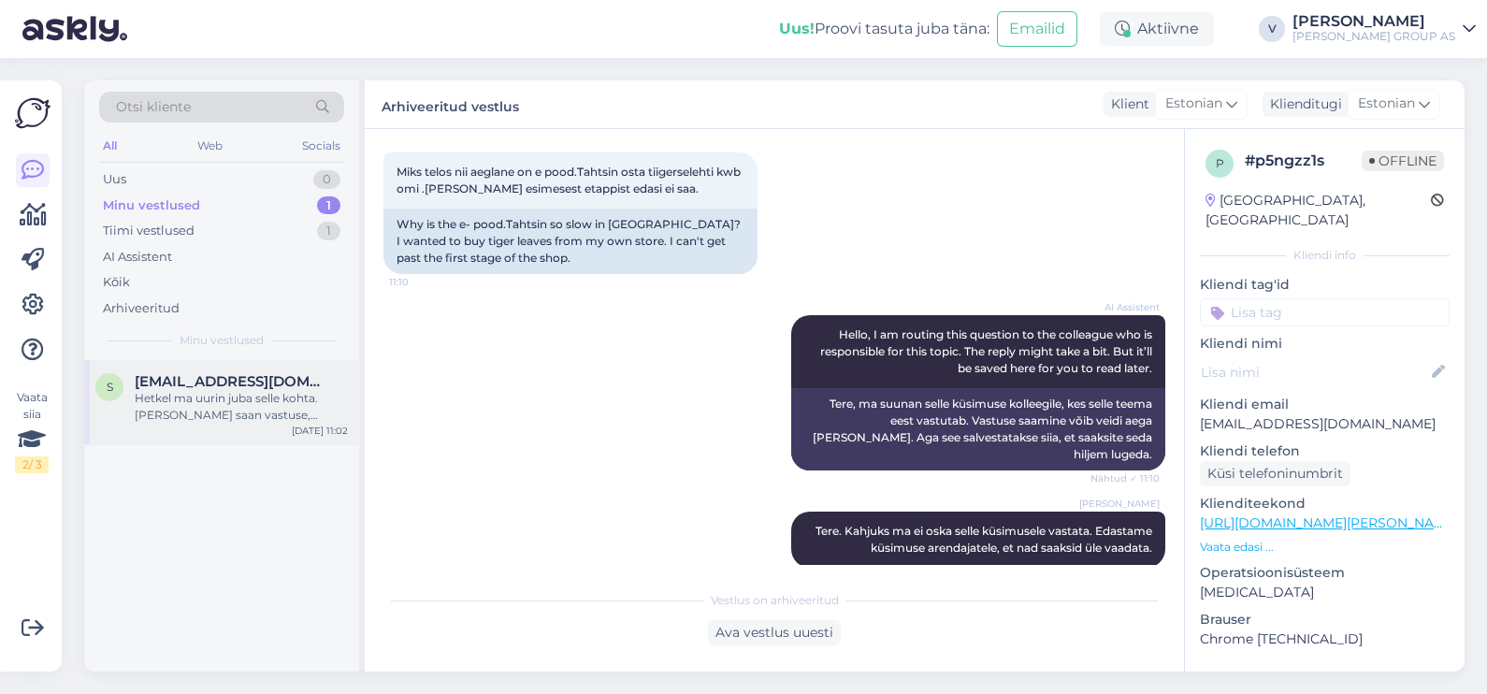
click at [281, 397] on div "Hetkel ma uurin juba selle kohta. [PERSON_NAME] saan vastuse, [PERSON_NAME] tei…" at bounding box center [241, 407] width 213 height 34
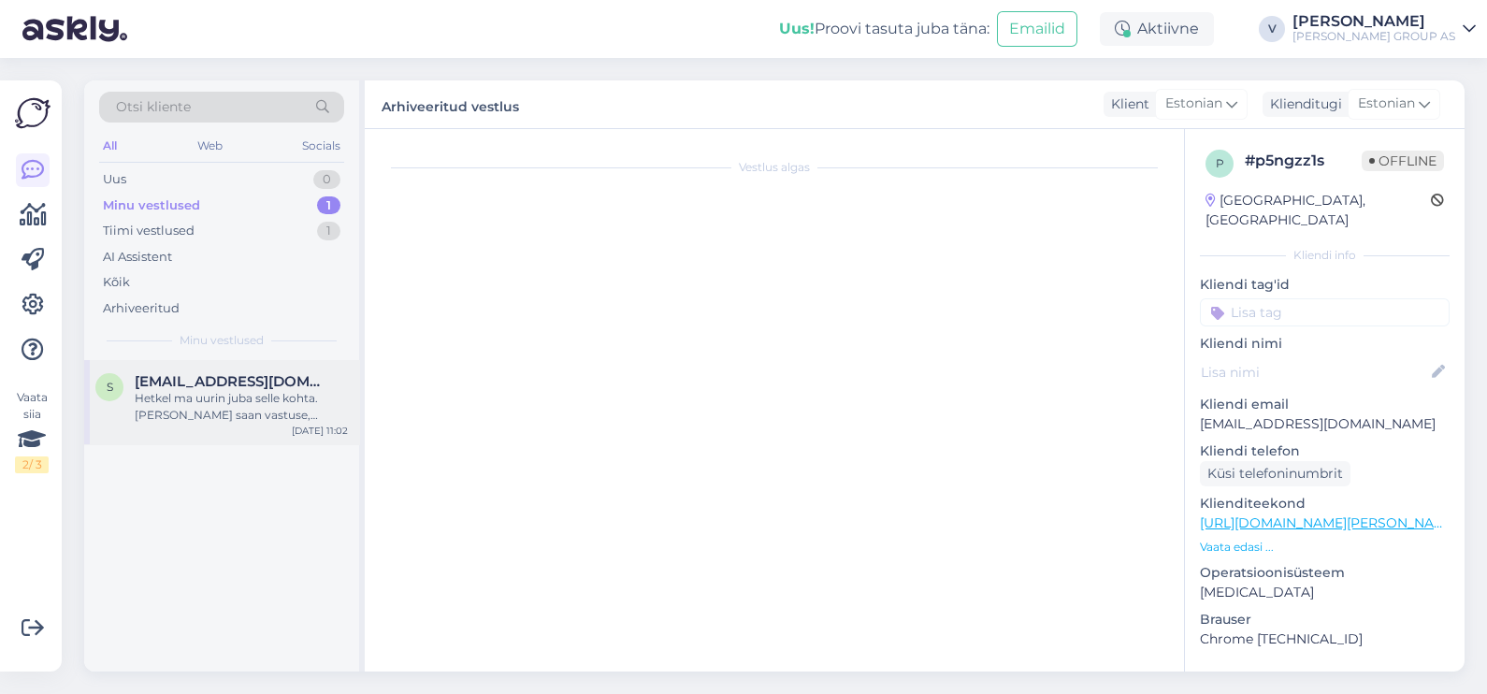
scroll to position [255, 0]
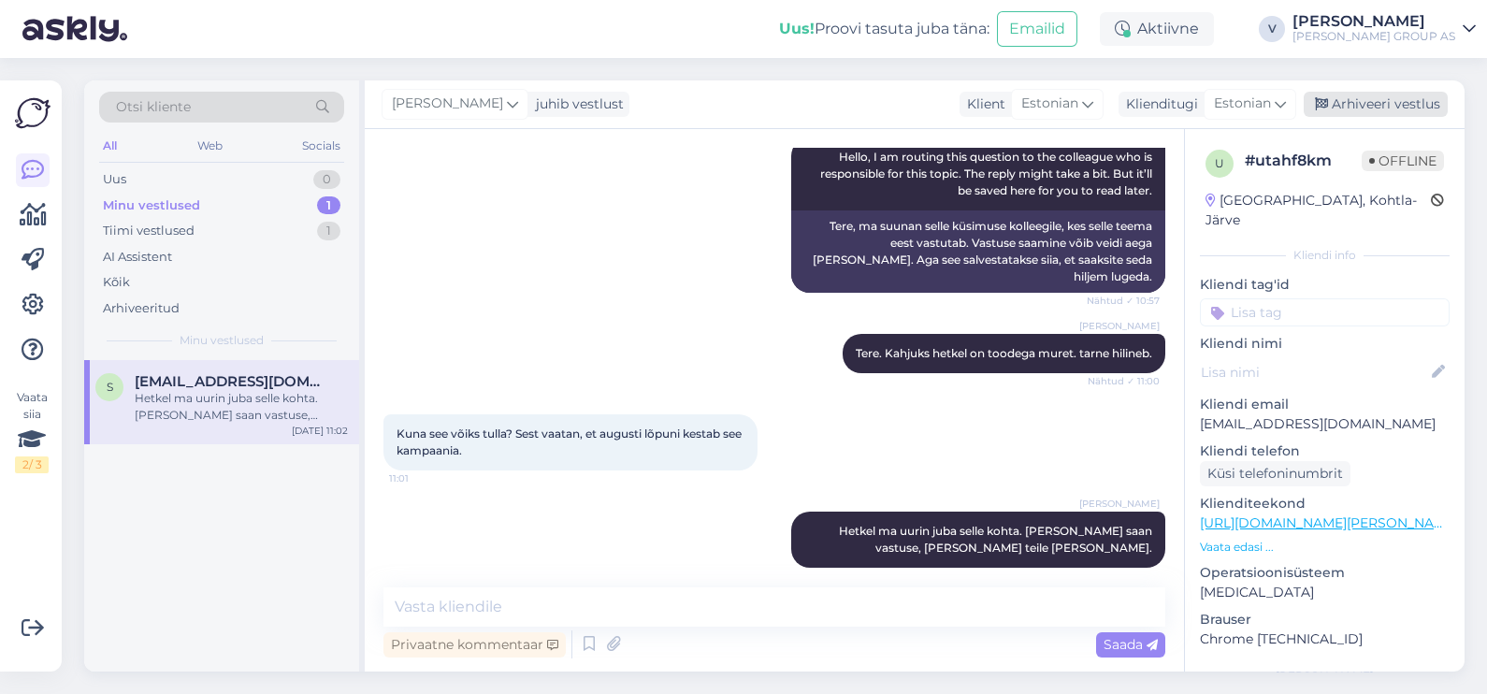
click at [1356, 92] on div "Arhiveeri vestlus" at bounding box center [1375, 104] width 144 height 25
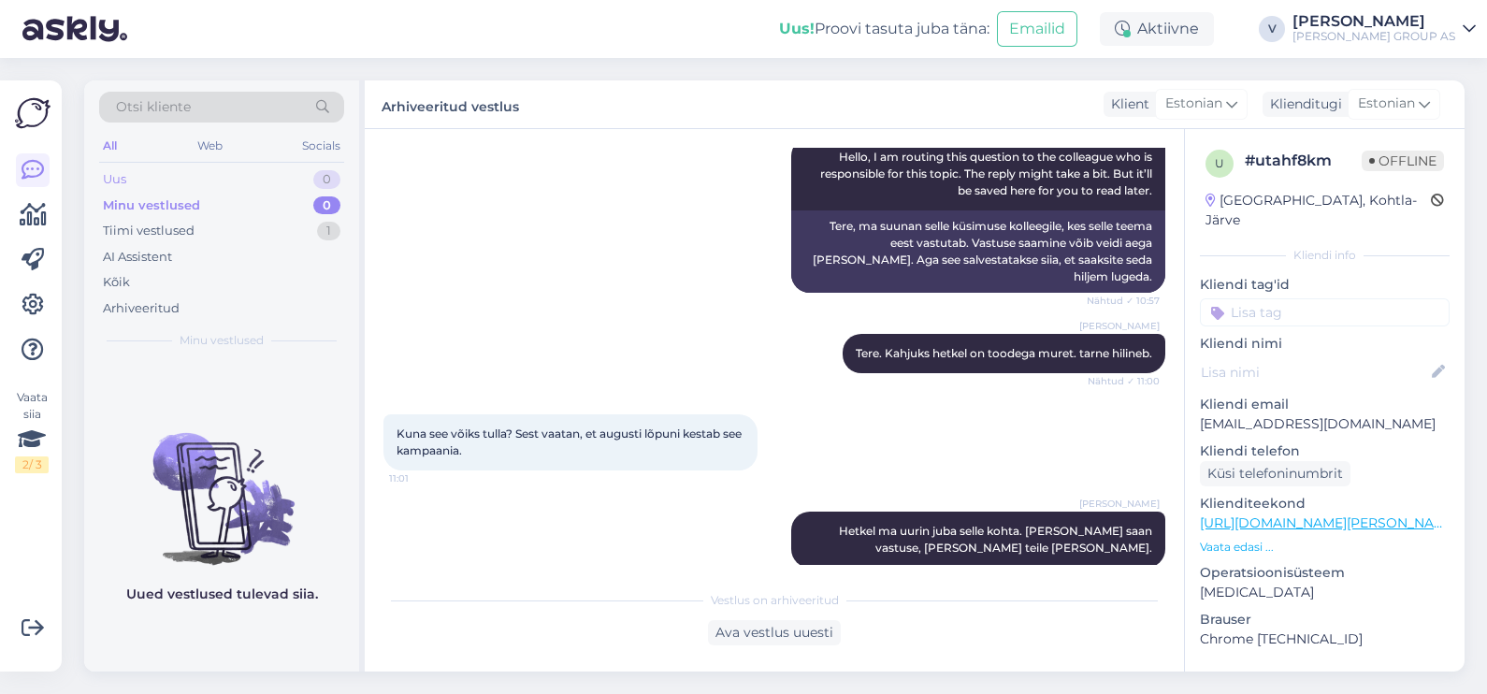
click at [204, 182] on div "Uus 0" at bounding box center [221, 179] width 245 height 26
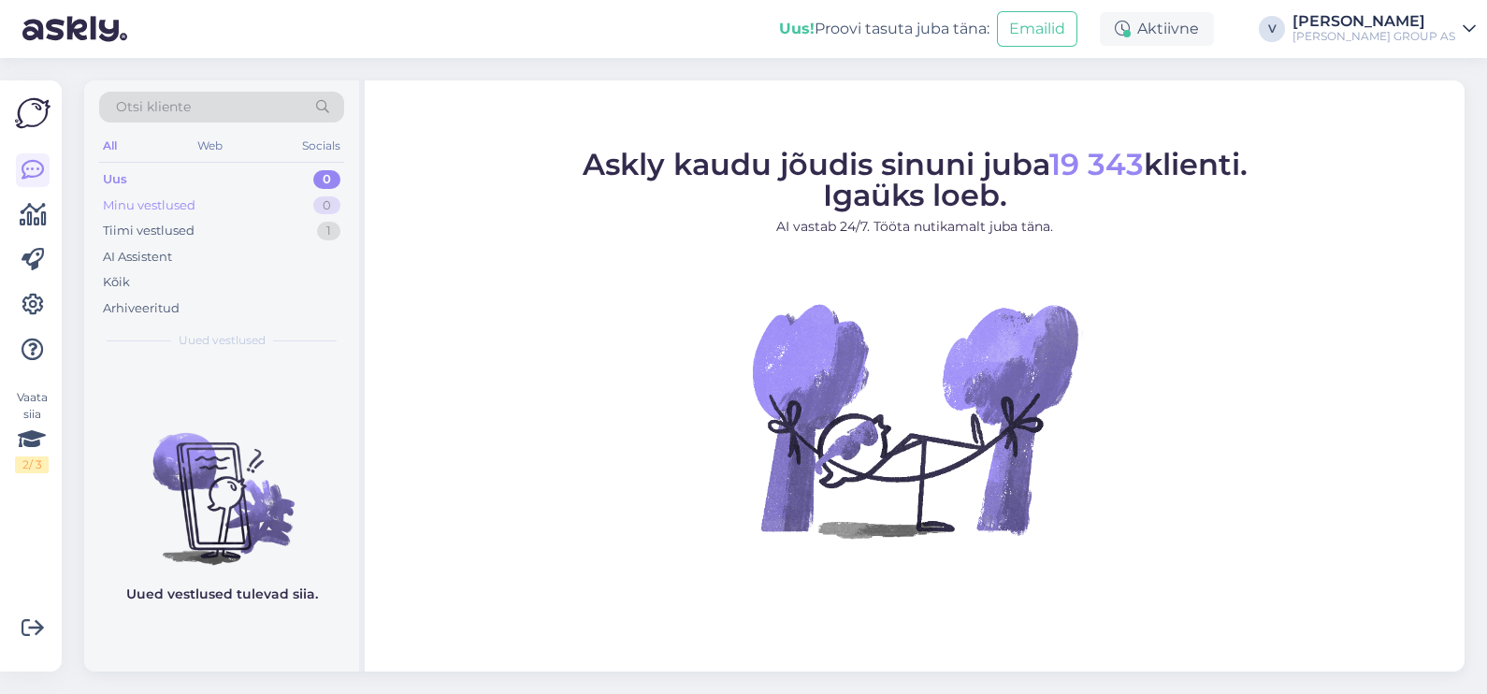
click at [223, 205] on div "Minu vestlused 0" at bounding box center [221, 206] width 245 height 26
click at [223, 238] on div "Tiimi vestlused 1" at bounding box center [221, 231] width 245 height 26
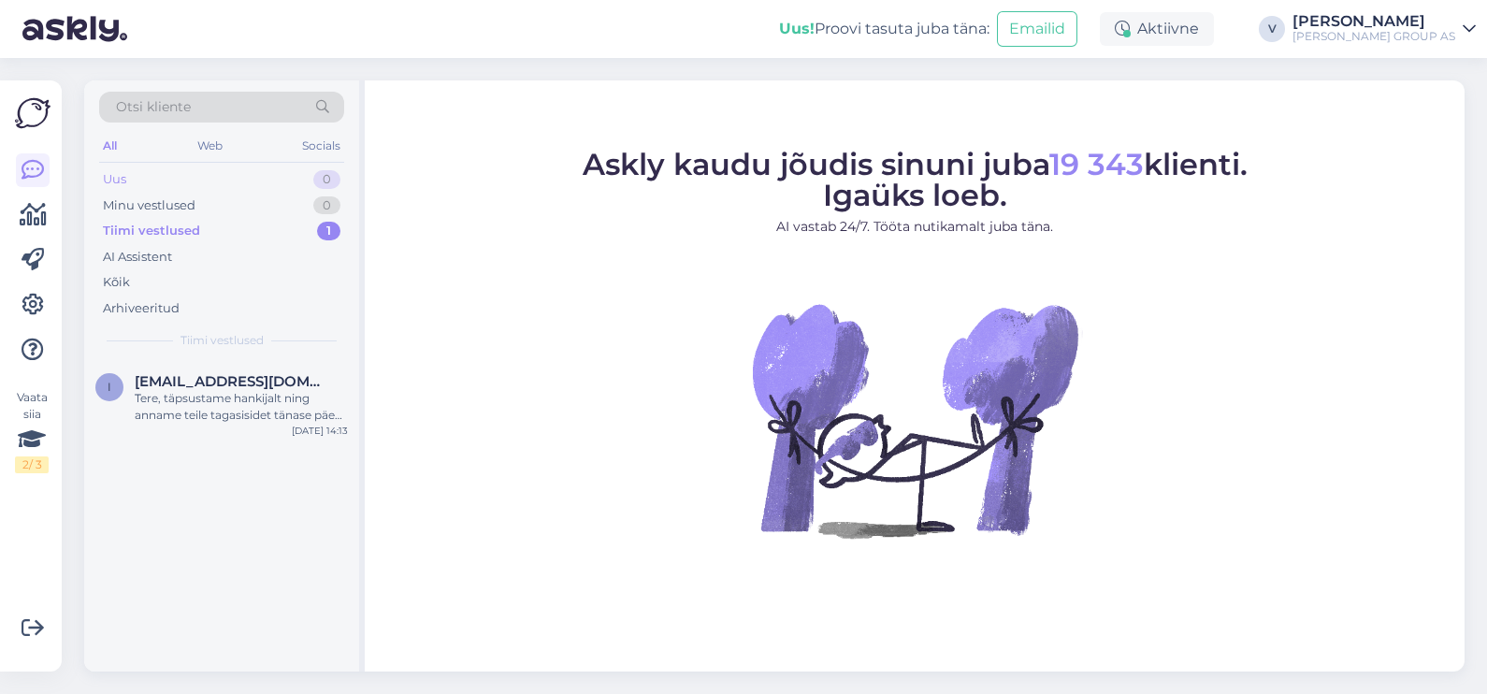
click at [228, 168] on div "Uus 0" at bounding box center [221, 179] width 245 height 26
click at [267, 412] on div "I am routing this question to the colleague who is responsible for this topic. …" at bounding box center [241, 407] width 213 height 34
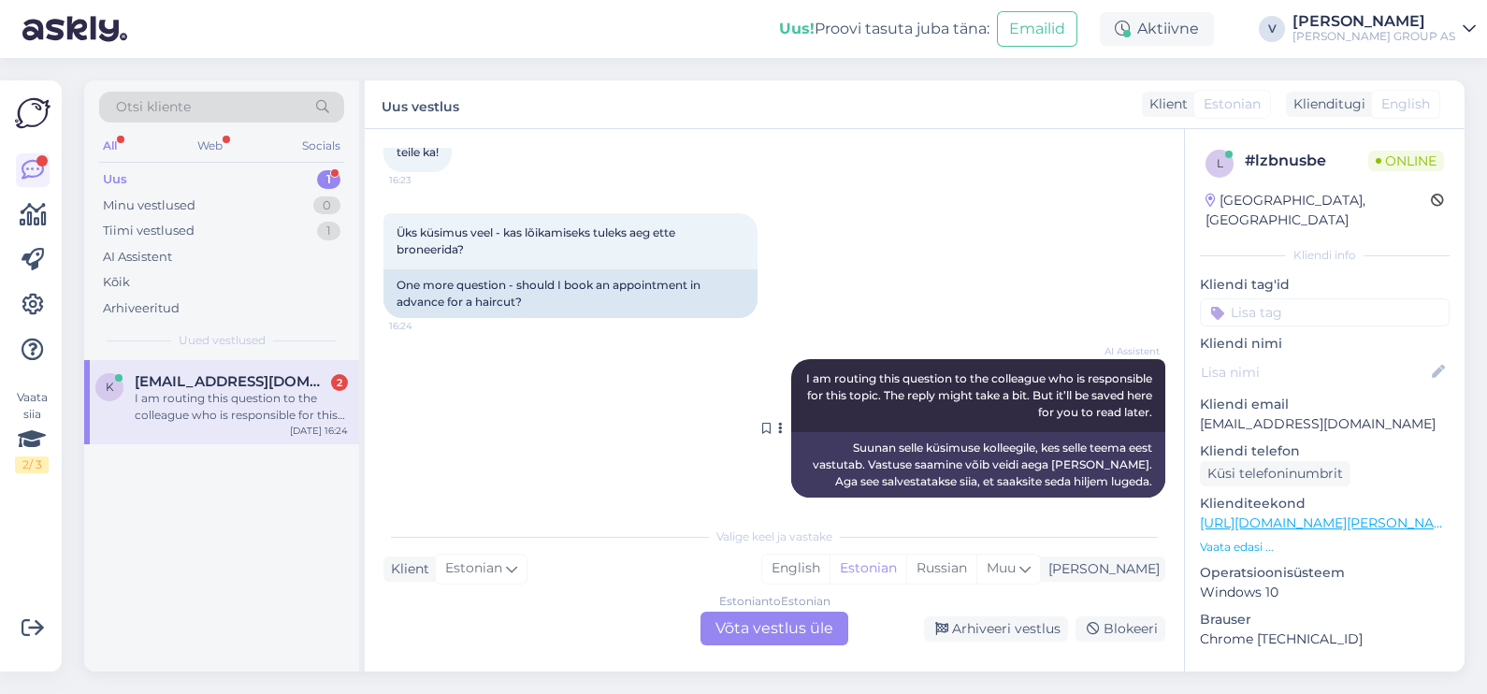
scroll to position [1855, 0]
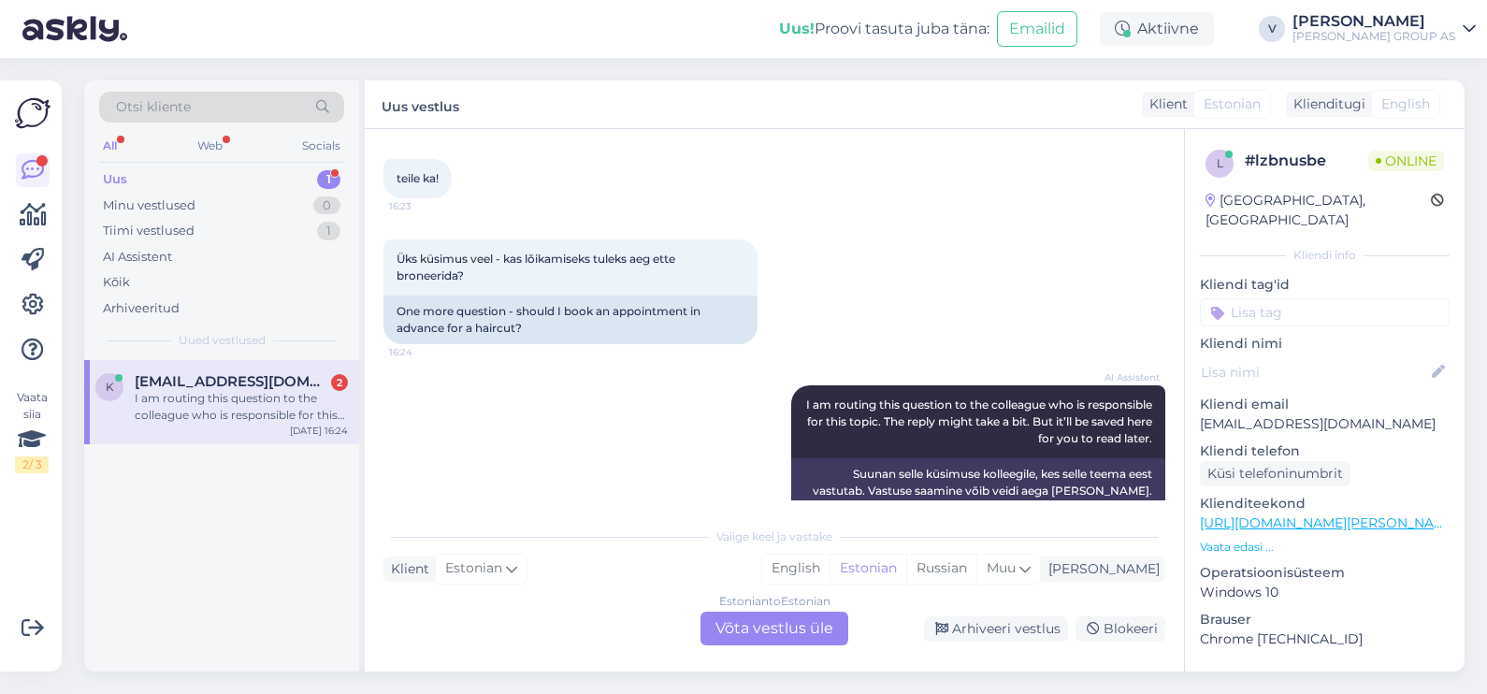
click at [788, 636] on div "Estonian to Estonian Võta vestlus üle" at bounding box center [774, 628] width 148 height 34
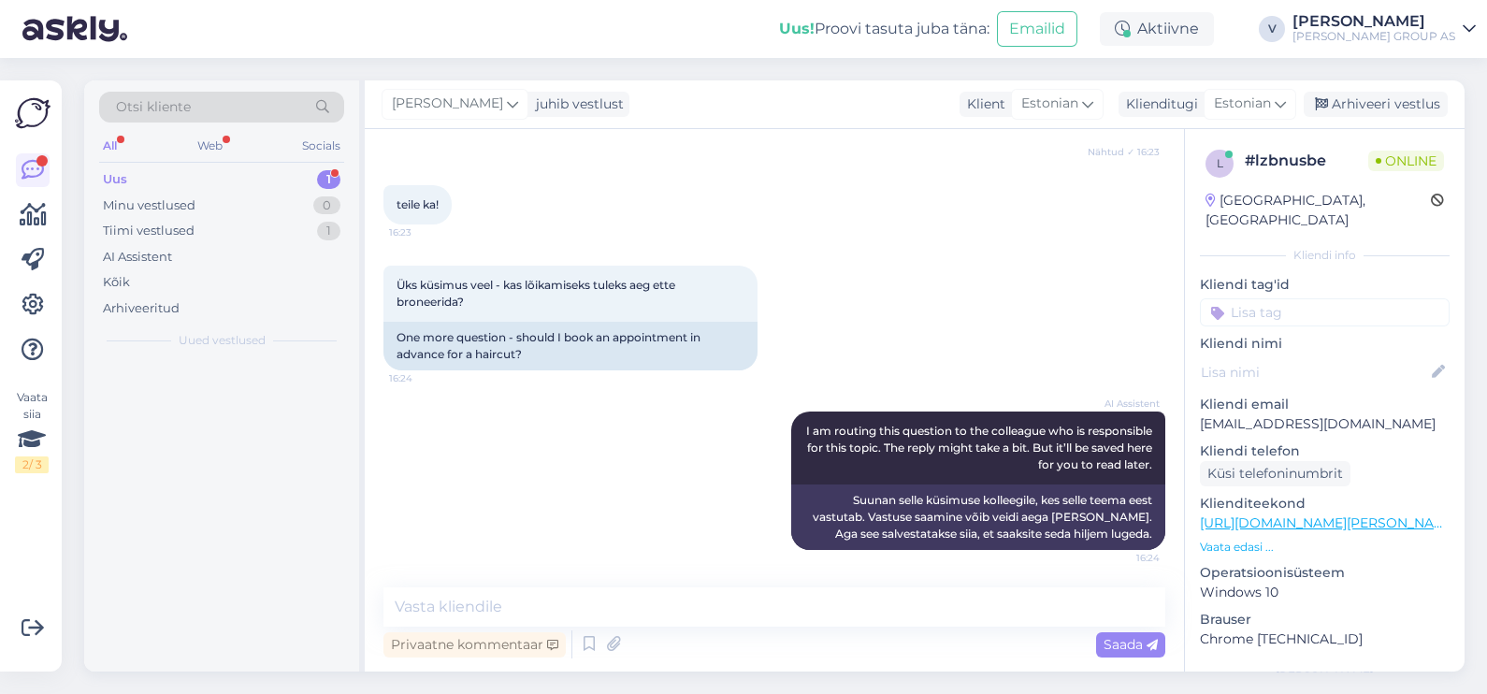
scroll to position [1811, 0]
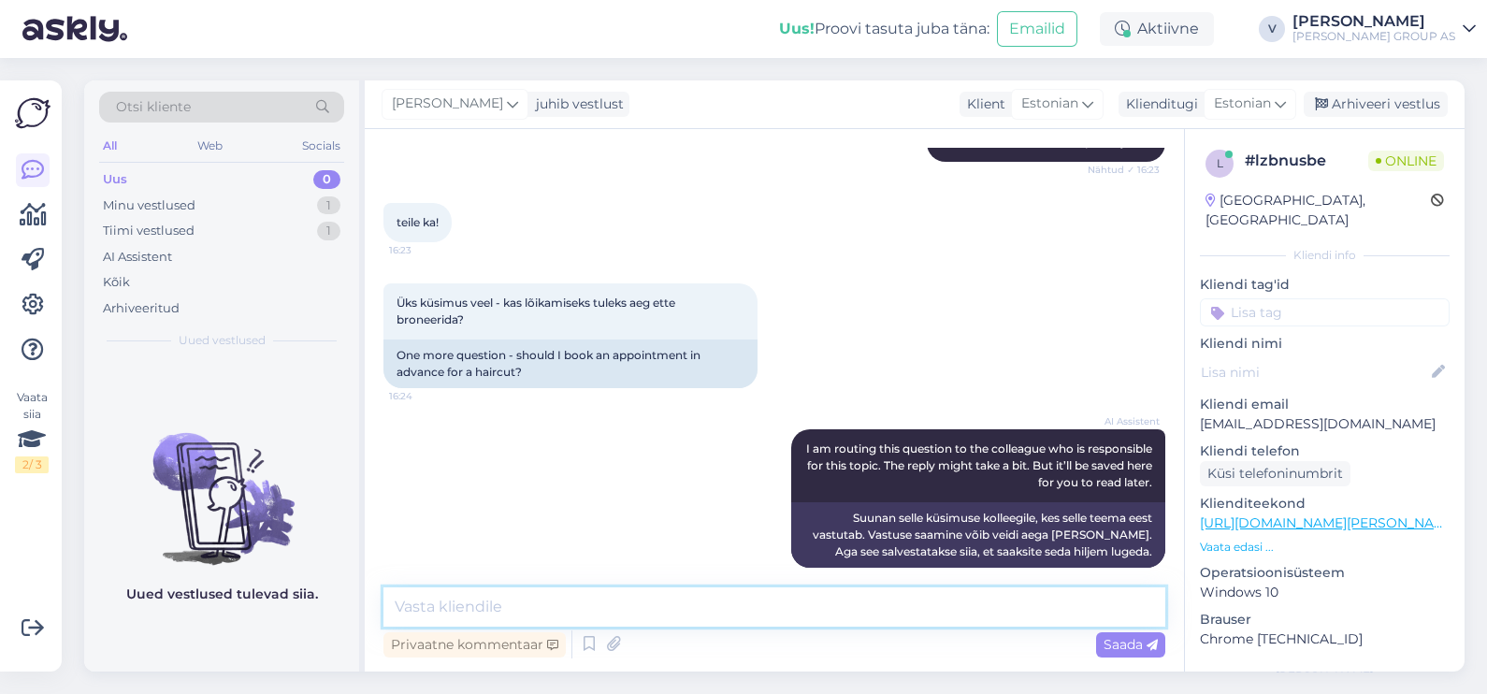
click at [649, 622] on textarea at bounding box center [774, 606] width 782 height 39
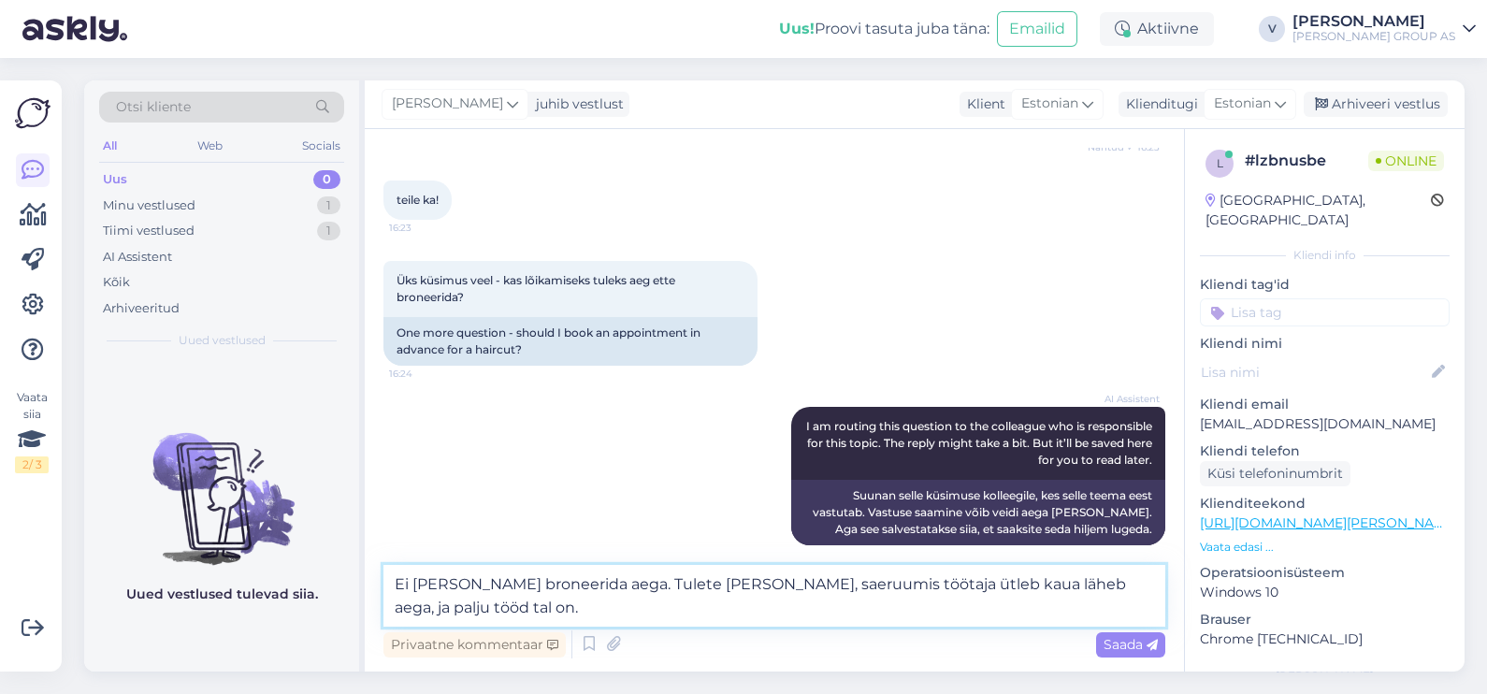
type textarea "Ei ole vaja broneerida aega. Tulete kohale, saeruumis töötaja ütleb kaua läheb …"
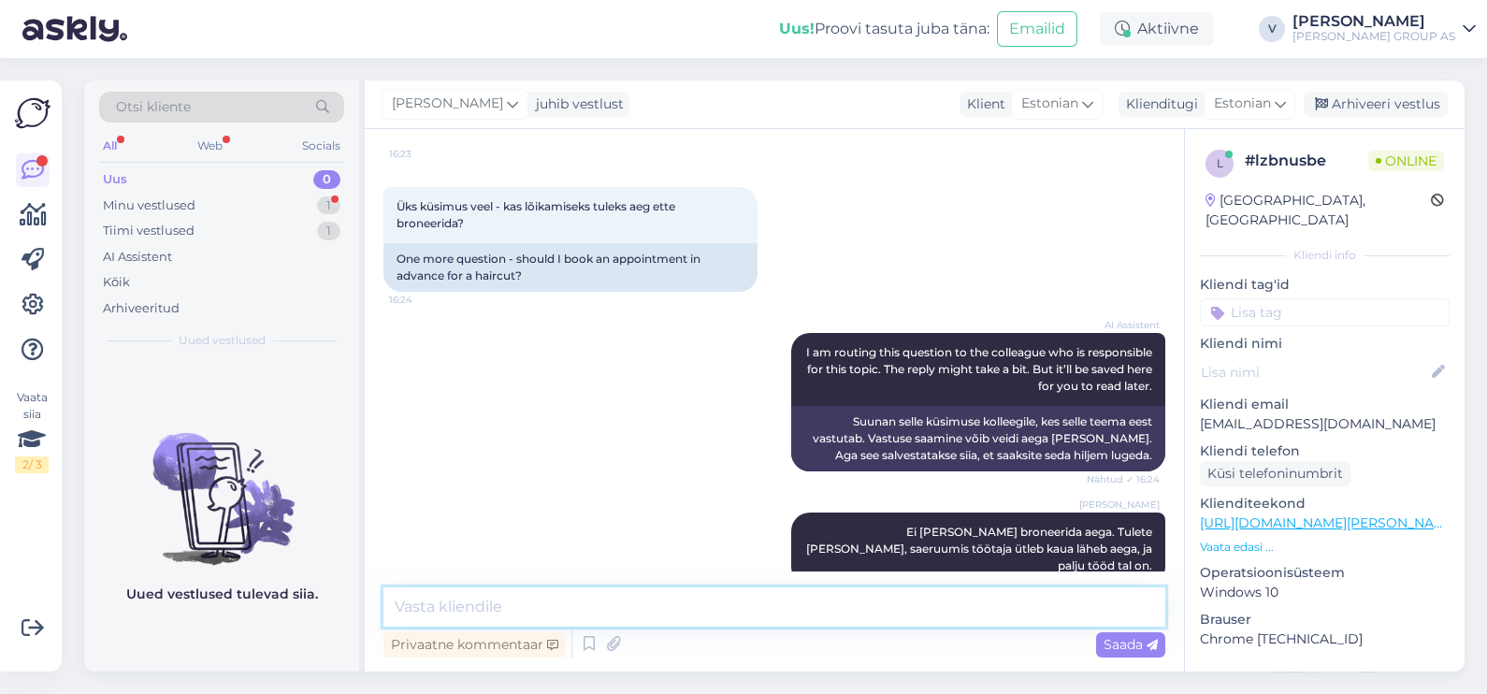
scroll to position [1989, 0]
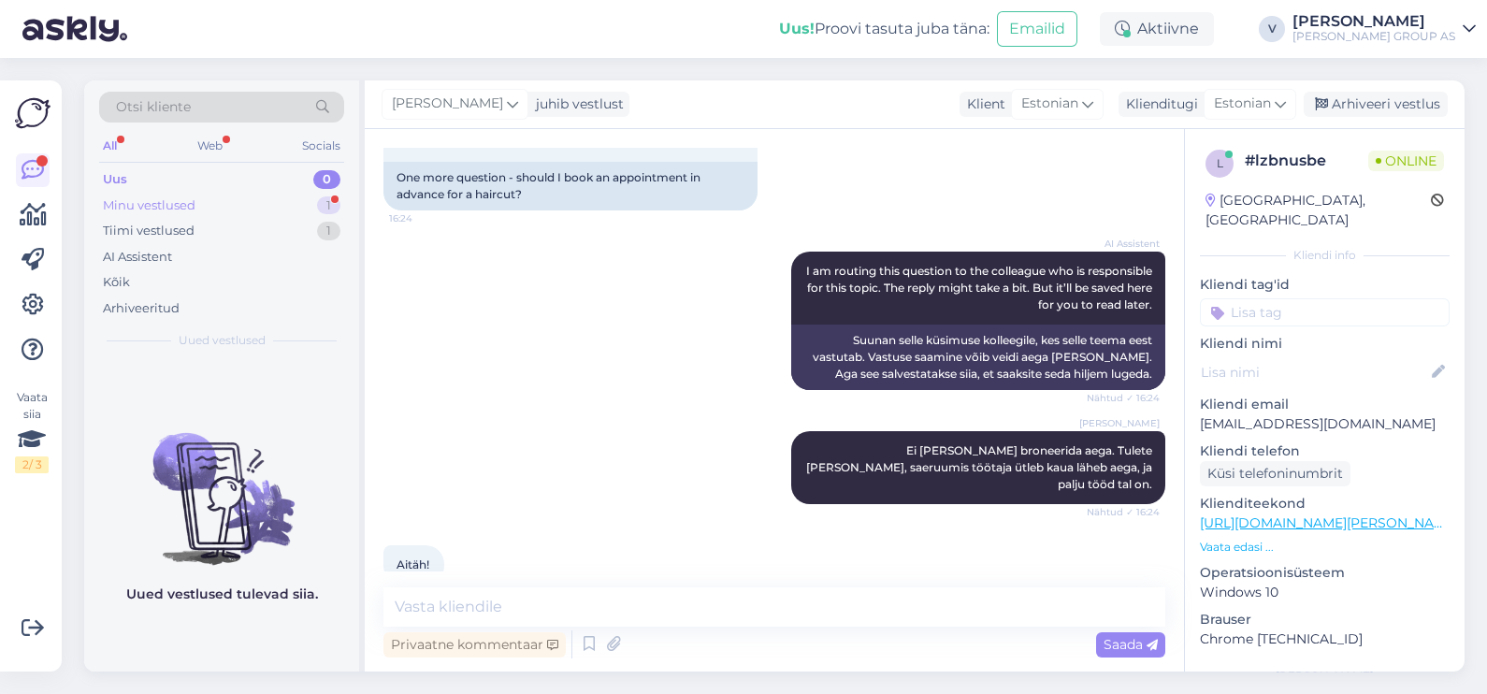
click at [251, 207] on div "Minu vestlused 1" at bounding box center [221, 206] width 245 height 26
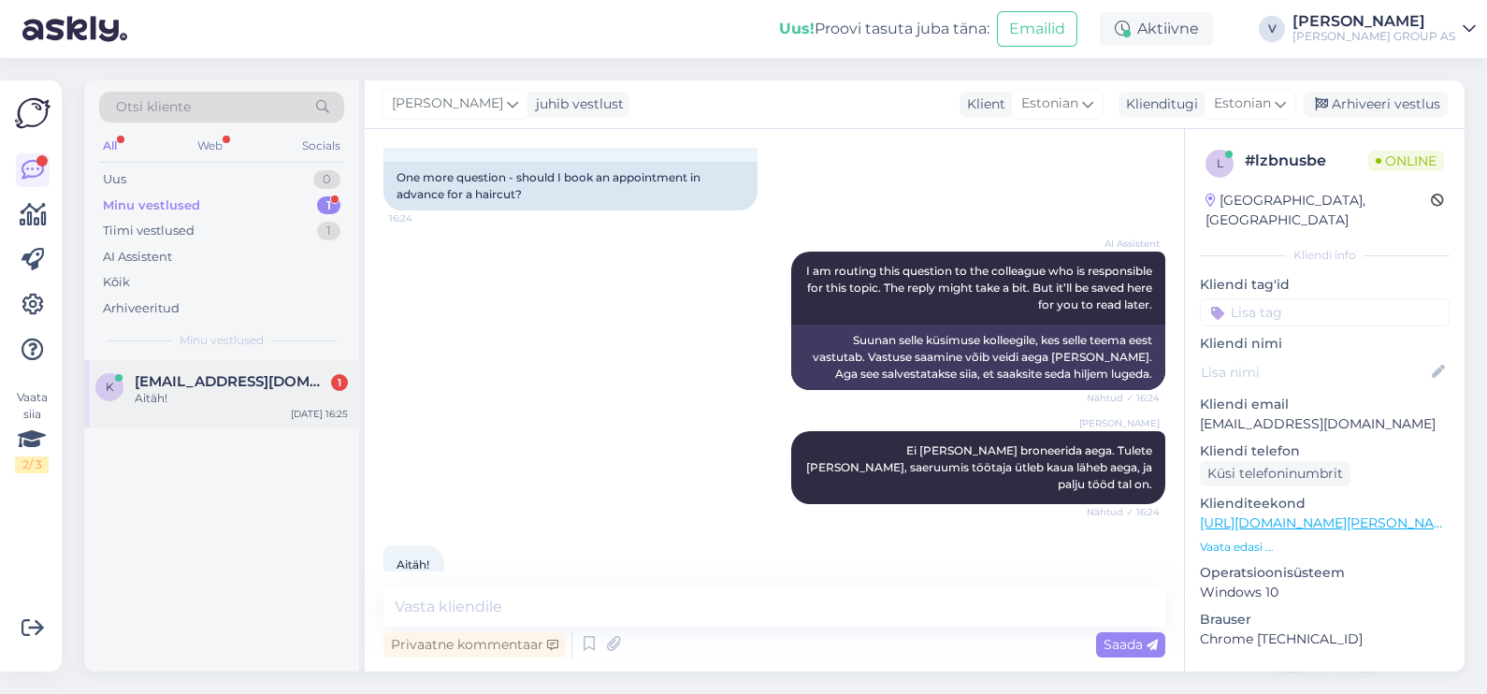
drag, startPoint x: 213, startPoint y: 384, endPoint x: 252, endPoint y: 388, distance: 39.4
click at [215, 383] on span "[EMAIL_ADDRESS][DOMAIN_NAME]" at bounding box center [232, 381] width 194 height 17
click at [1414, 100] on div "Arhiveeri vestlus" at bounding box center [1375, 104] width 144 height 25
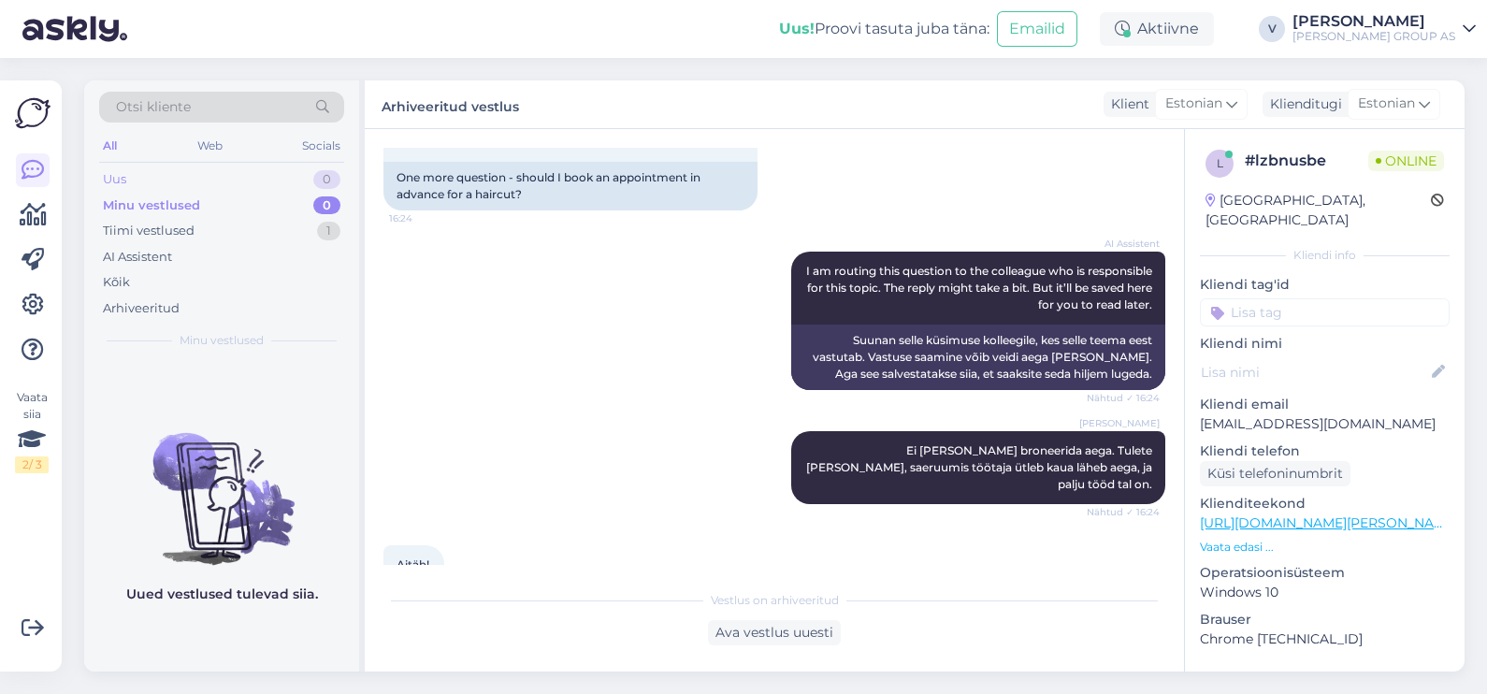
click at [180, 179] on div "Uus 0" at bounding box center [221, 179] width 245 height 26
